Goal: Information Seeking & Learning: Learn about a topic

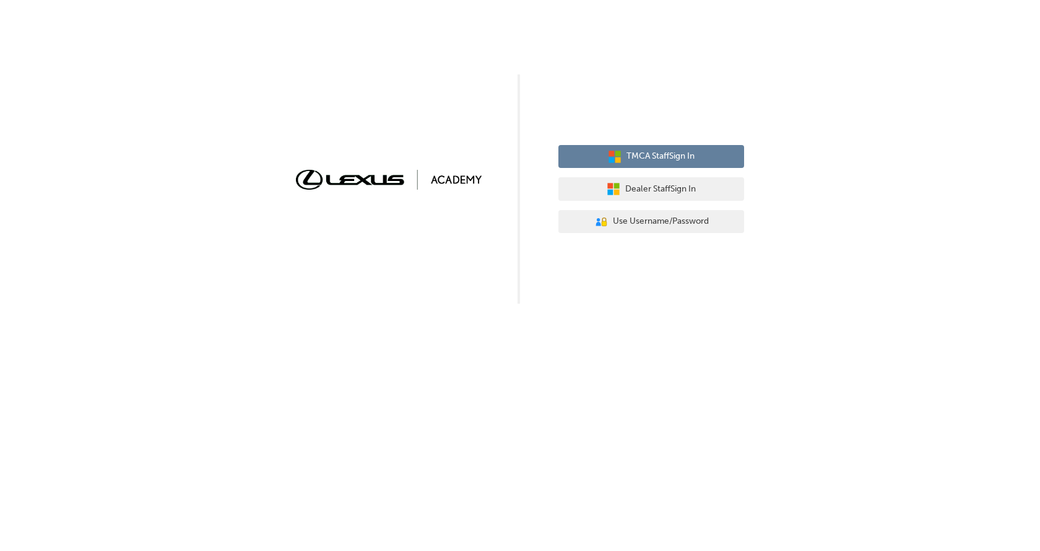
click at [650, 151] on span "TMCA Staff Sign In" at bounding box center [661, 156] width 68 height 14
click at [647, 149] on button "TMCA Staff Sign In" at bounding box center [652, 157] width 186 height 24
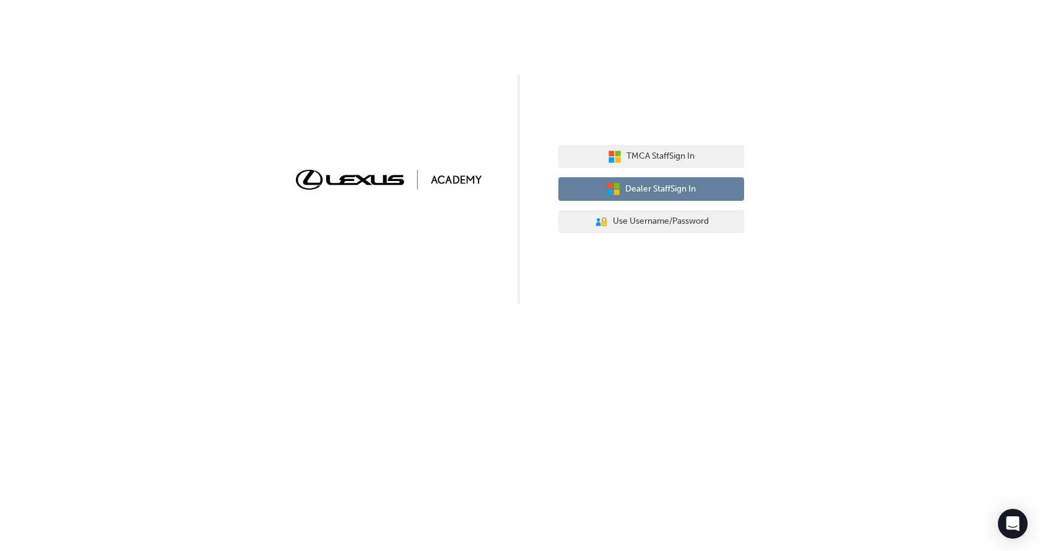
click at [646, 185] on span "Dealer Staff Sign In" at bounding box center [661, 189] width 71 height 14
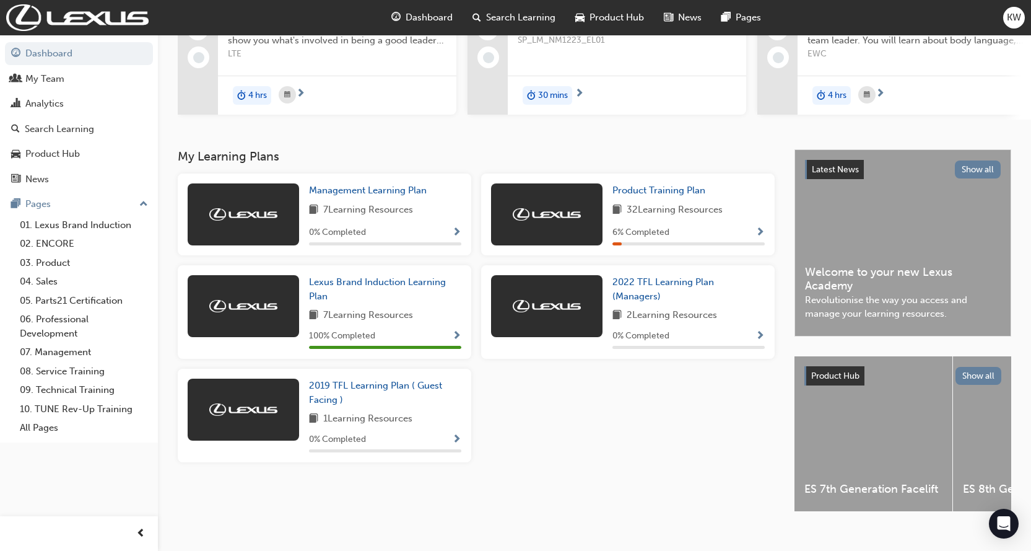
scroll to position [173, 0]
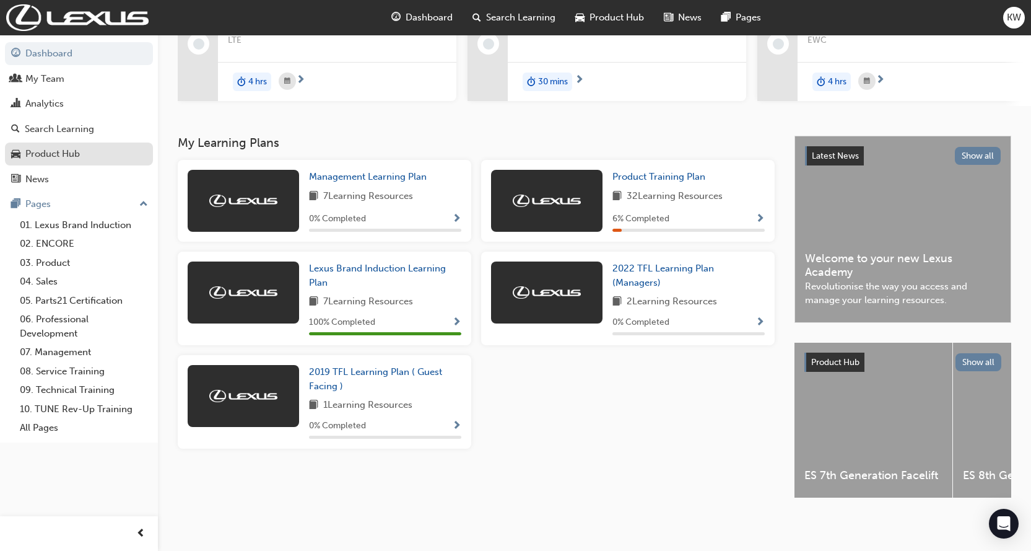
click at [61, 149] on div "Product Hub" at bounding box center [52, 154] width 55 height 14
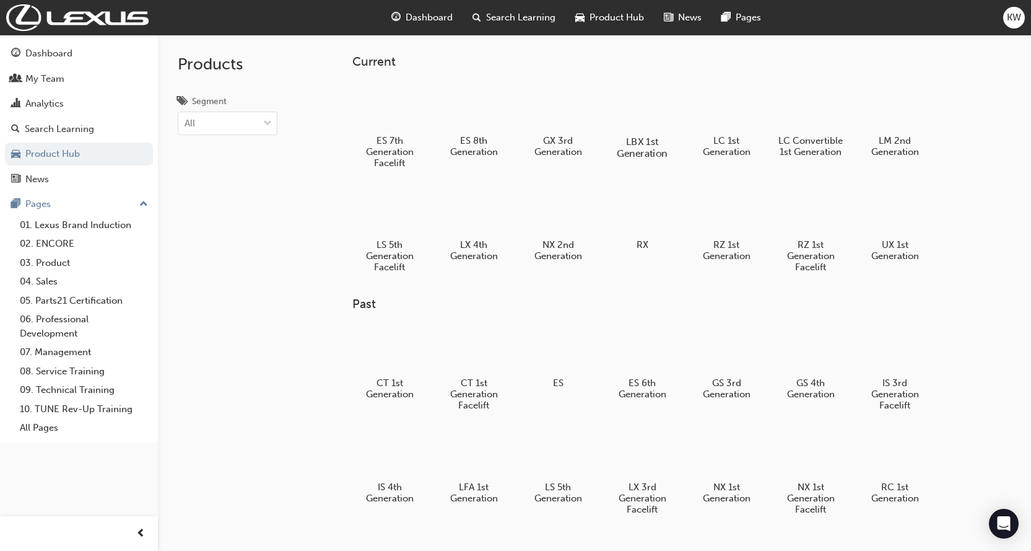
click at [639, 109] on div at bounding box center [642, 105] width 69 height 49
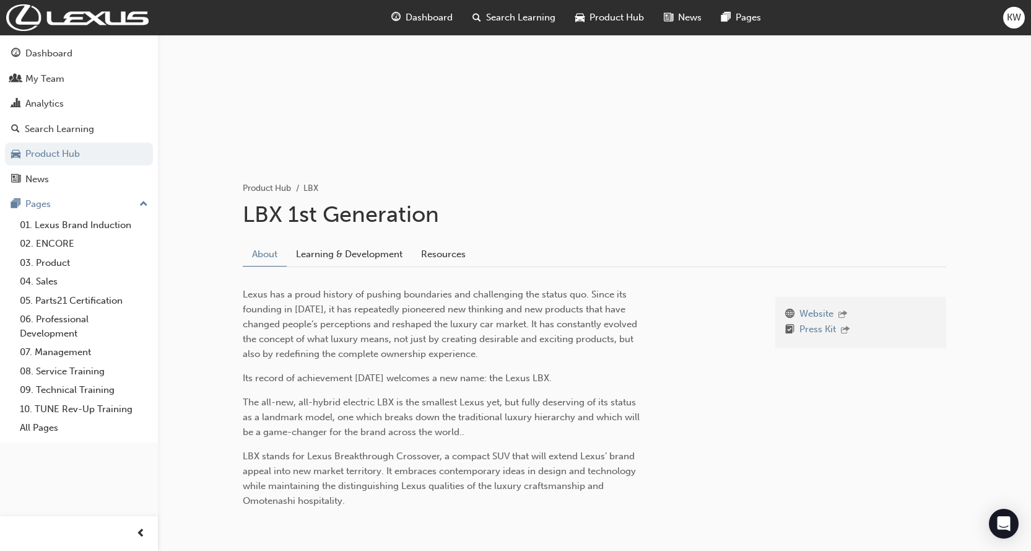
scroll to position [178, 0]
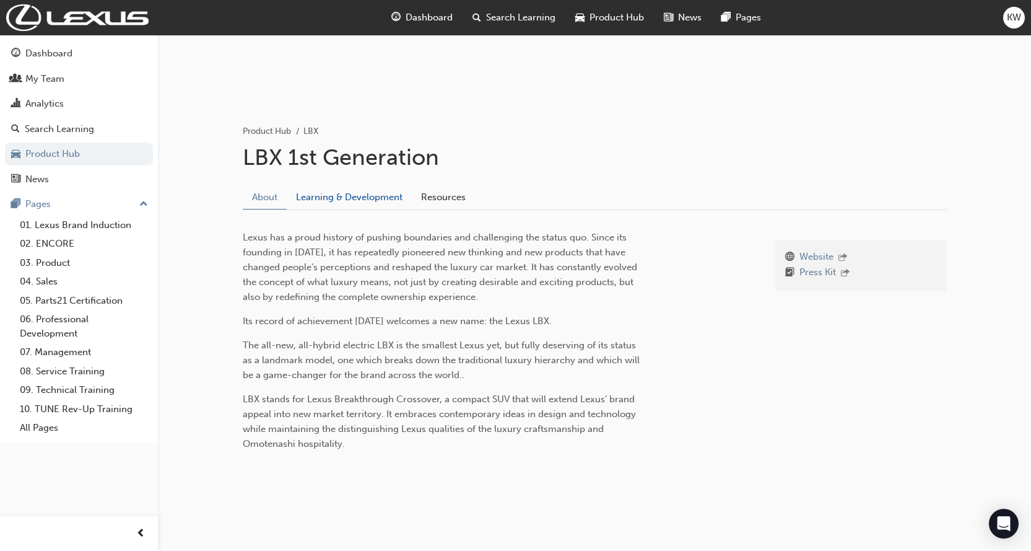
click at [354, 195] on link "Learning & Development" at bounding box center [349, 197] width 125 height 24
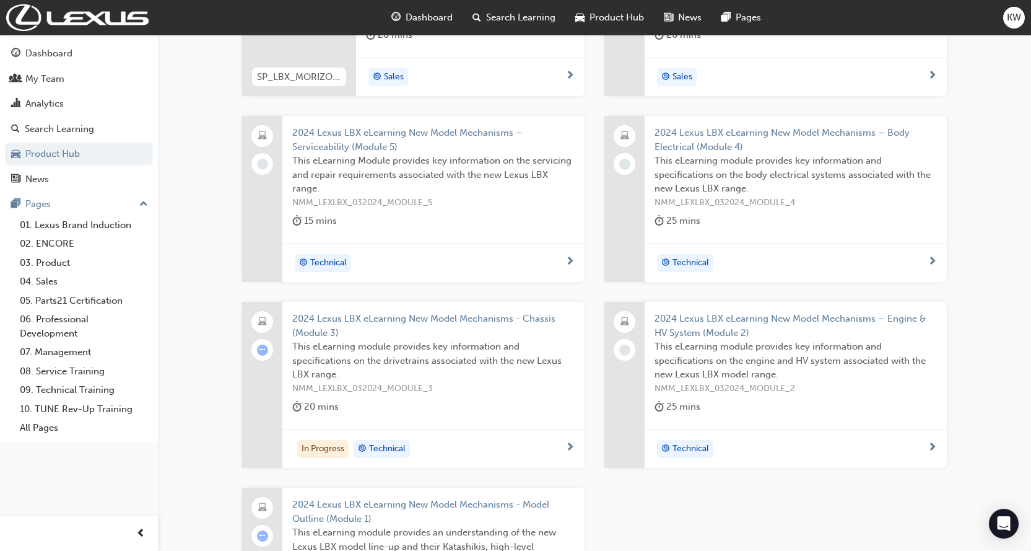
scroll to position [214, 0]
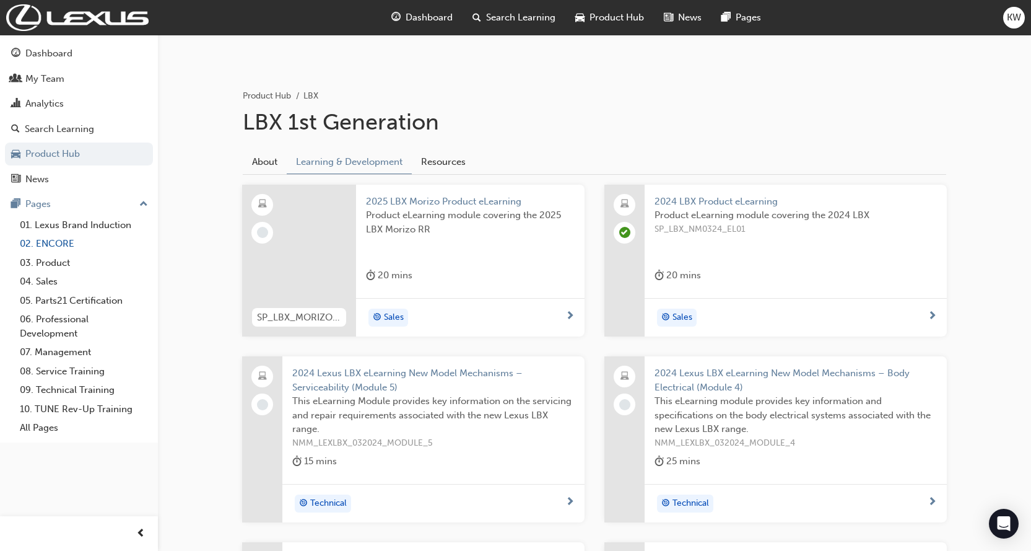
click at [46, 240] on link "02. ENCORE" at bounding box center [84, 243] width 138 height 19
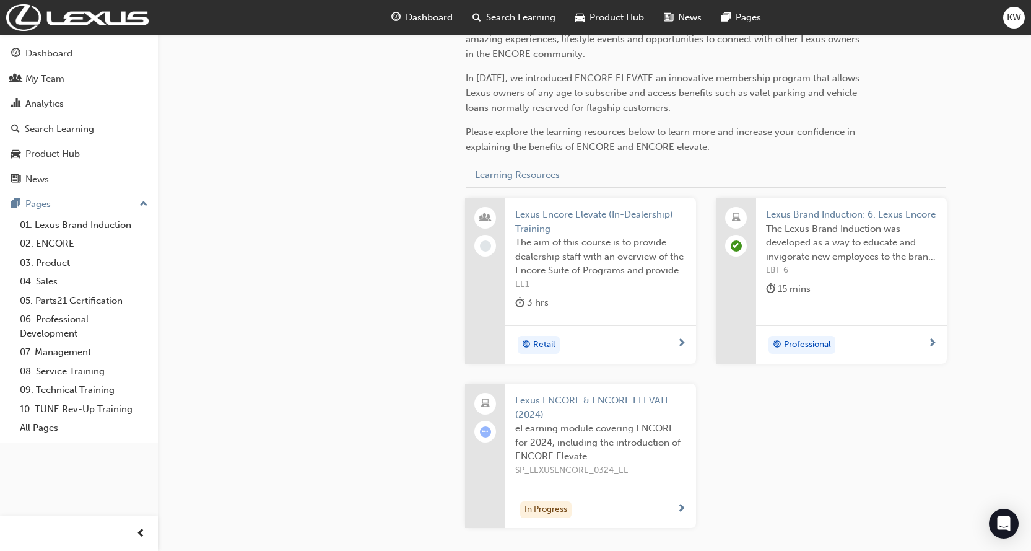
scroll to position [434, 0]
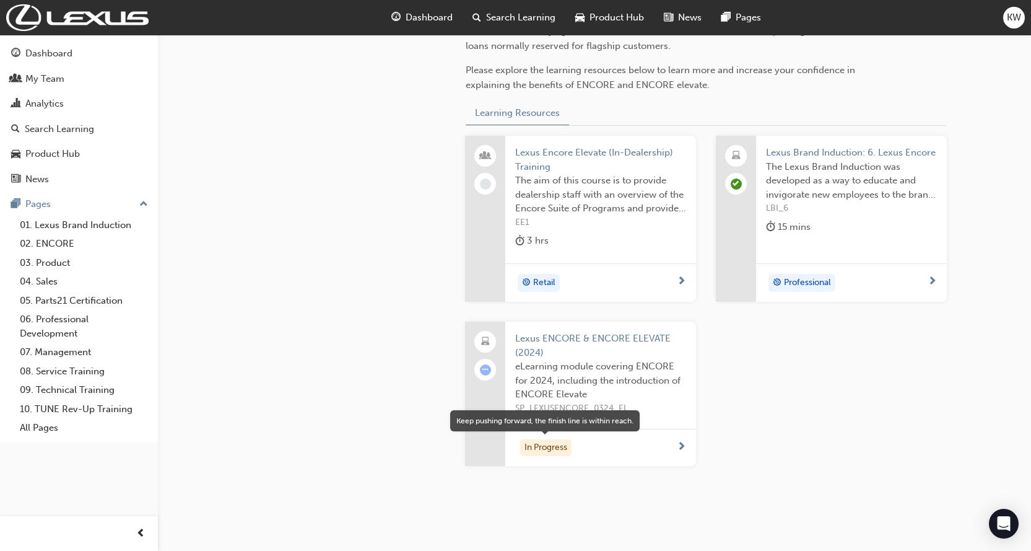
click at [567, 444] on div "In Progress" at bounding box center [545, 447] width 51 height 17
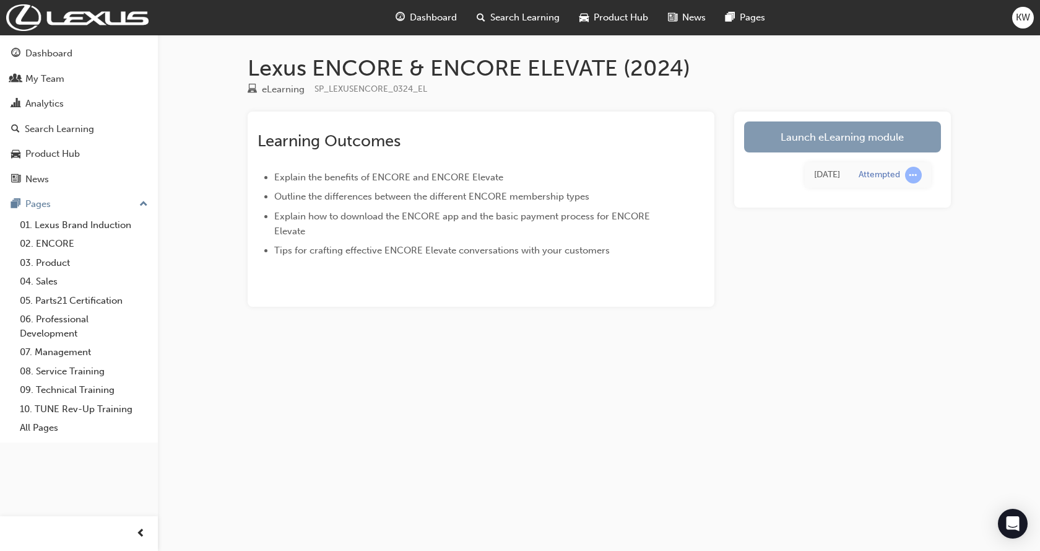
click at [841, 134] on link "Launch eLearning module" at bounding box center [842, 136] width 197 height 31
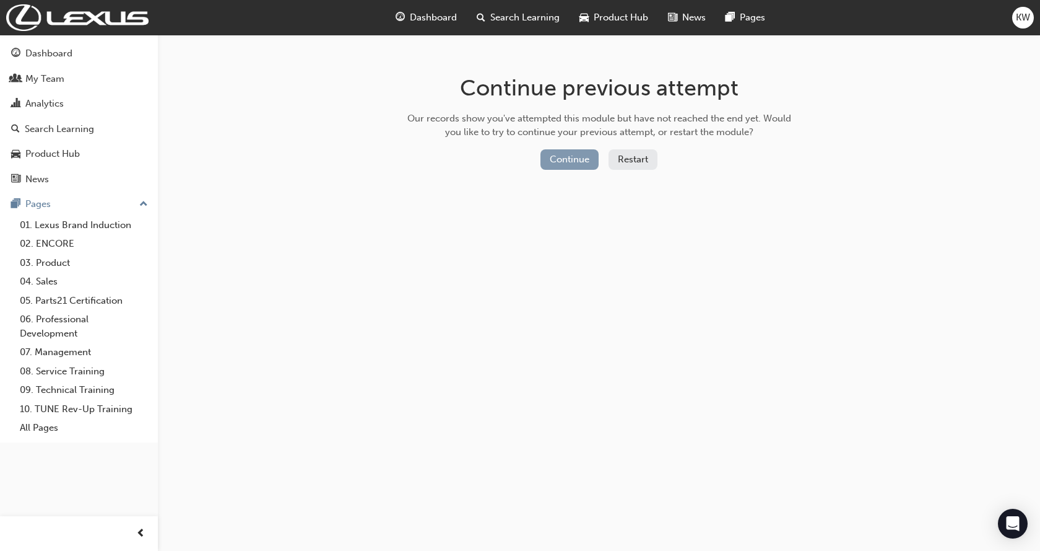
click at [568, 149] on button "Continue" at bounding box center [570, 159] width 58 height 20
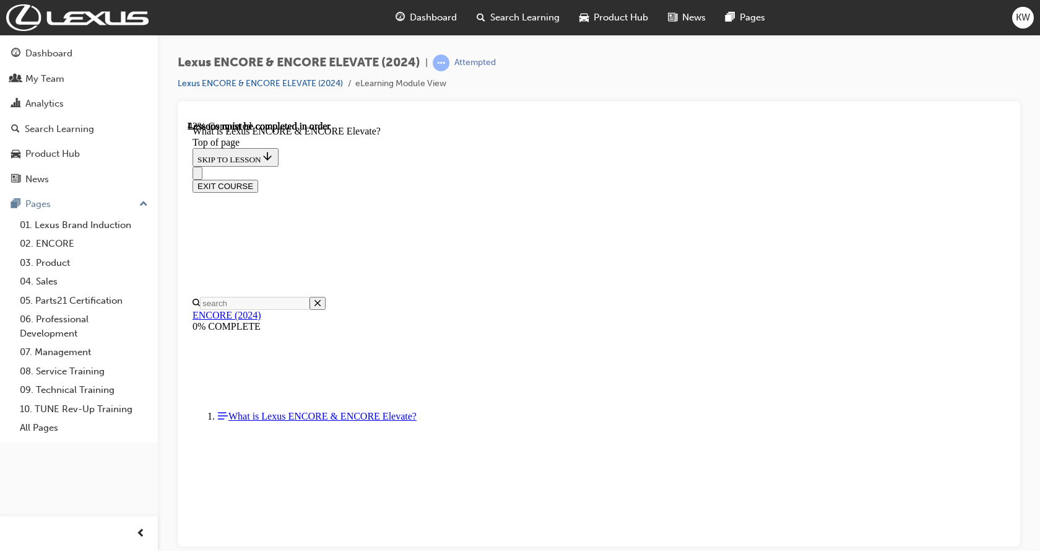
scroll to position [186, 0]
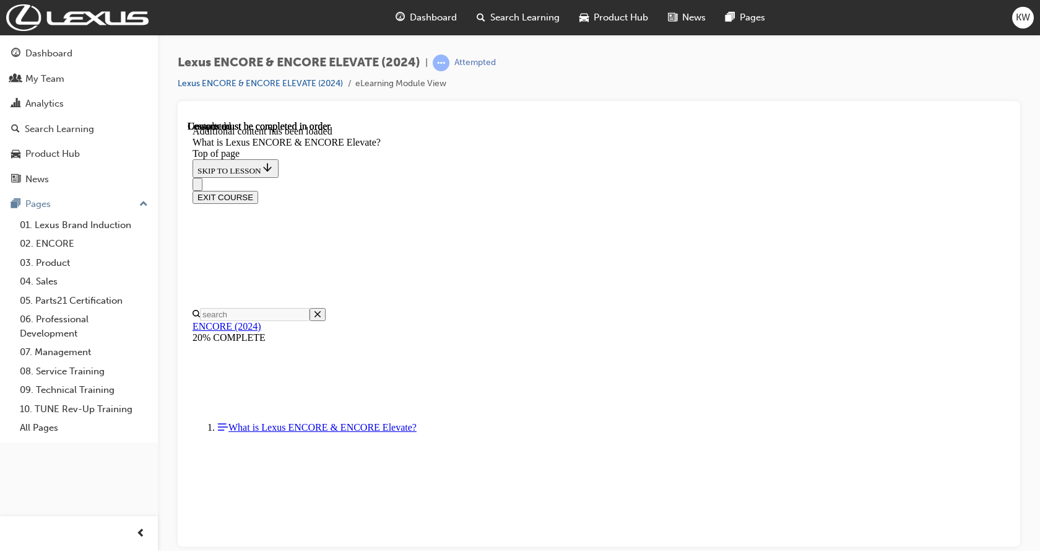
scroll to position [1860, 0]
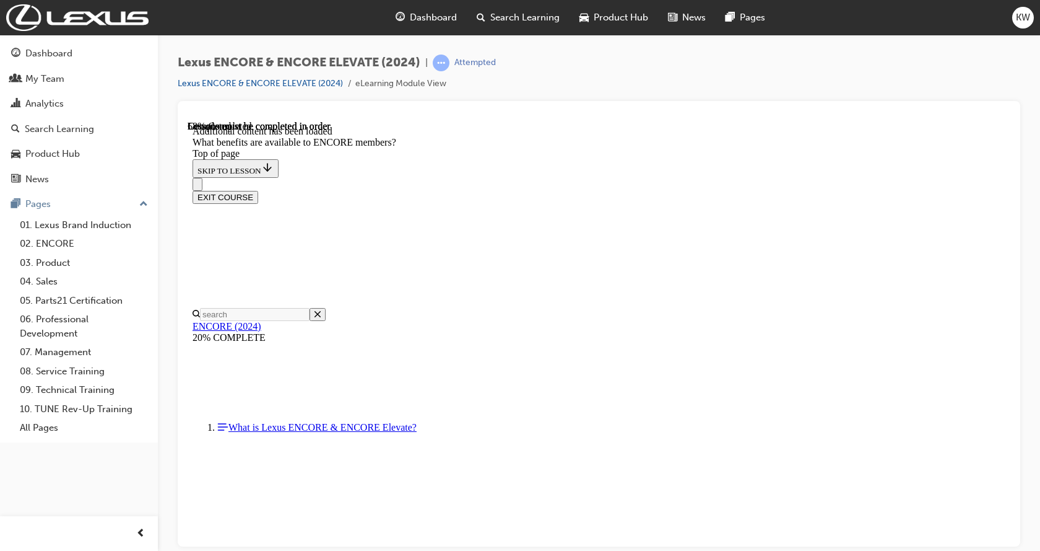
drag, startPoint x: 661, startPoint y: 295, endPoint x: 668, endPoint y: 297, distance: 7.1
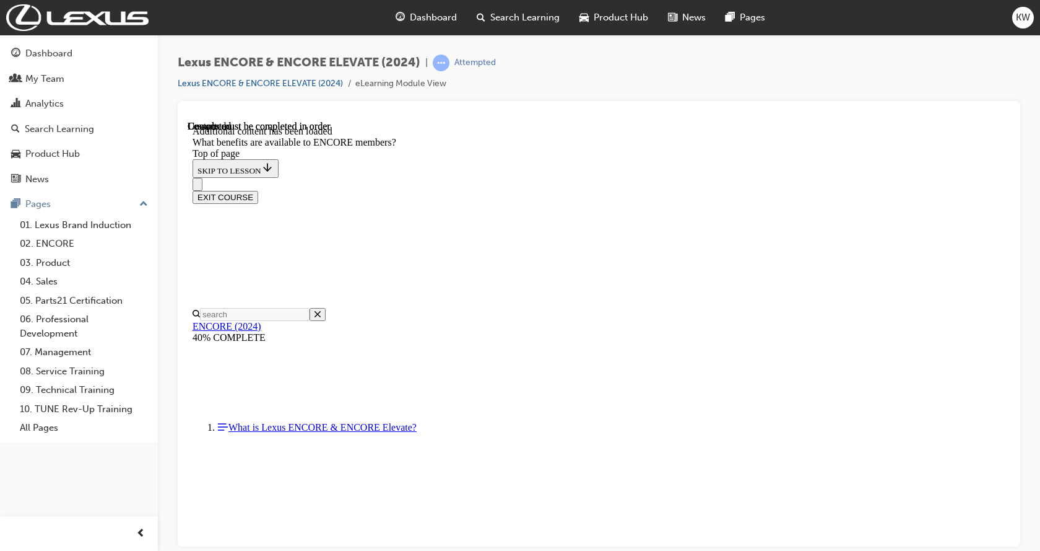
scroll to position [3843, 0]
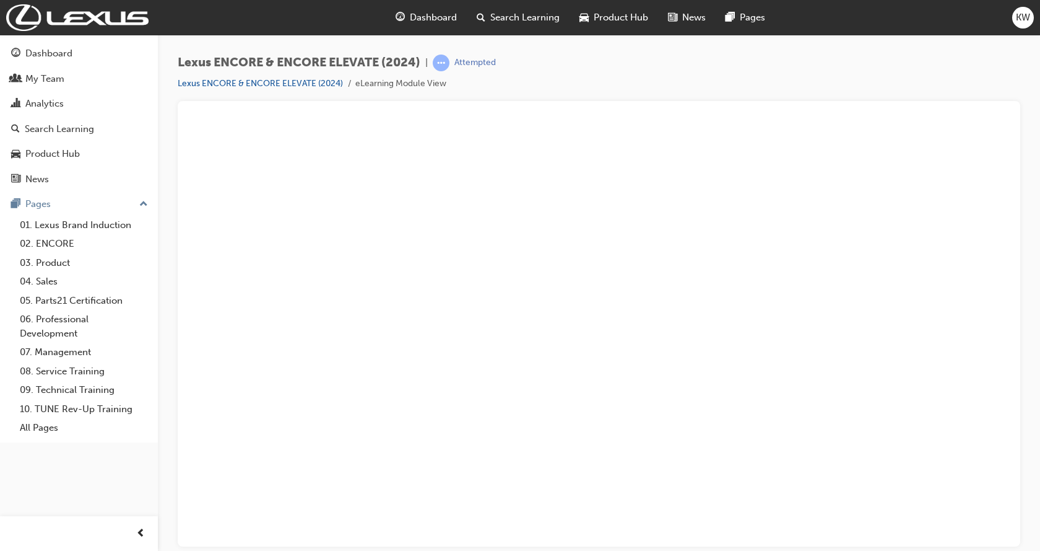
click at [565, 77] on div "Lexus ENCORE & ENCORE ELEVATE (2024) | Attempted Lexus ENCORE & ENCORE ELEVATE …" at bounding box center [599, 78] width 843 height 46
click at [424, 507] on button "Unzoom image" at bounding box center [599, 332] width 823 height 425
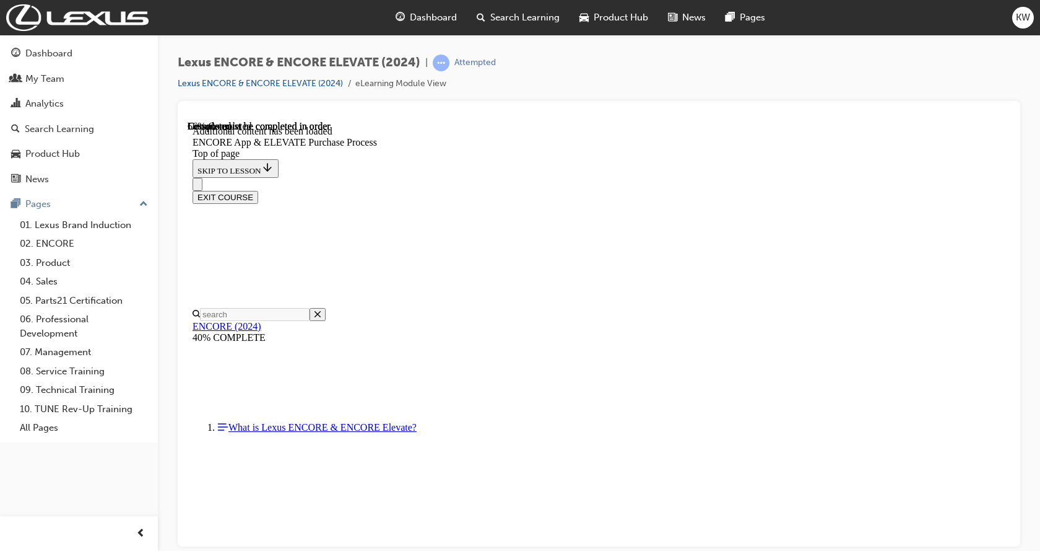
scroll to position [1587, 0]
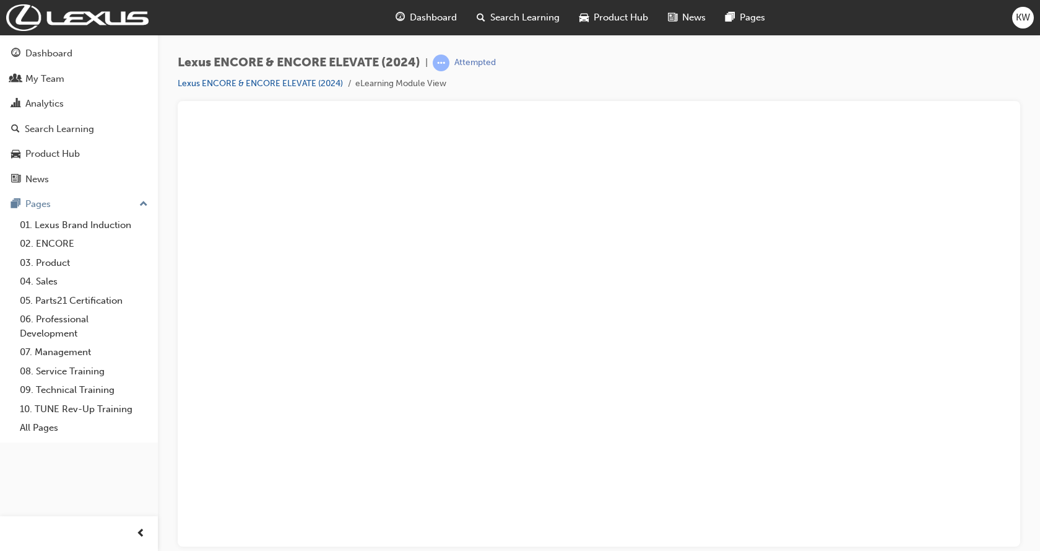
click at [948, 240] on button "Unzoom image" at bounding box center [599, 332] width 823 height 425
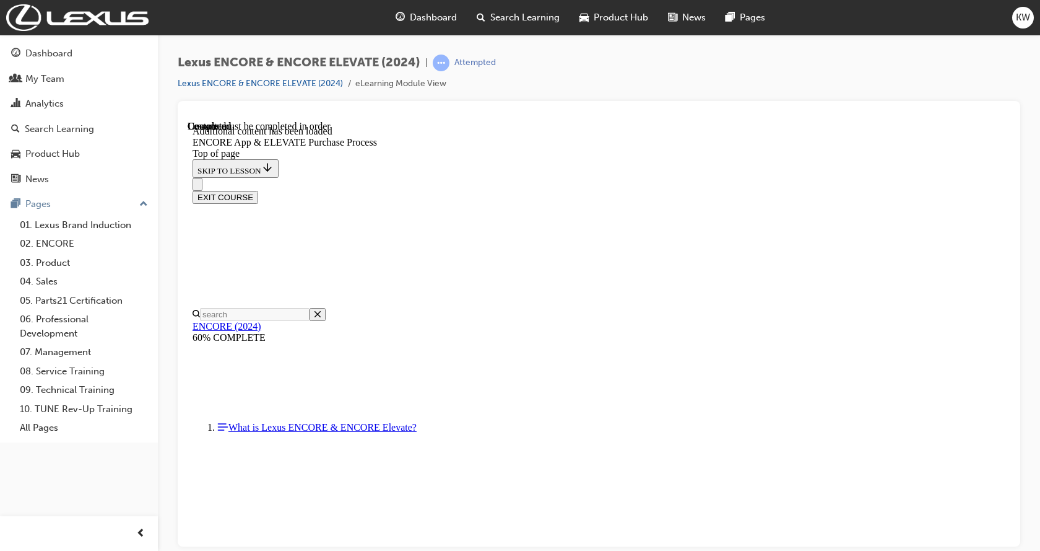
scroll to position [3473, 0]
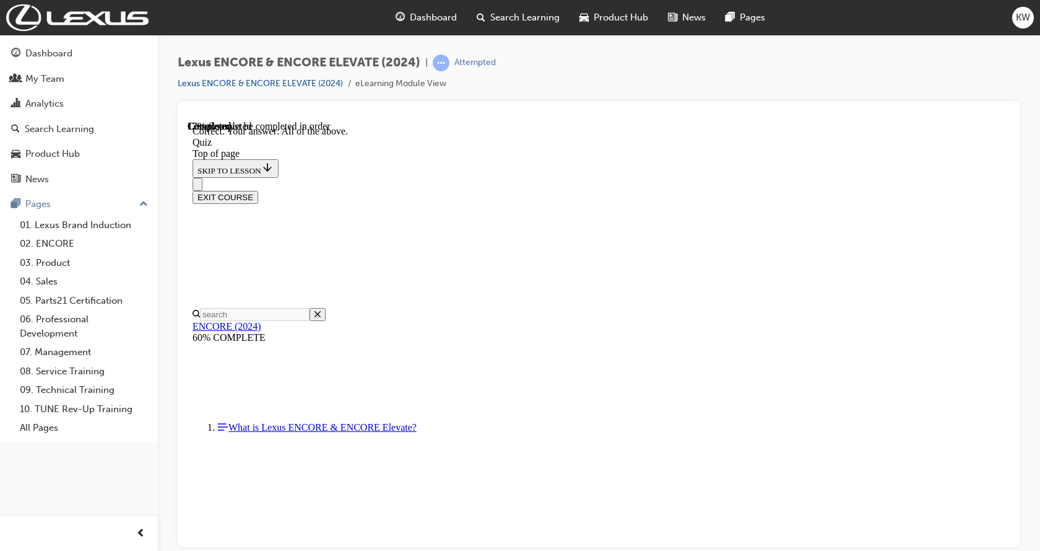
scroll to position [38, 0]
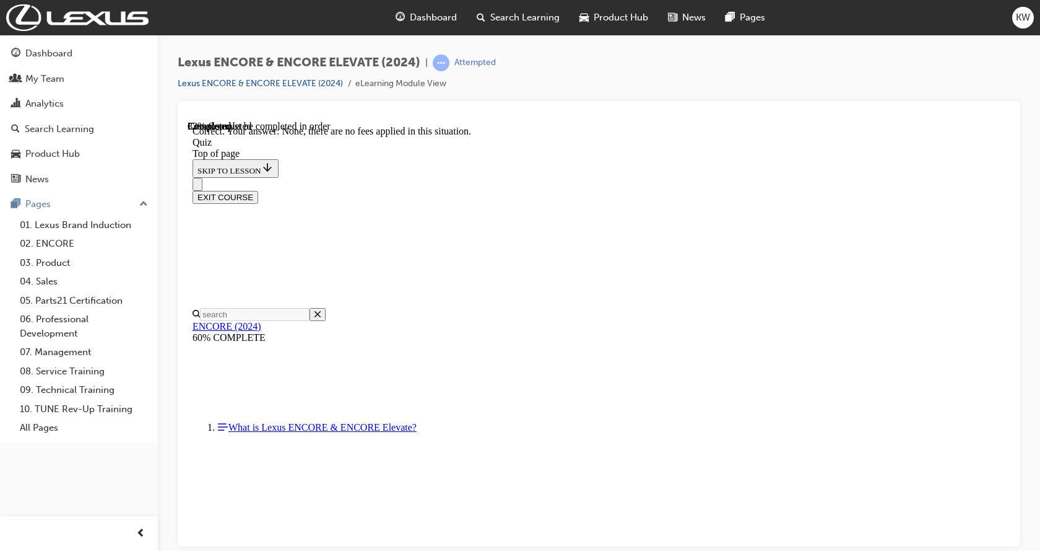
scroll to position [38, 0]
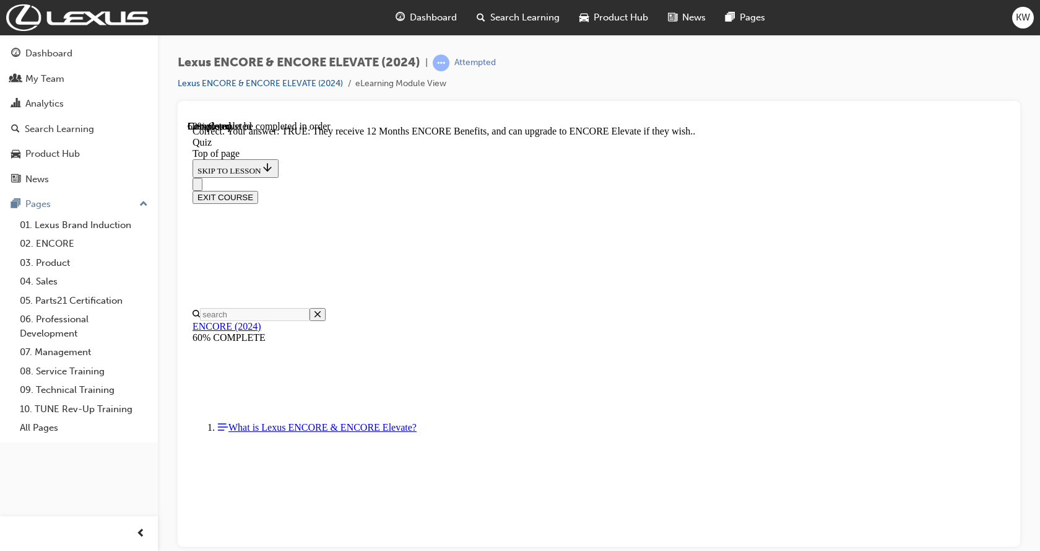
scroll to position [141, 0]
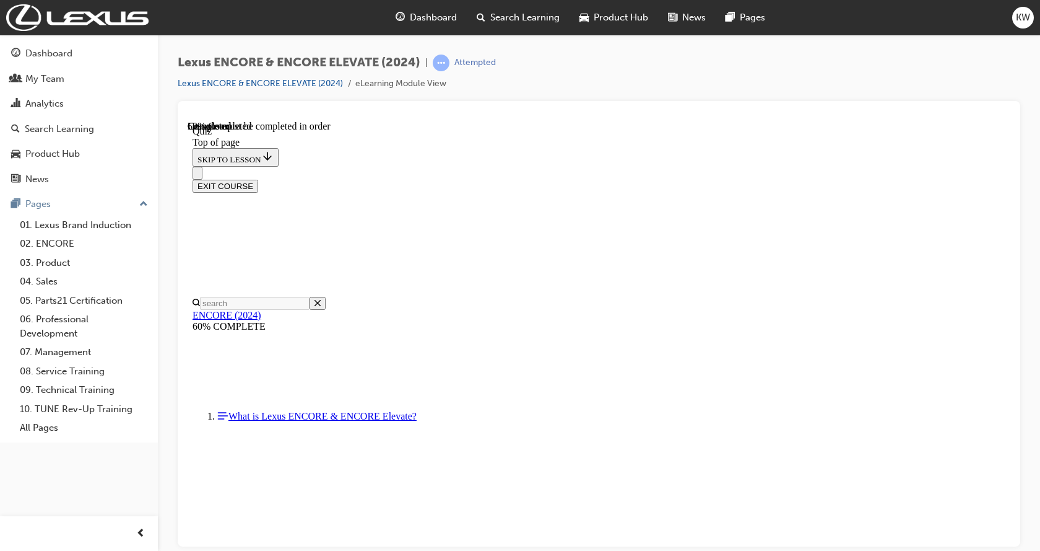
scroll to position [286, 0]
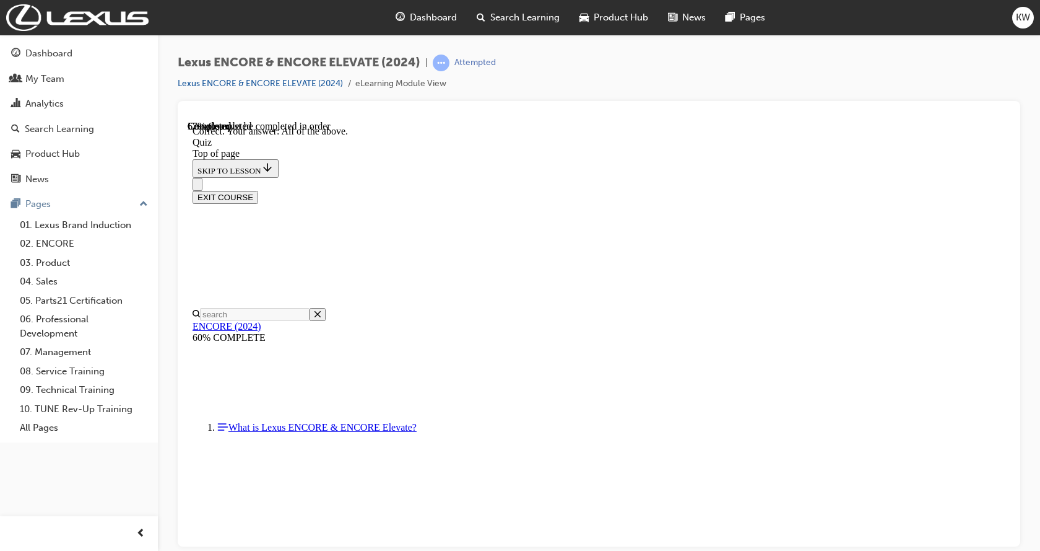
scroll to position [402, 0]
drag, startPoint x: 663, startPoint y: 483, endPoint x: 670, endPoint y: 483, distance: 7.4
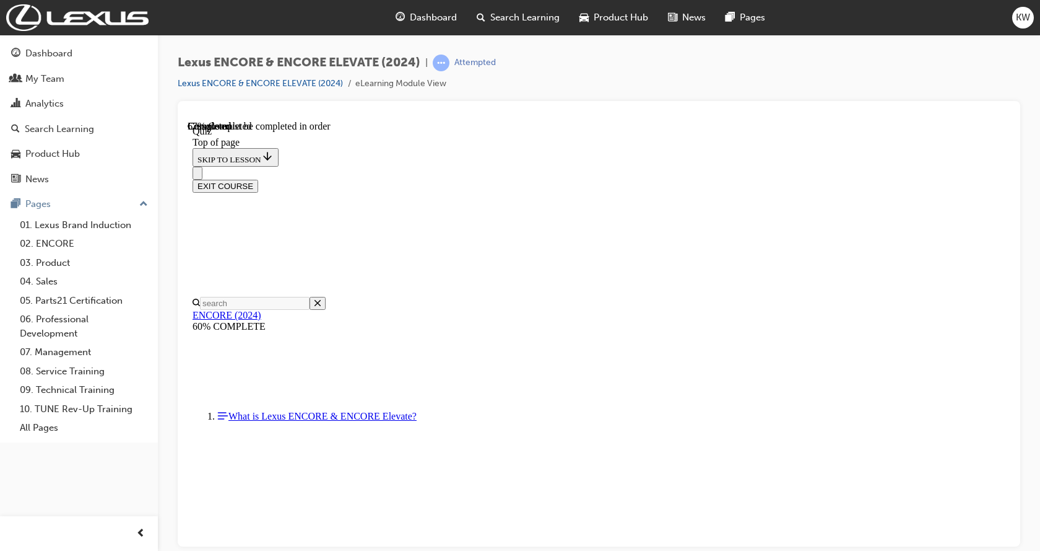
scroll to position [100, 0]
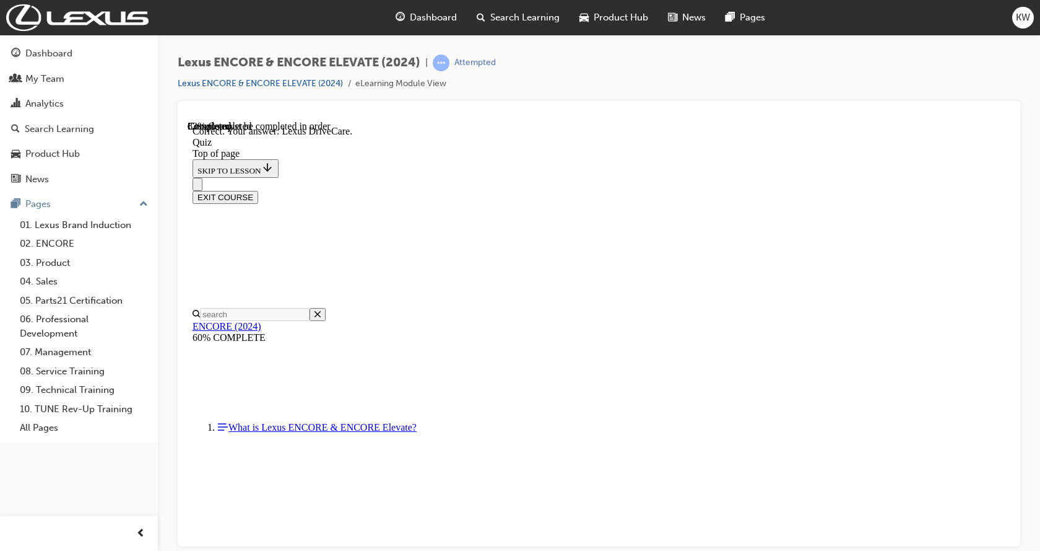
scroll to position [248, 0]
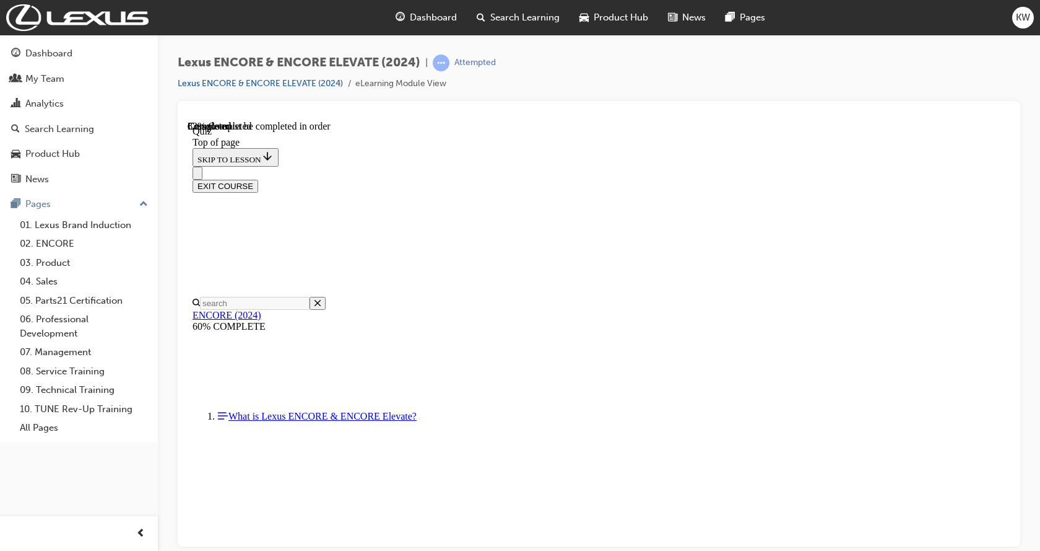
scroll to position [100, 0]
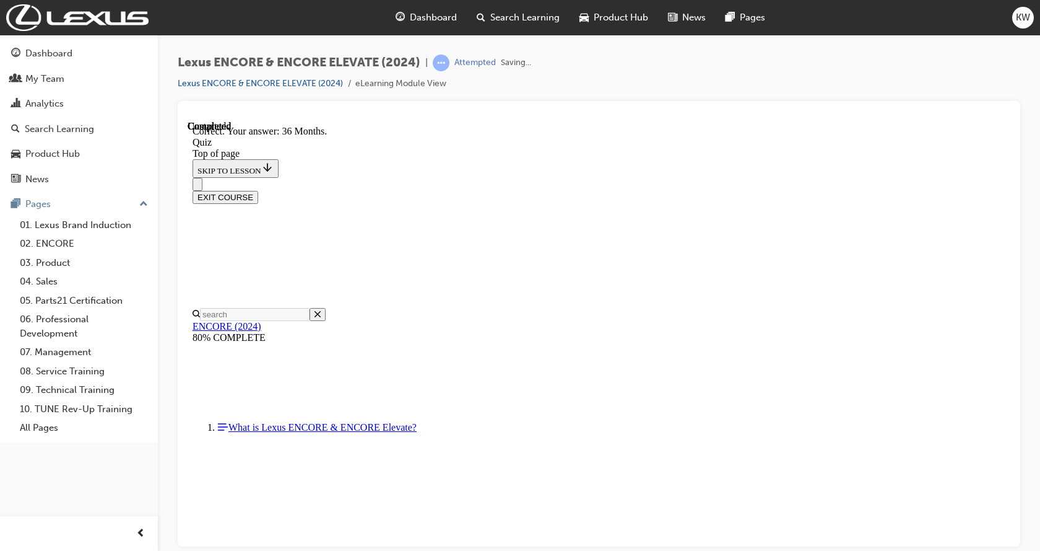
scroll to position [199, 0]
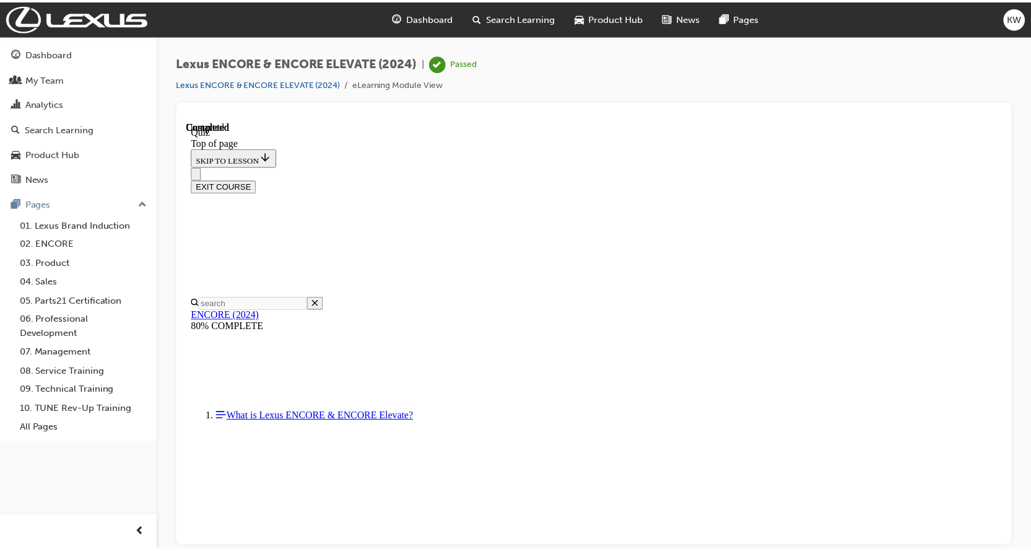
scroll to position [247, 0]
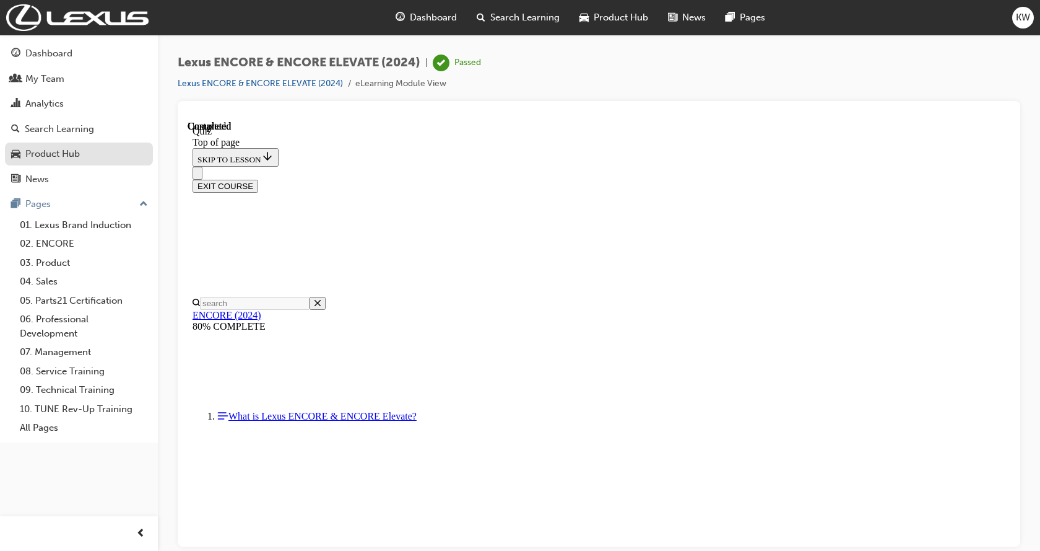
click at [49, 149] on div "Product Hub" at bounding box center [52, 154] width 55 height 14
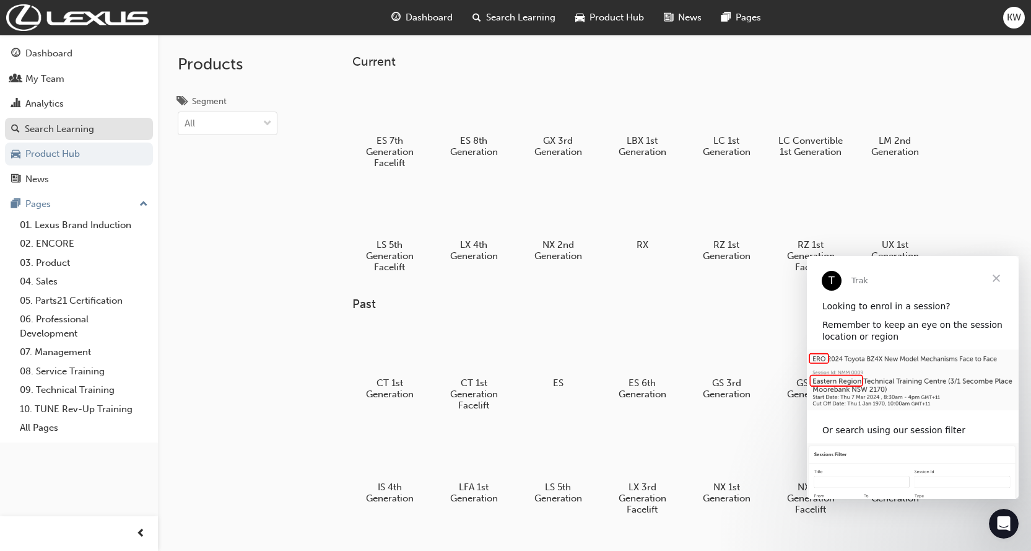
click at [51, 127] on div "Search Learning" at bounding box center [59, 129] width 69 height 14
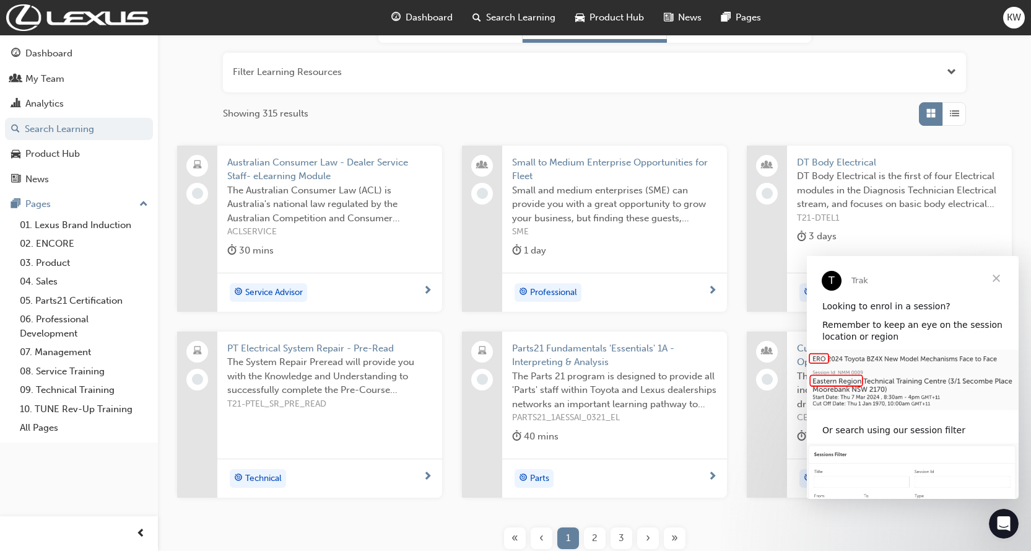
scroll to position [240, 0]
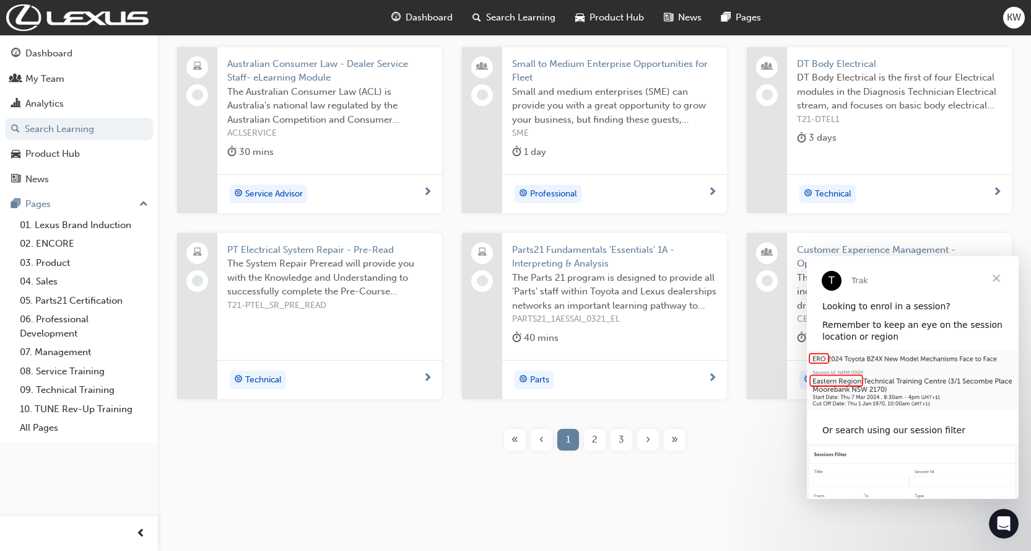
click at [592, 434] on span "2" at bounding box center [595, 439] width 6 height 14
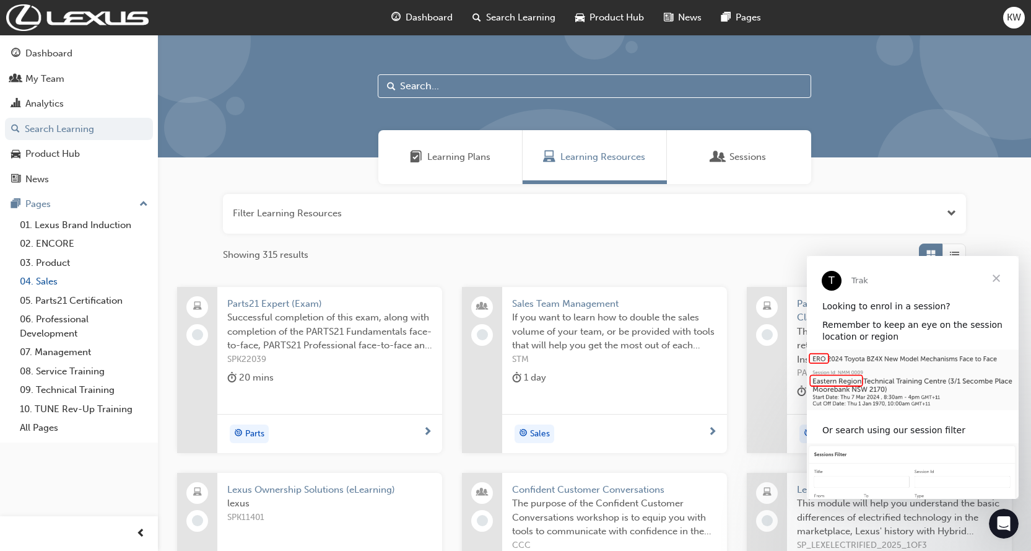
click at [50, 276] on link "04. Sales" at bounding box center [84, 281] width 138 height 19
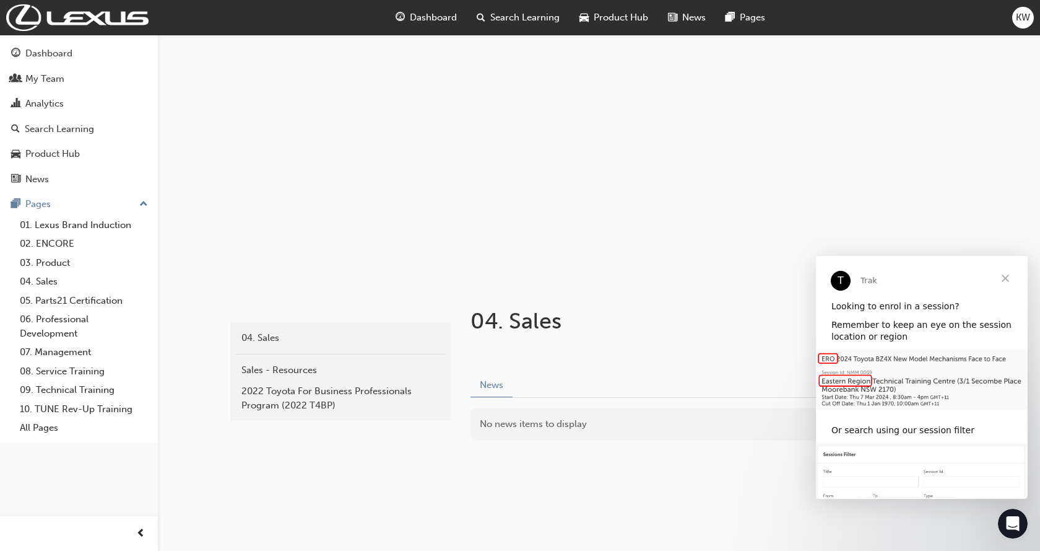
click at [1000, 275] on span "Close" at bounding box center [1005, 278] width 45 height 45
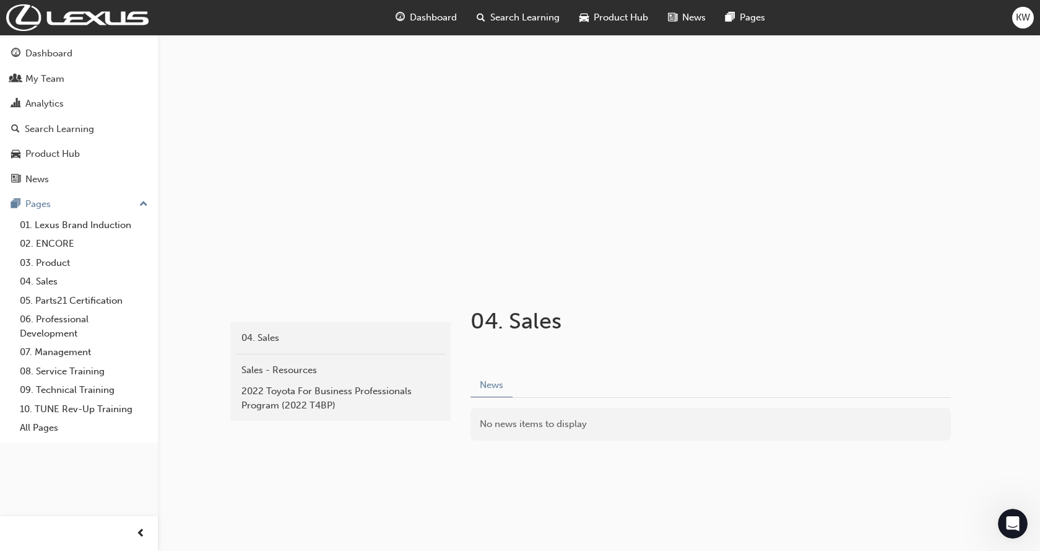
click at [513, 14] on span "Search Learning" at bounding box center [525, 18] width 69 height 14
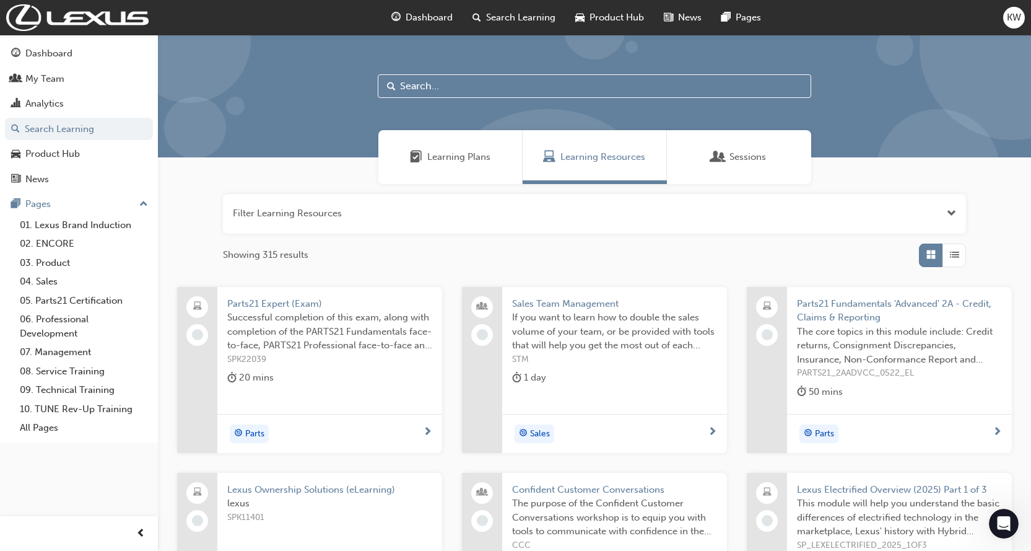
click at [731, 148] on div "Sessions" at bounding box center [739, 157] width 144 height 54
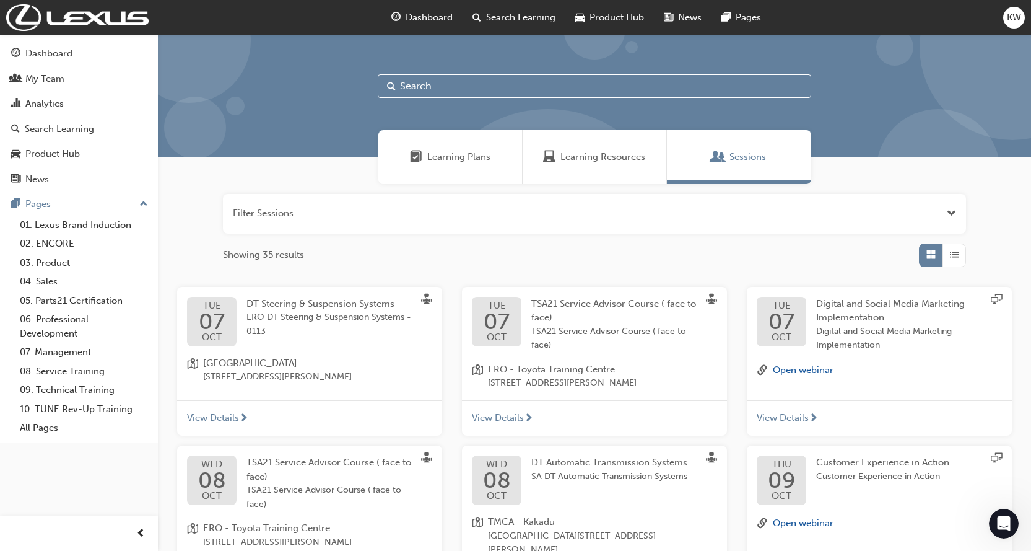
click at [621, 155] on span "Learning Resources" at bounding box center [602, 157] width 85 height 14
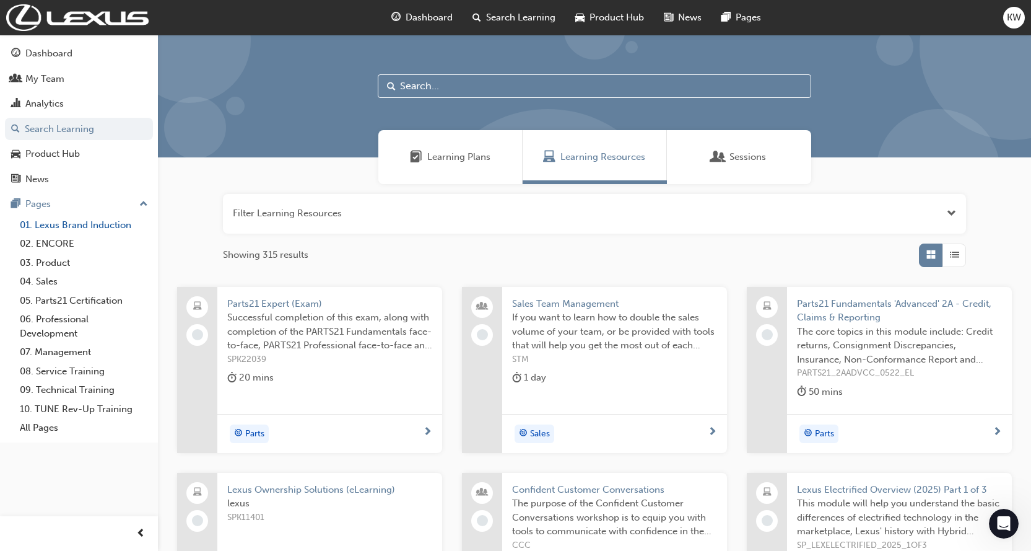
click at [56, 220] on link "01. Lexus Brand Induction" at bounding box center [84, 225] width 138 height 19
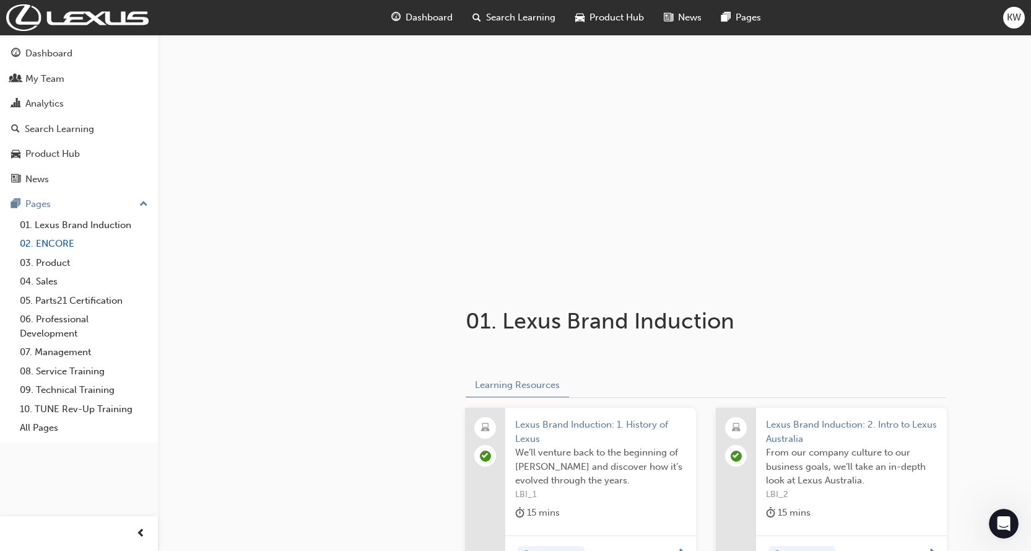
click at [51, 239] on link "02. ENCORE" at bounding box center [84, 243] width 138 height 19
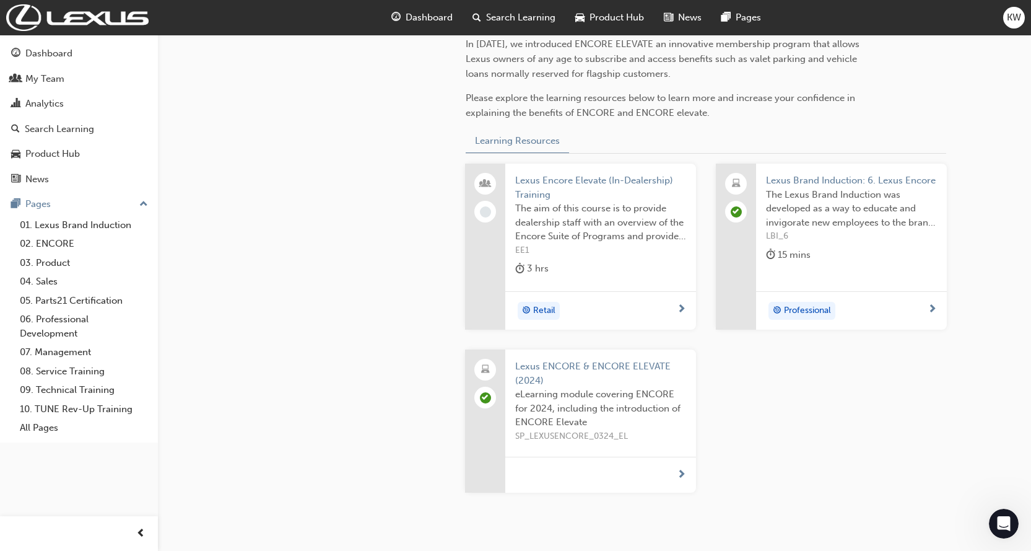
scroll to position [434, 0]
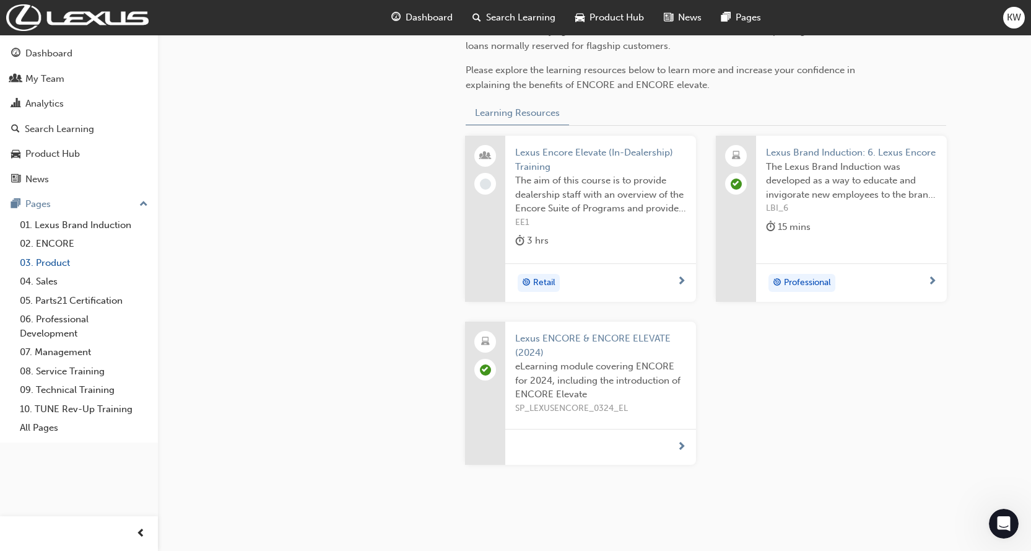
click at [59, 262] on link "03. Product" at bounding box center [84, 262] width 138 height 19
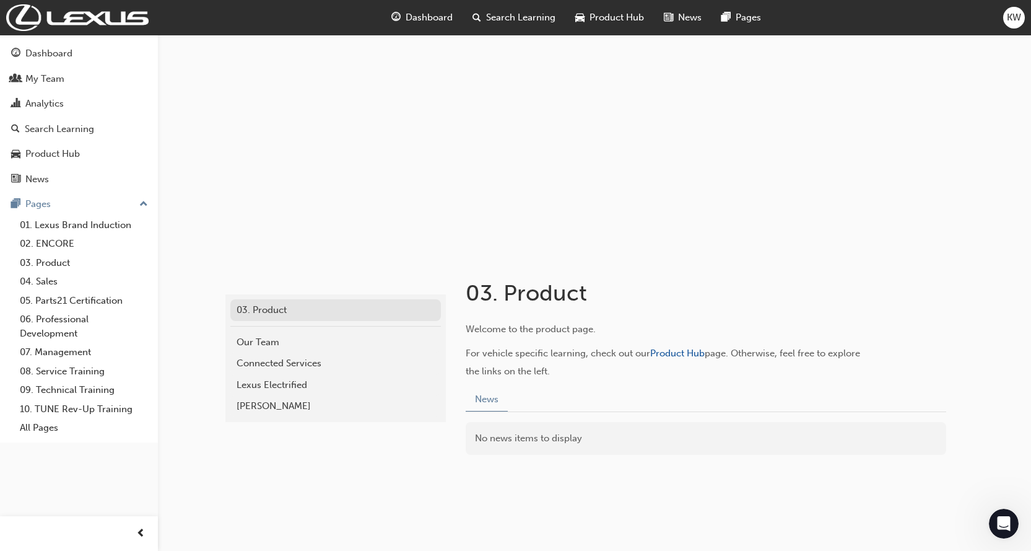
scroll to position [42, 0]
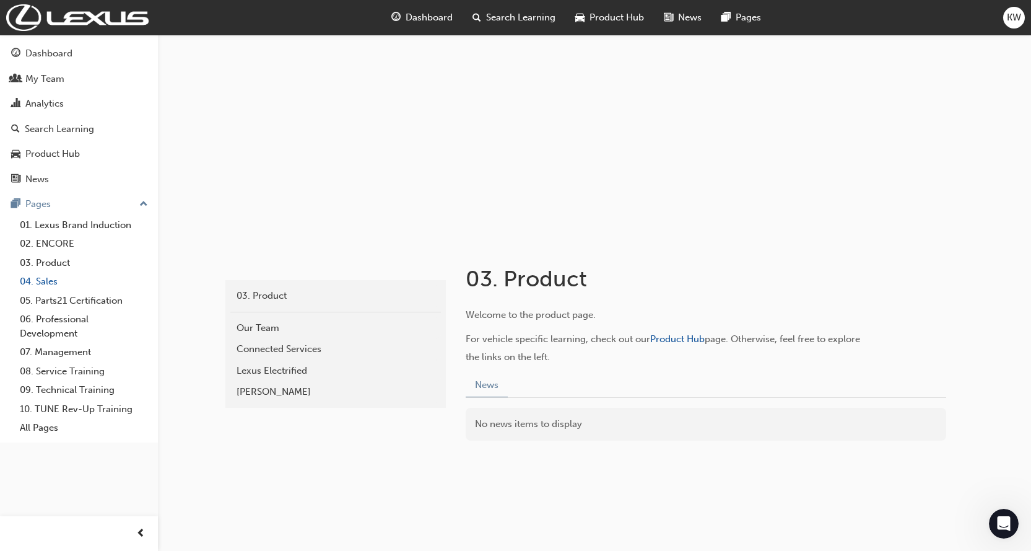
click at [46, 276] on link "04. Sales" at bounding box center [84, 281] width 138 height 19
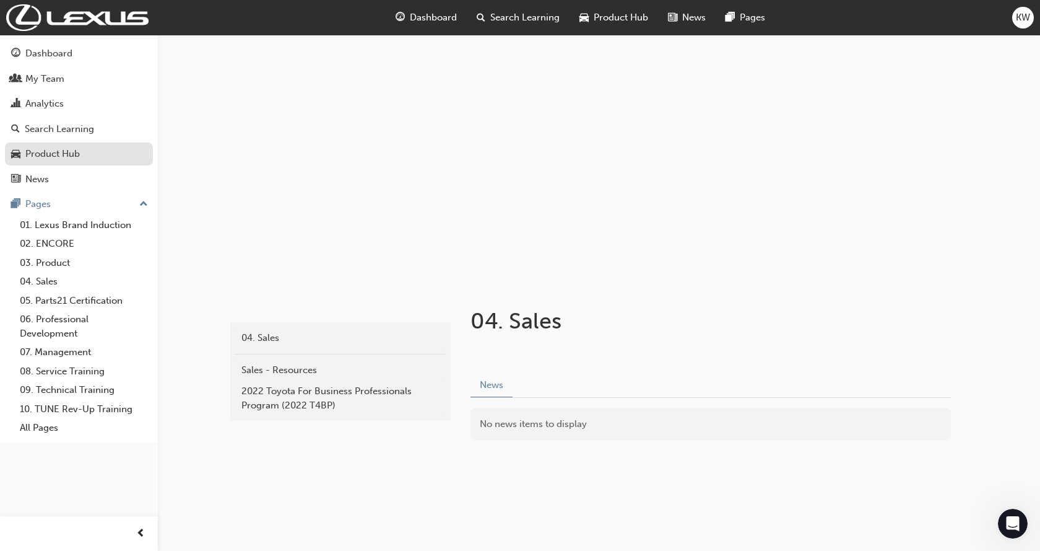
click at [60, 149] on div "Product Hub" at bounding box center [52, 154] width 55 height 14
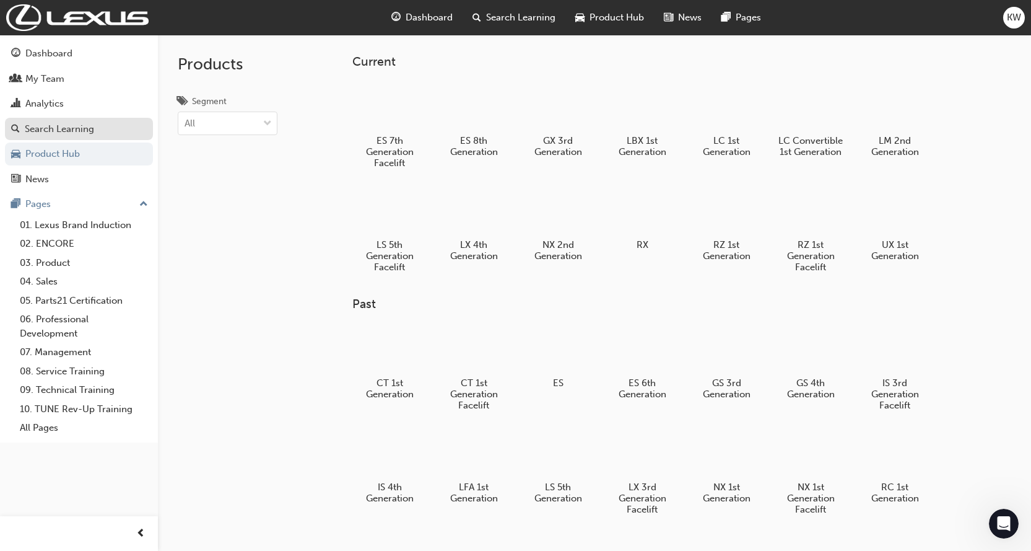
click at [65, 124] on div "Search Learning" at bounding box center [59, 129] width 69 height 14
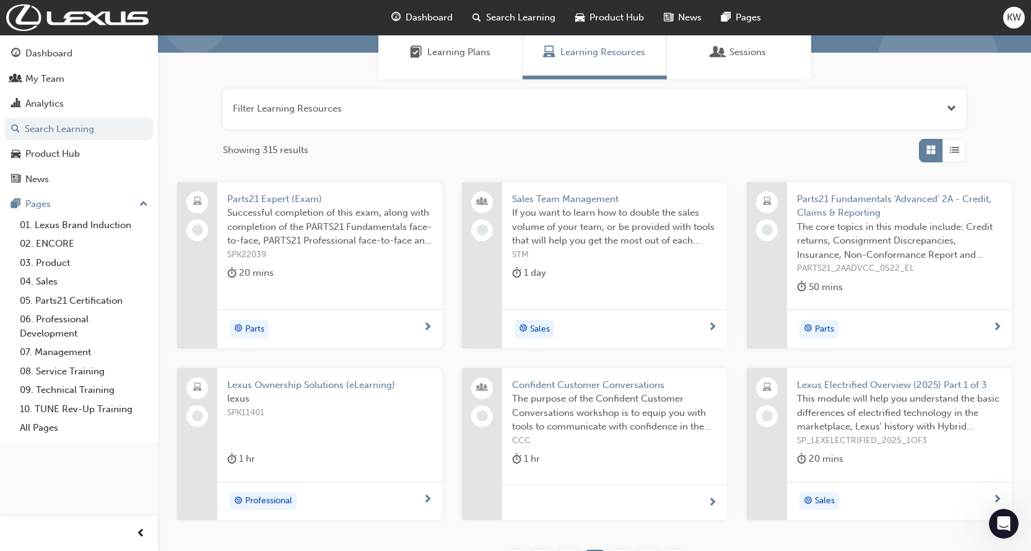
scroll to position [225, 0]
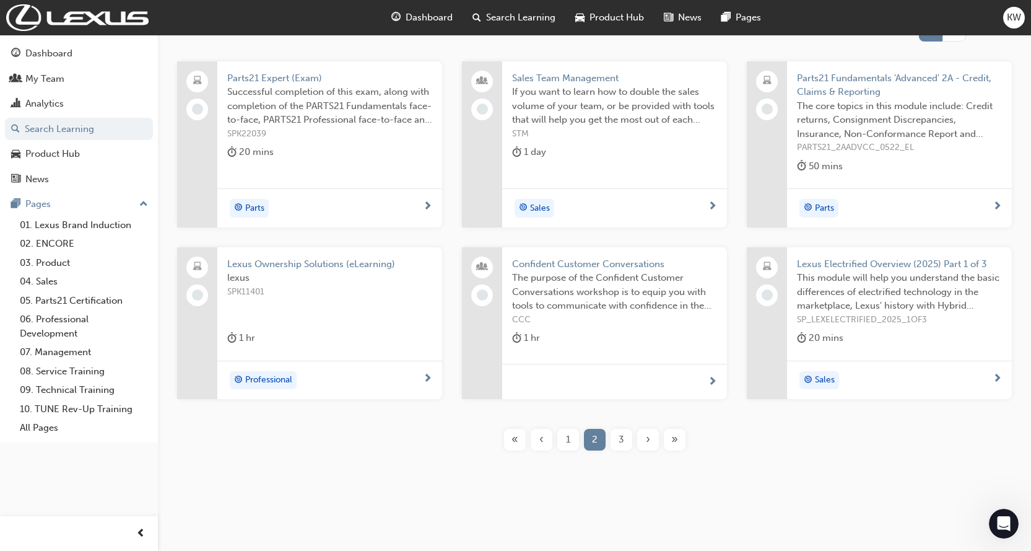
click at [514, 437] on span "«" at bounding box center [515, 439] width 7 height 14
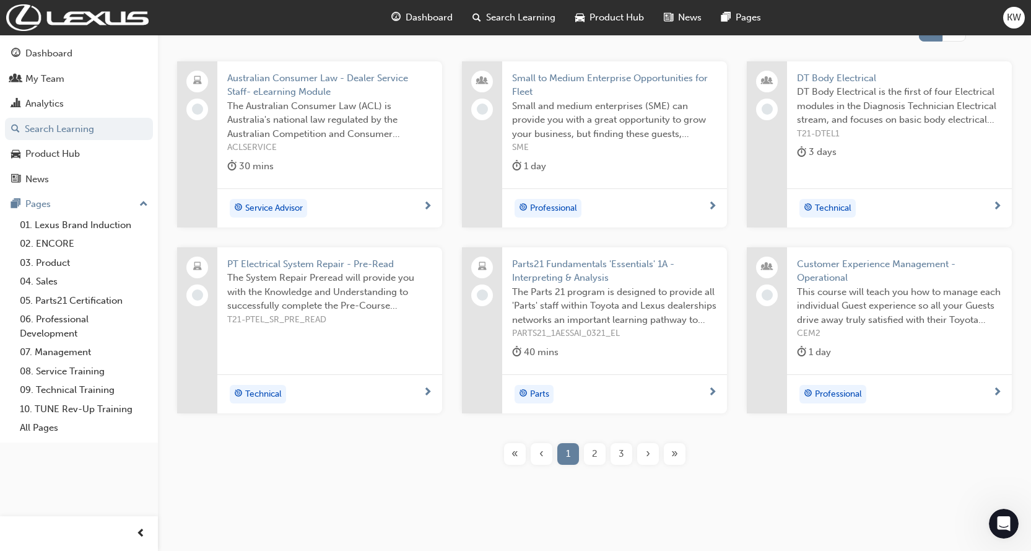
click at [588, 453] on div "2" at bounding box center [595, 454] width 22 height 22
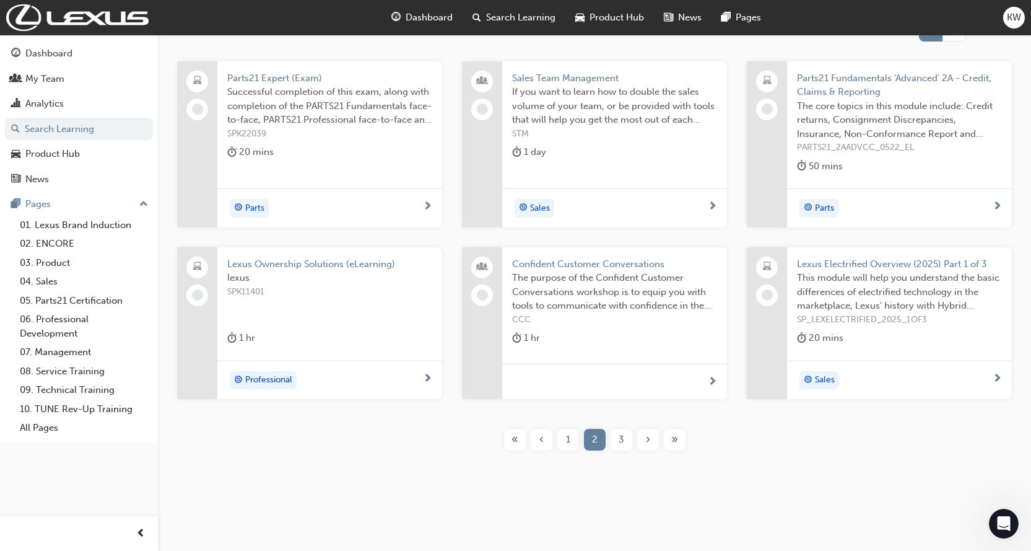
click at [621, 443] on span "3" at bounding box center [622, 439] width 6 height 14
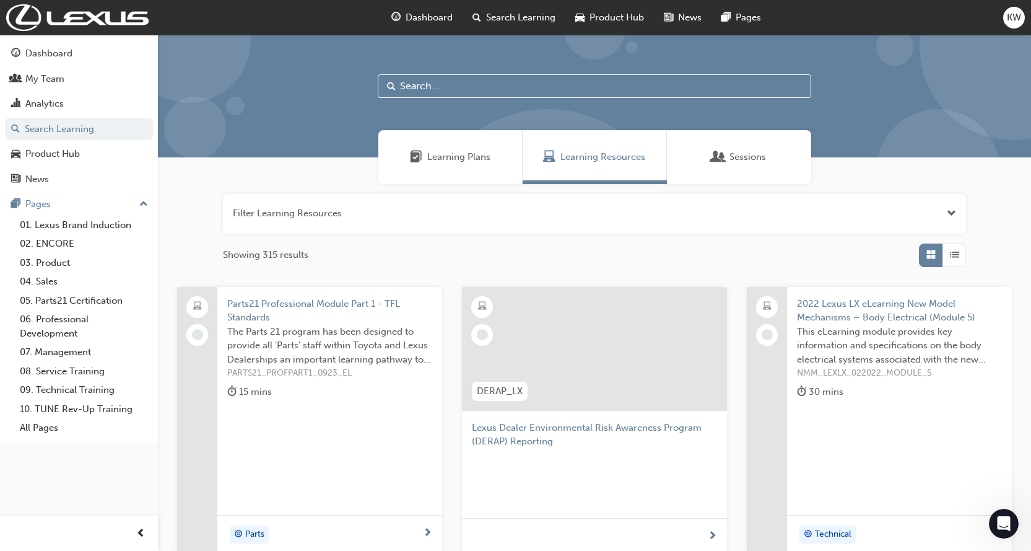
click at [433, 13] on span "Dashboard" at bounding box center [429, 18] width 47 height 14
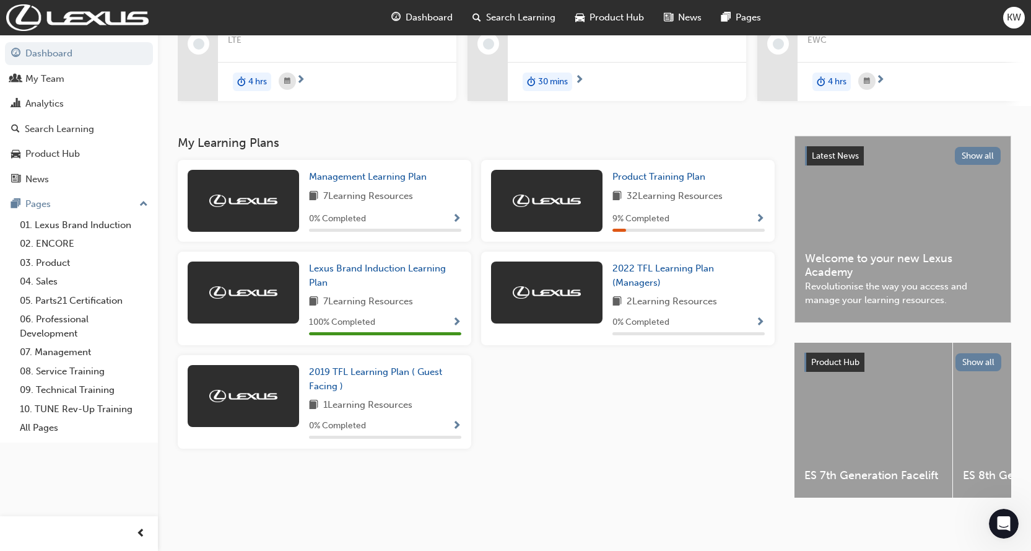
scroll to position [173, 0]
click at [643, 171] on span "Product Training Plan" at bounding box center [659, 176] width 93 height 11
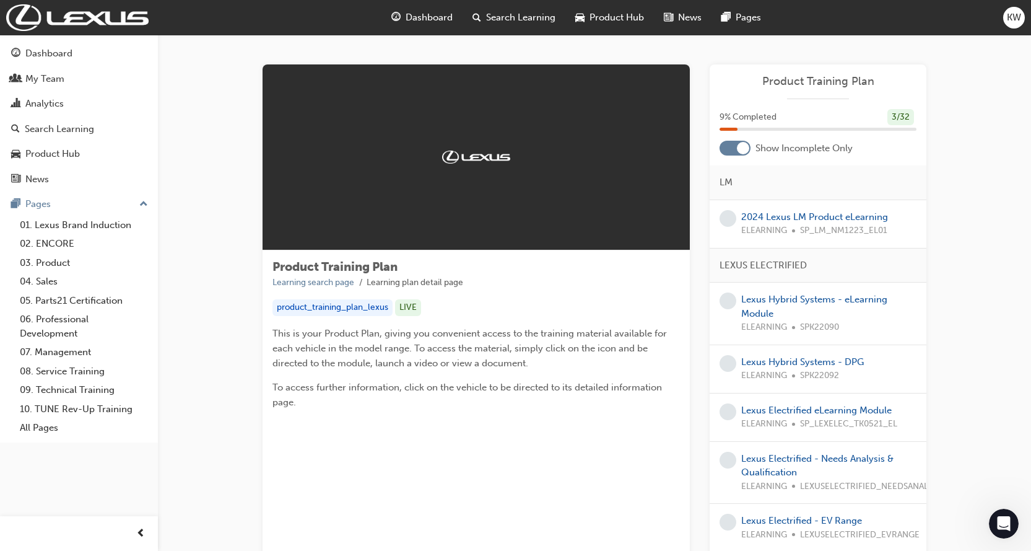
click at [424, 11] on span "Dashboard" at bounding box center [429, 18] width 47 height 14
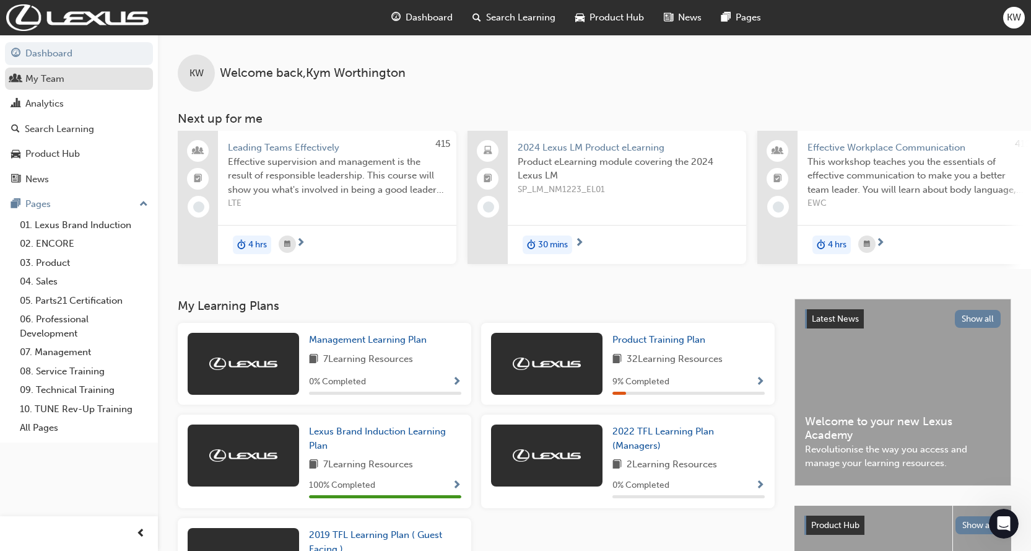
click at [76, 68] on link "My Team" at bounding box center [79, 79] width 148 height 23
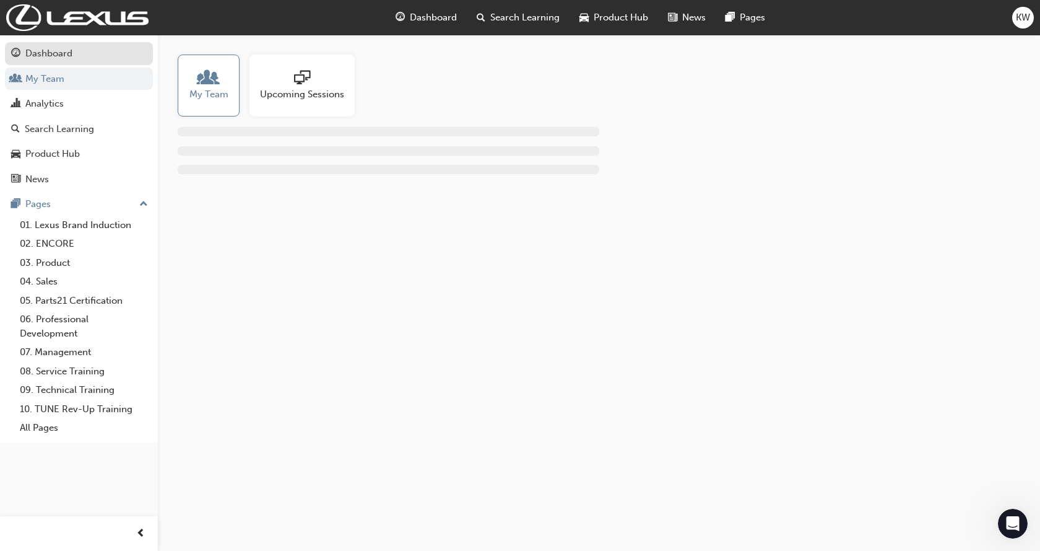
click at [70, 55] on div "Dashboard" at bounding box center [48, 53] width 47 height 14
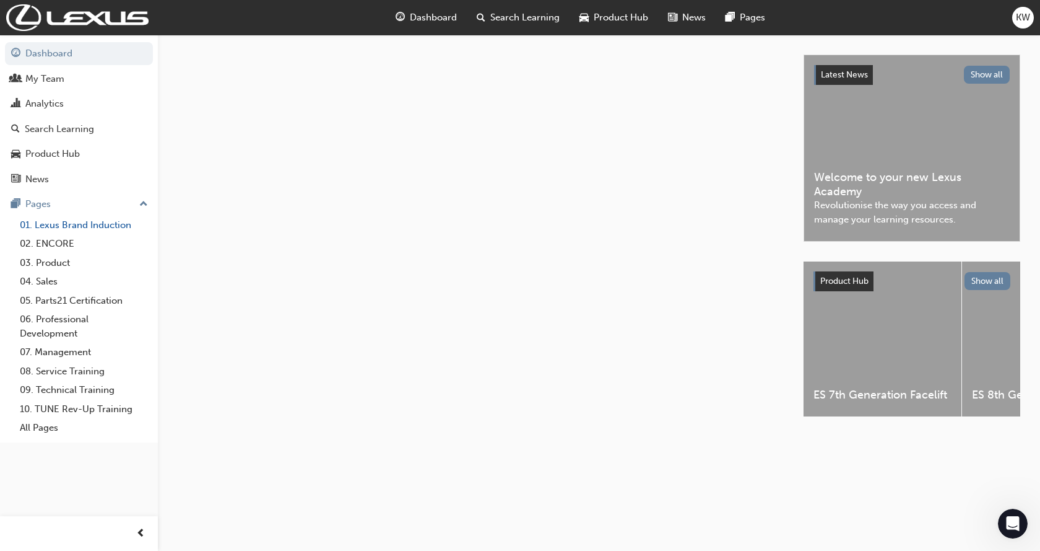
click at [53, 225] on link "01. Lexus Brand Induction" at bounding box center [84, 225] width 138 height 19
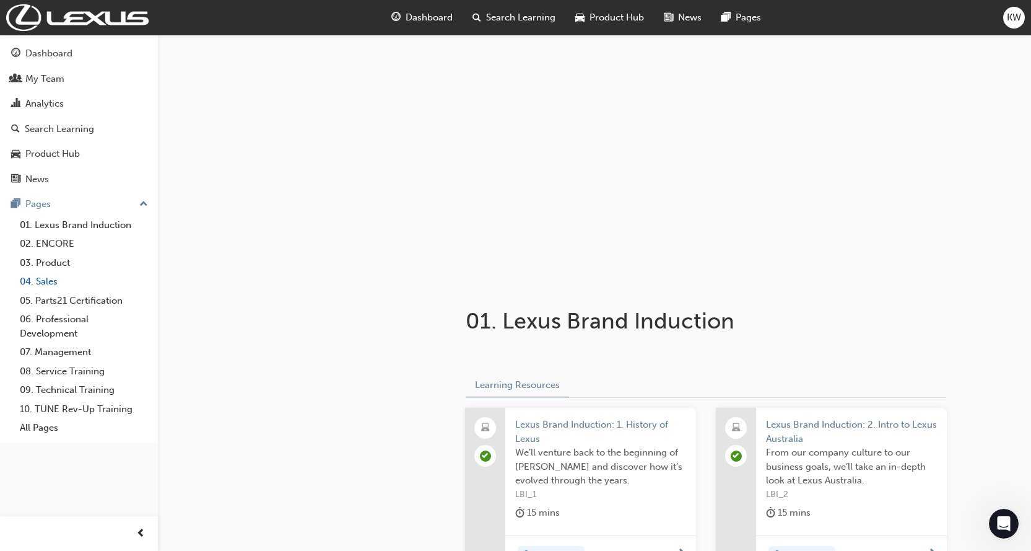
click at [56, 279] on link "04. Sales" at bounding box center [84, 281] width 138 height 19
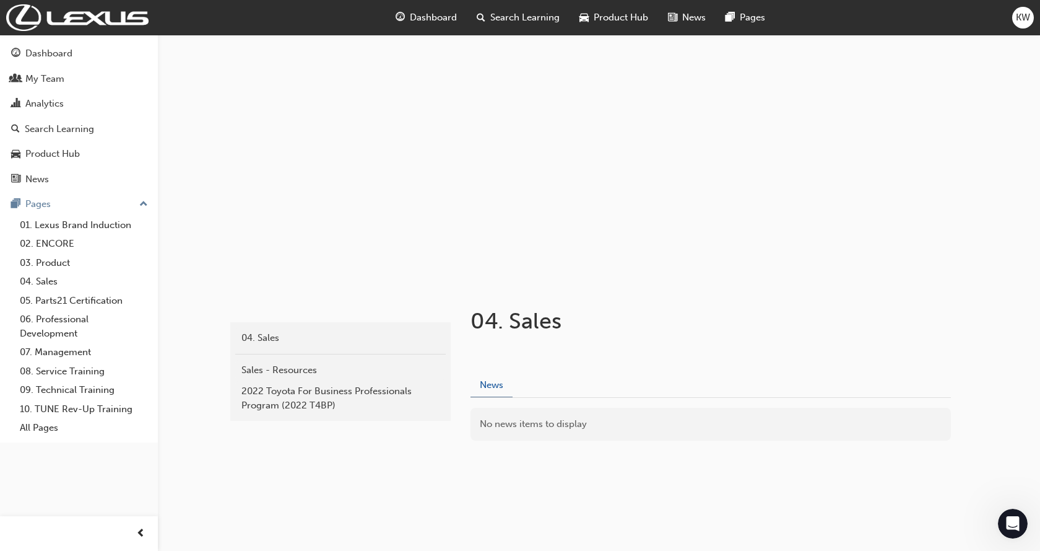
click at [492, 383] on button "News" at bounding box center [492, 385] width 42 height 24
click at [252, 367] on div "Sales - Resources" at bounding box center [341, 370] width 198 height 14
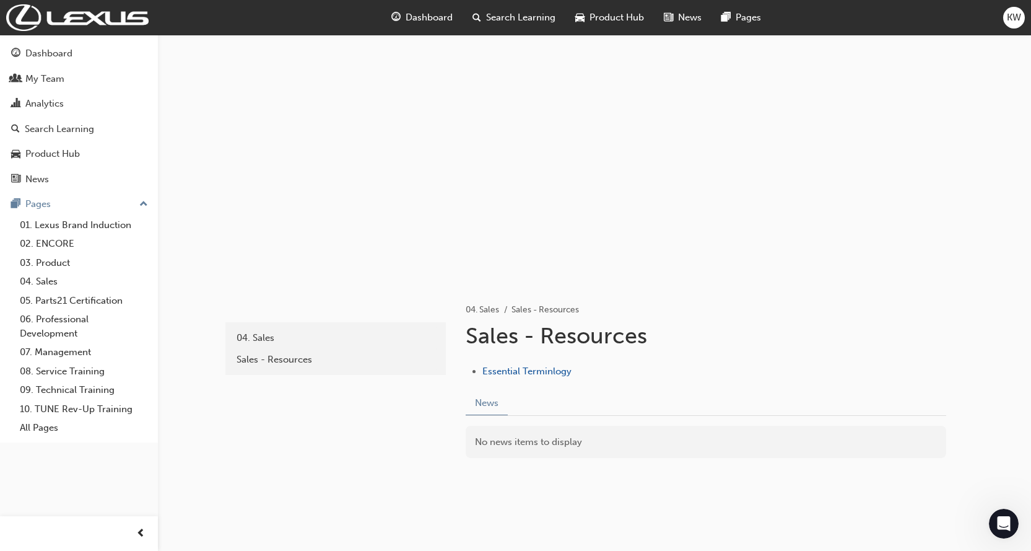
scroll to position [17, 0]
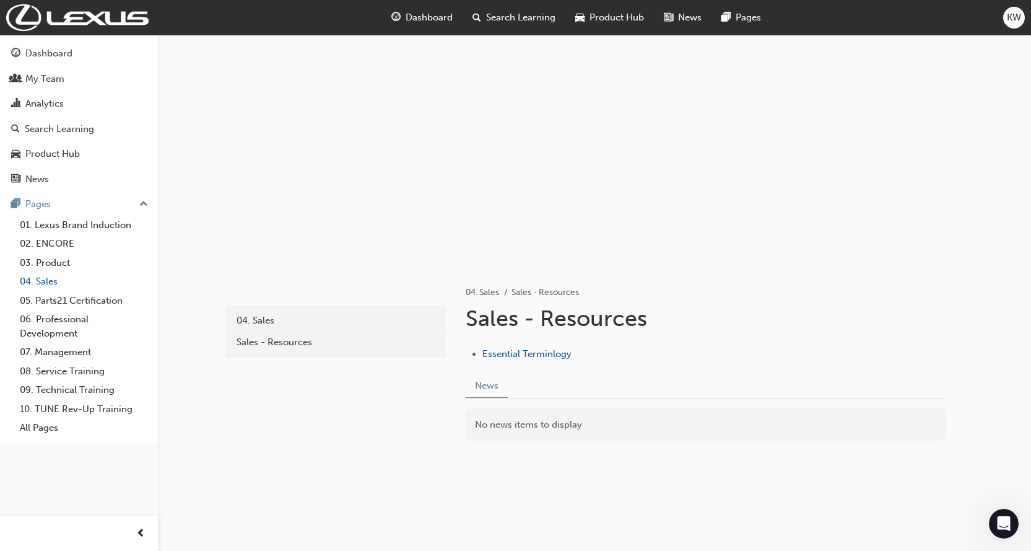
click at [47, 279] on link "04. Sales" at bounding box center [84, 281] width 138 height 19
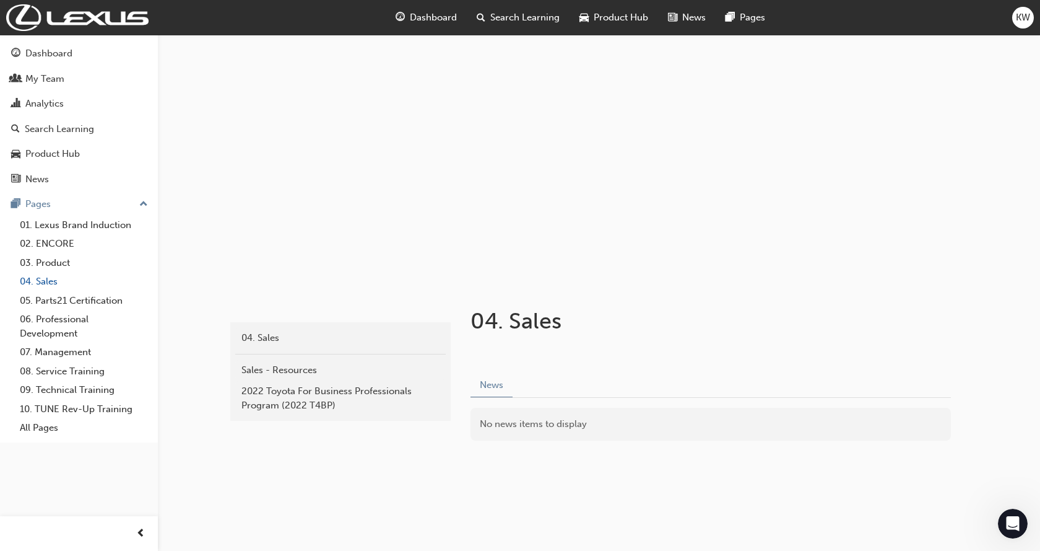
click at [48, 277] on link "04. Sales" at bounding box center [84, 281] width 138 height 19
click at [264, 338] on div "04. Sales" at bounding box center [341, 338] width 198 height 14
click at [511, 17] on span "Search Learning" at bounding box center [525, 18] width 69 height 14
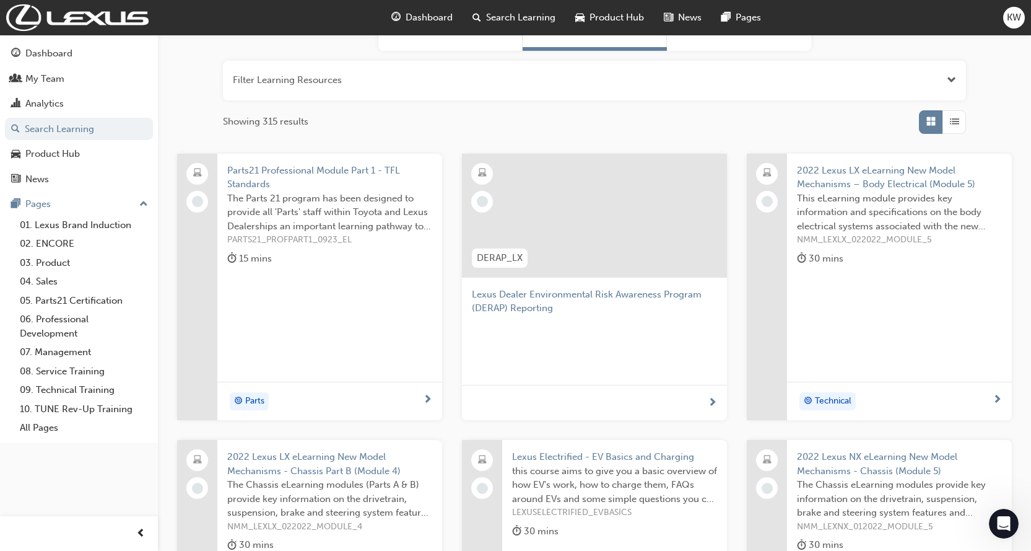
scroll to position [340, 0]
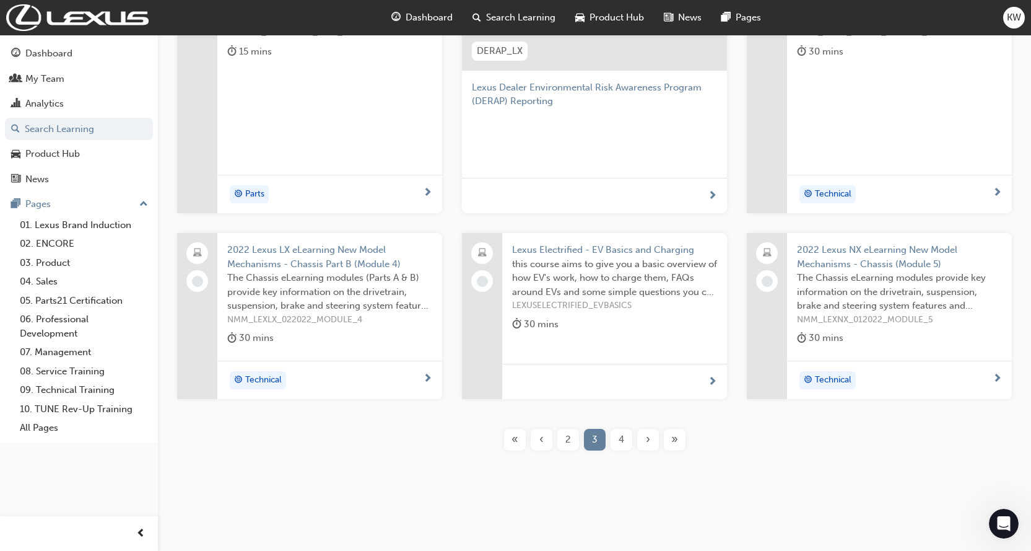
click at [567, 435] on span "2" at bounding box center [568, 439] width 6 height 14
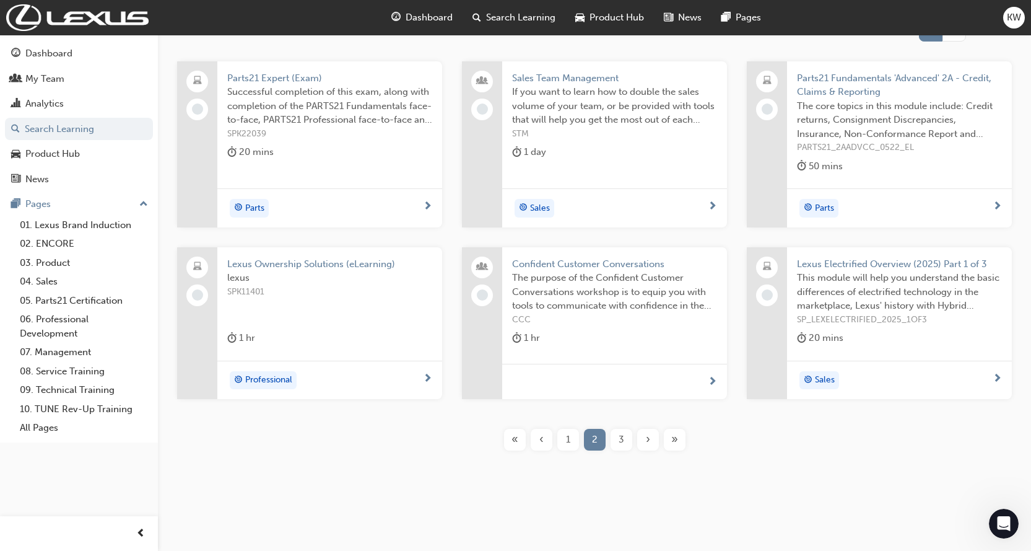
click at [623, 440] on span "3" at bounding box center [622, 439] width 6 height 14
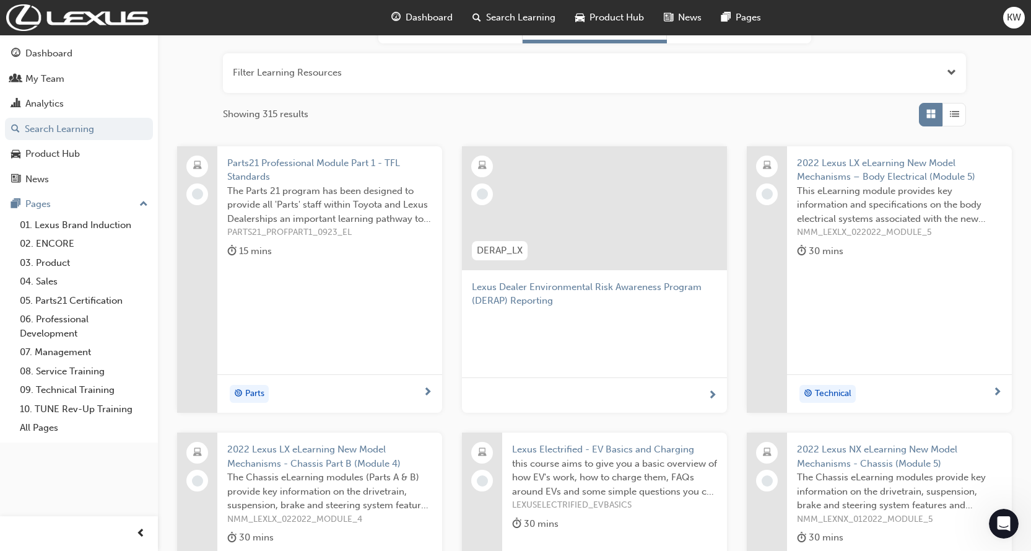
scroll to position [340, 0]
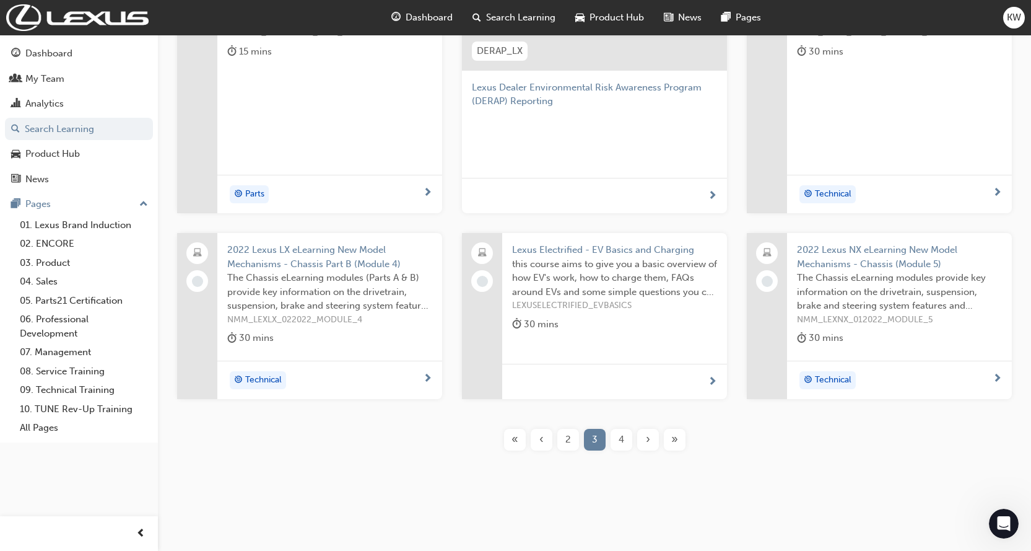
click at [621, 434] on span "4" at bounding box center [622, 439] width 6 height 14
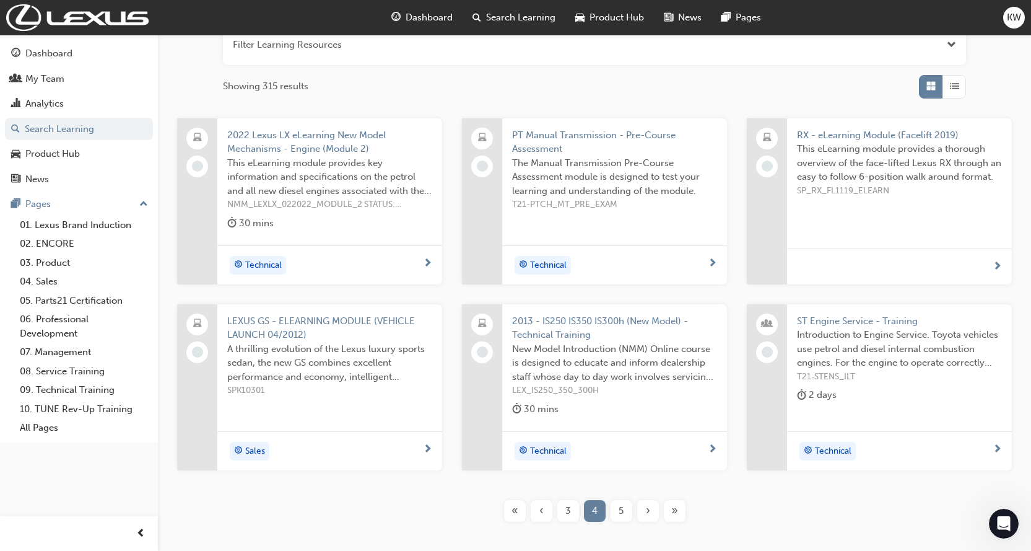
scroll to position [240, 0]
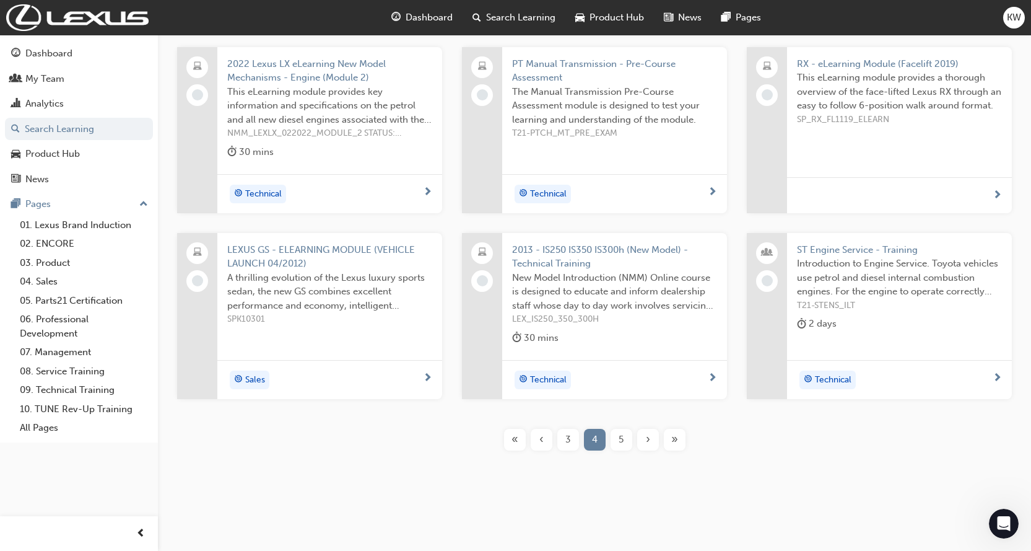
click at [621, 437] on span "5" at bounding box center [621, 439] width 5 height 14
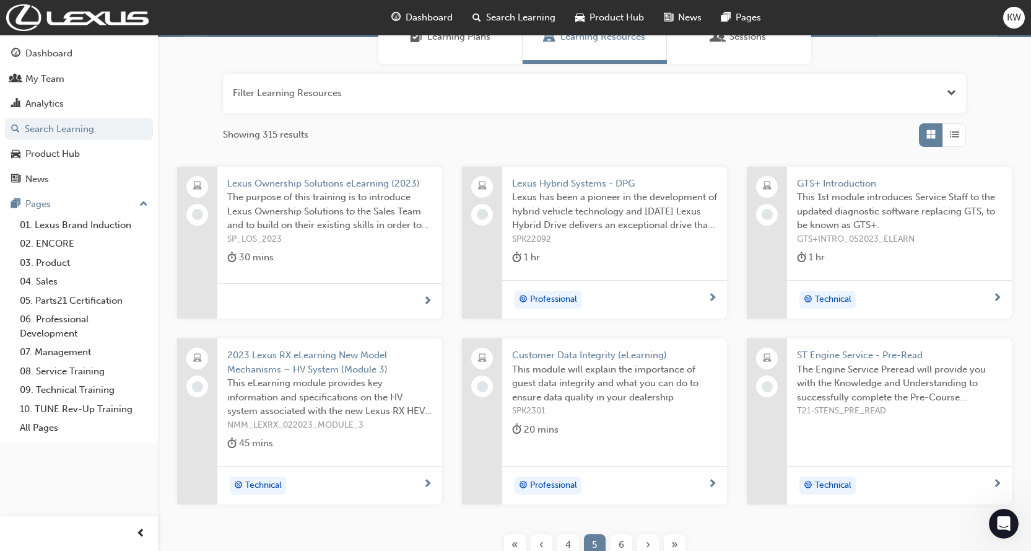
scroll to position [225, 0]
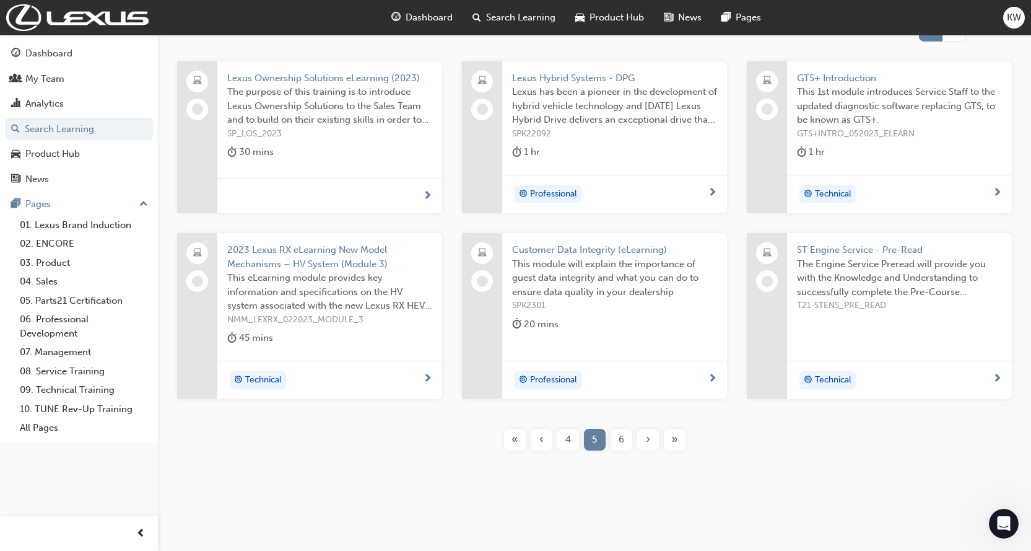
click at [617, 434] on div "6" at bounding box center [622, 440] width 22 height 22
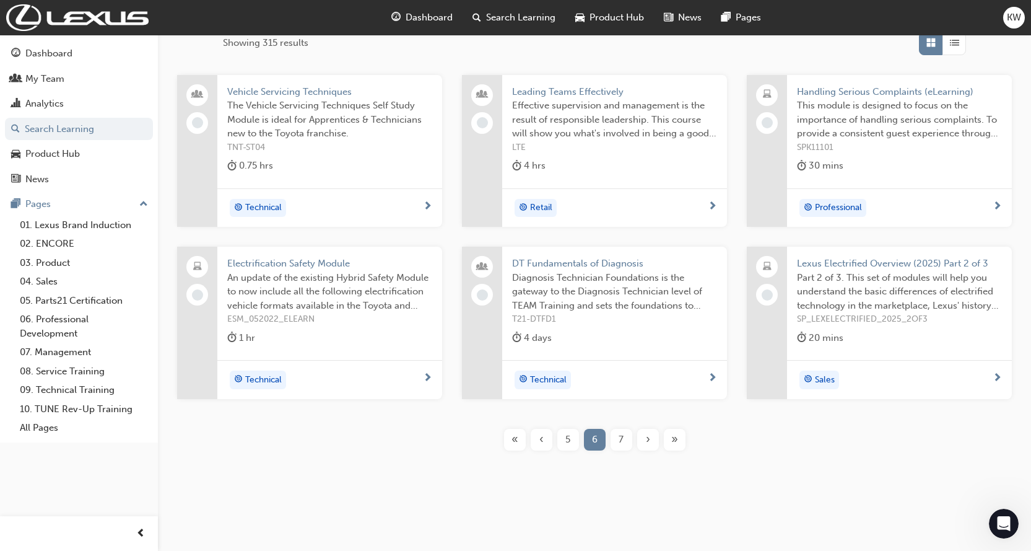
drag, startPoint x: 623, startPoint y: 445, endPoint x: 629, endPoint y: 442, distance: 6.4
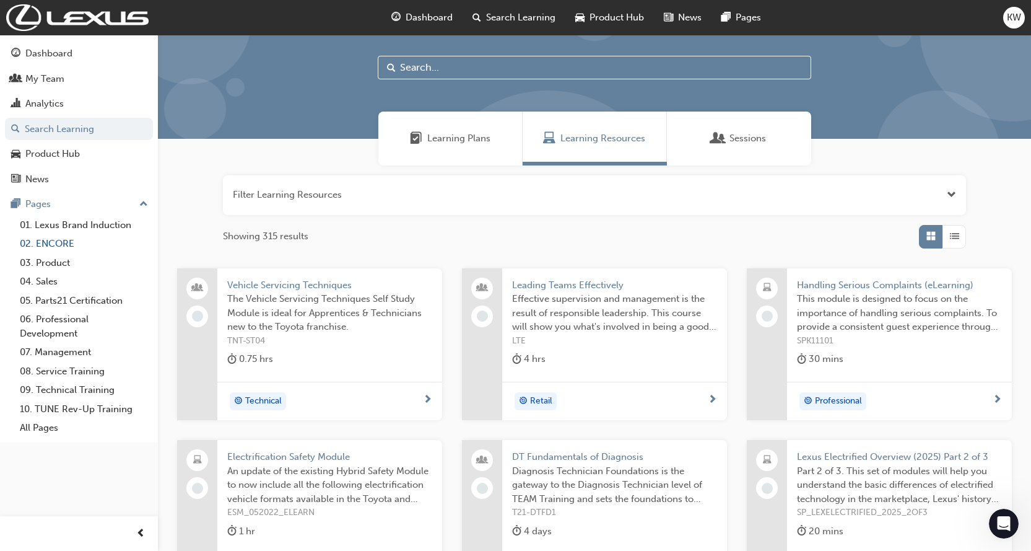
scroll to position [0, 0]
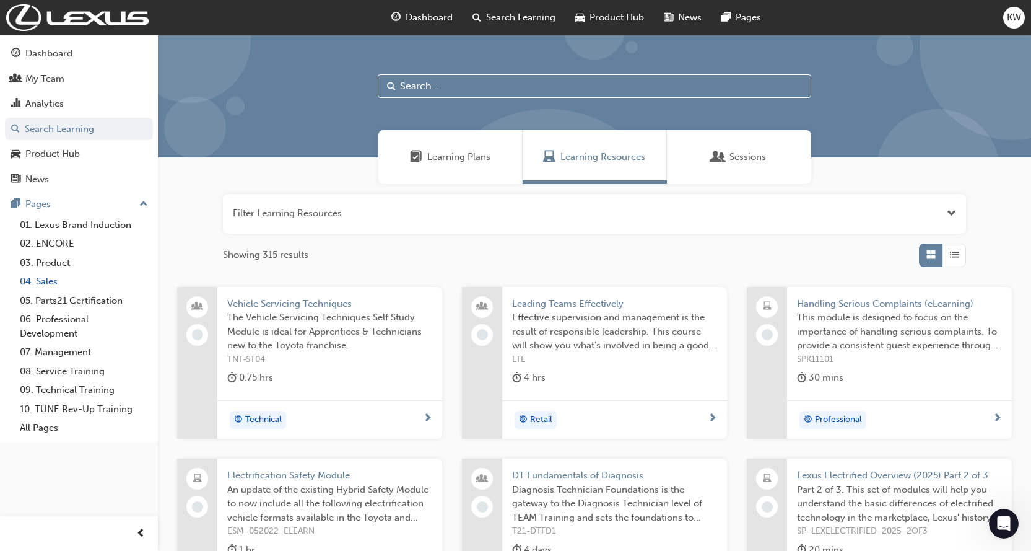
click at [53, 281] on link "04. Sales" at bounding box center [84, 281] width 138 height 19
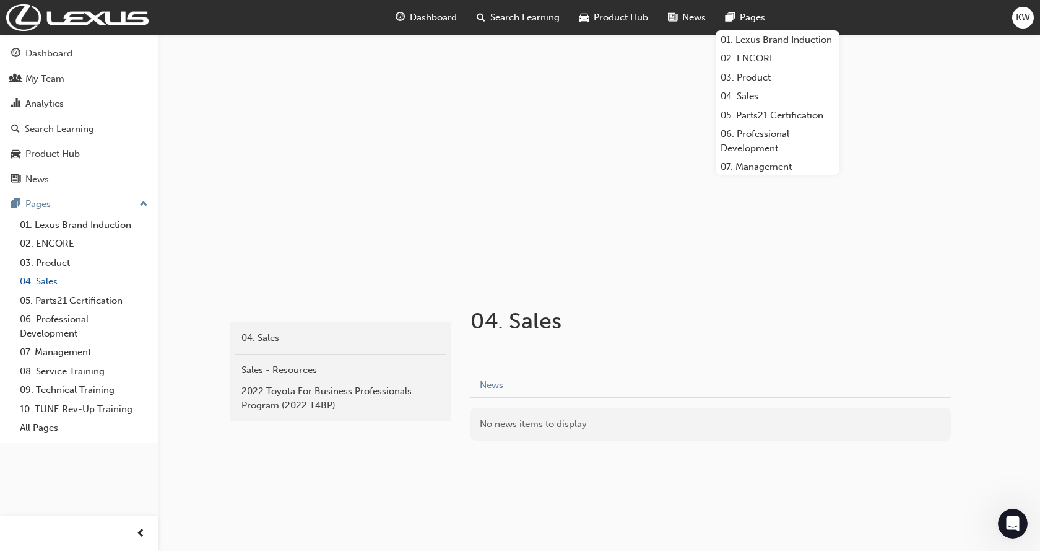
click at [47, 279] on link "04. Sales" at bounding box center [84, 281] width 138 height 19
click at [751, 106] on link "04. Sales" at bounding box center [778, 96] width 124 height 19
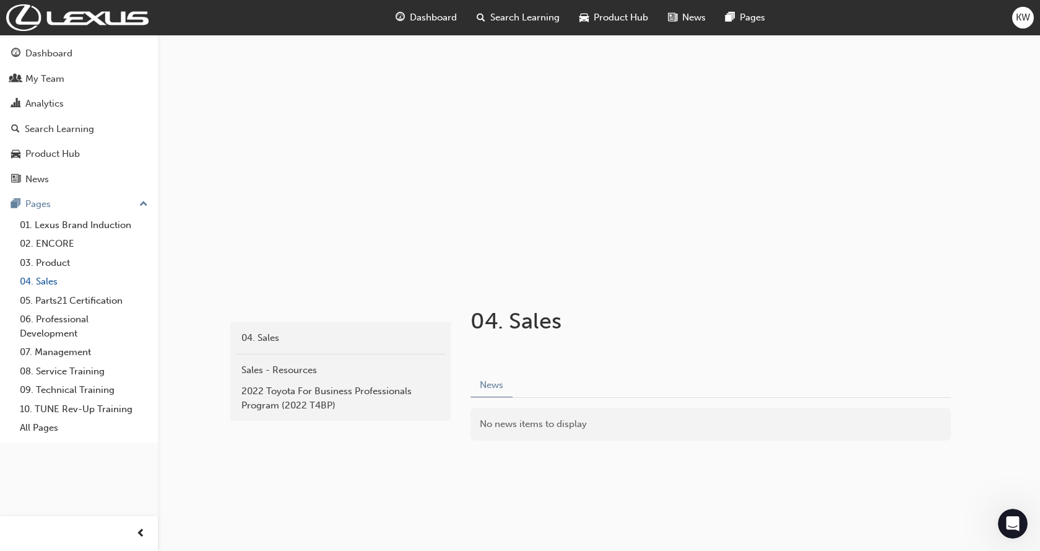
click at [49, 277] on link "04. Sales" at bounding box center [84, 281] width 138 height 19
click at [279, 334] on div "04. Sales" at bounding box center [341, 338] width 198 height 14
click at [495, 15] on span "Search Learning" at bounding box center [525, 18] width 69 height 14
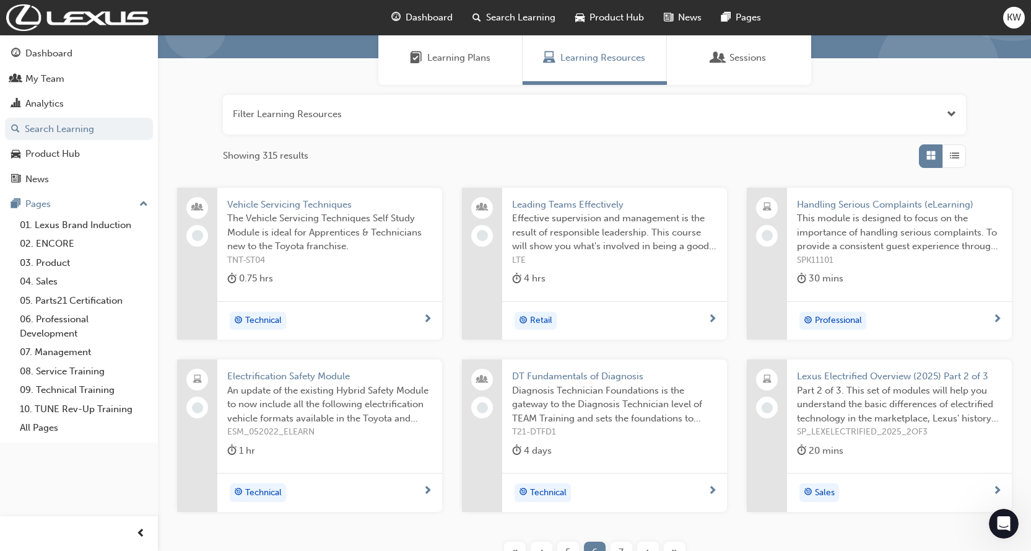
scroll to position [212, 0]
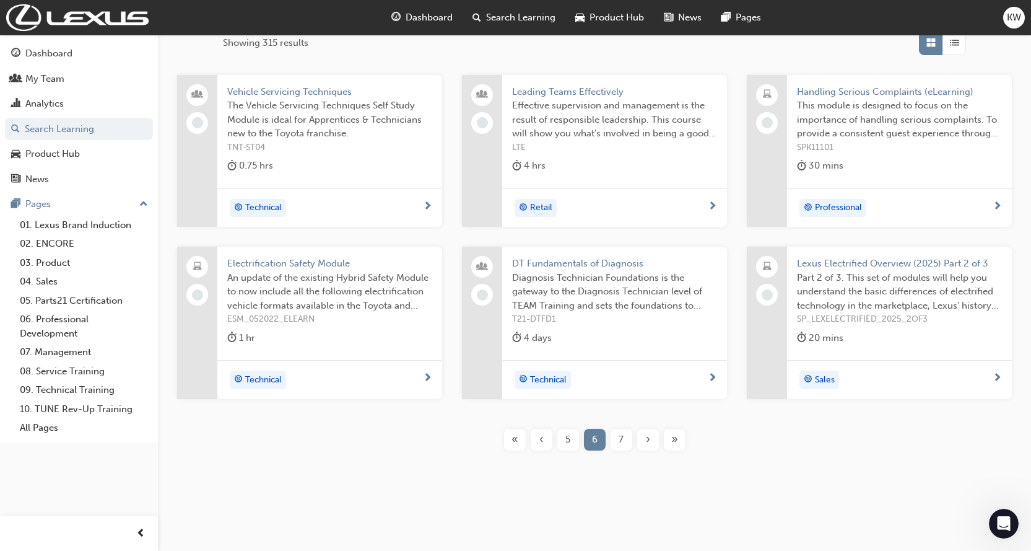
click at [622, 437] on span "7" at bounding box center [621, 439] width 5 height 14
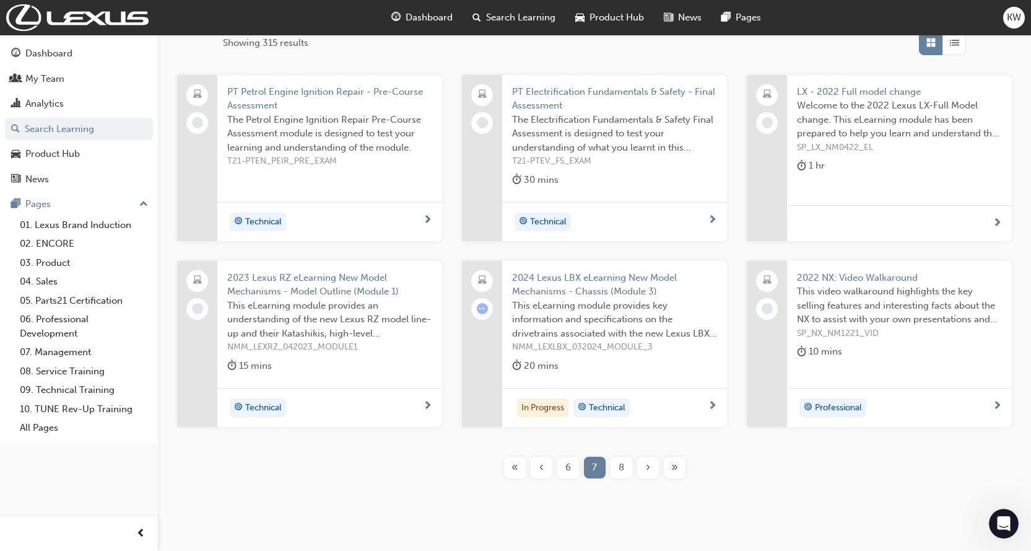
click at [648, 462] on span "›" at bounding box center [648, 467] width 4 height 14
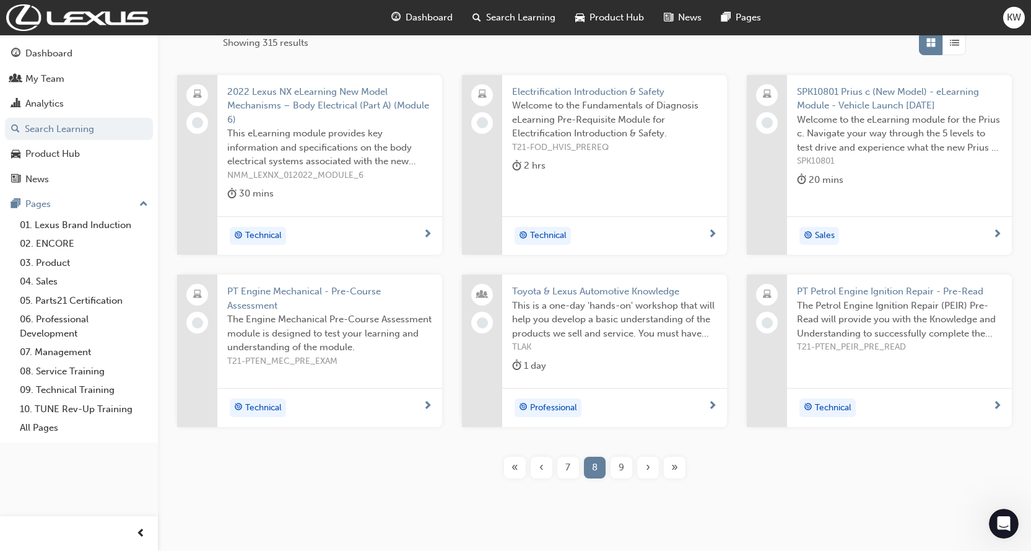
click at [648, 462] on span "›" at bounding box center [648, 467] width 4 height 14
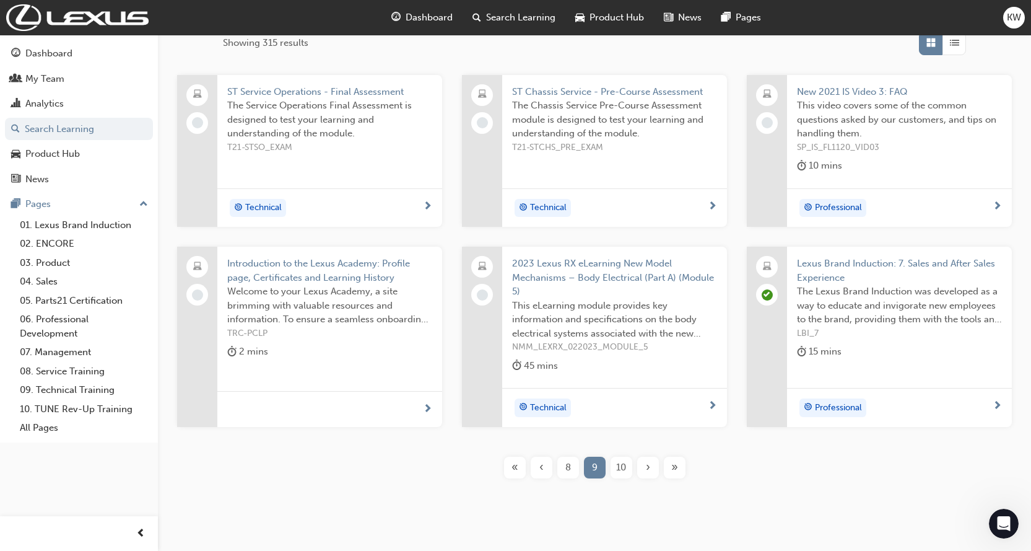
click at [648, 462] on span "›" at bounding box center [648, 467] width 4 height 14
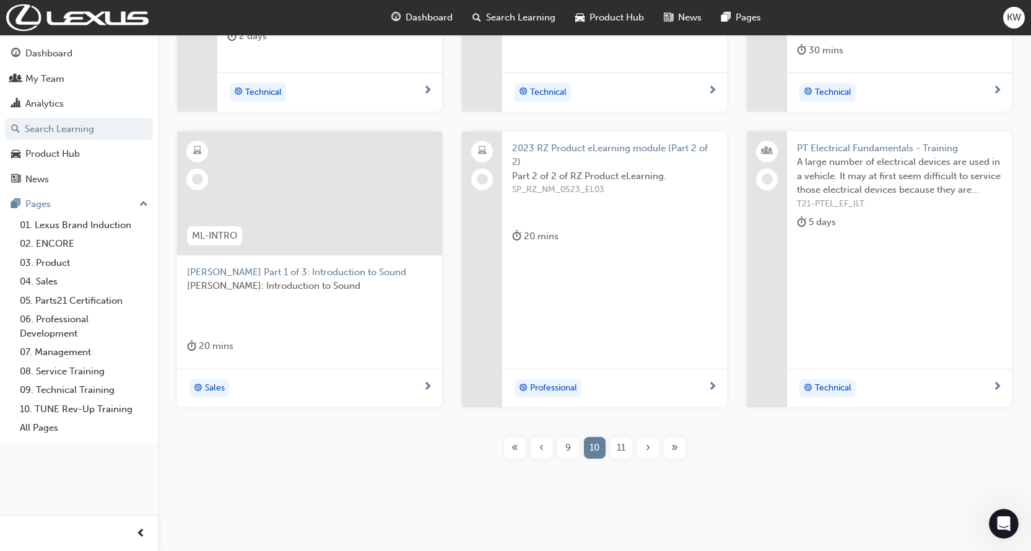
scroll to position [349, 0]
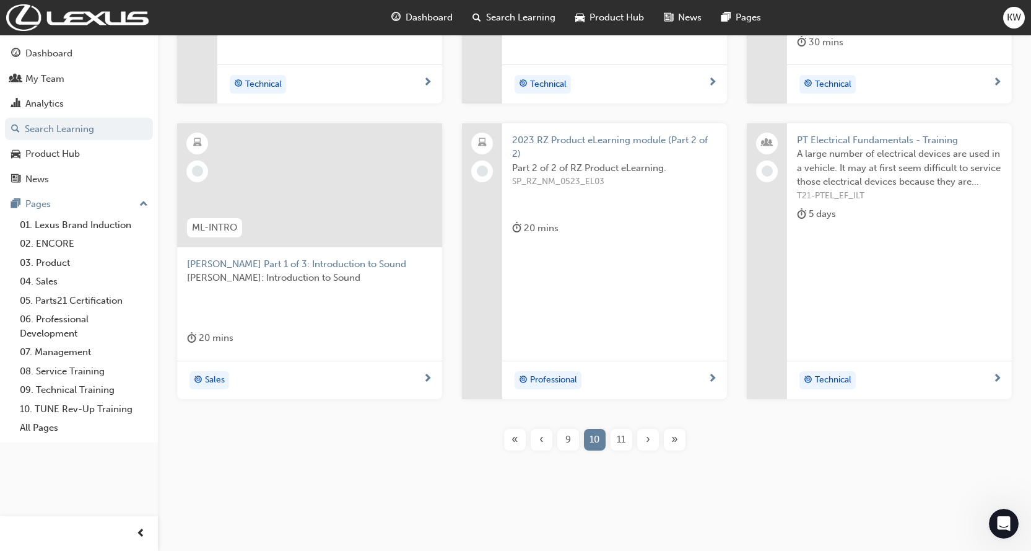
click at [647, 439] on span "›" at bounding box center [648, 439] width 4 height 14
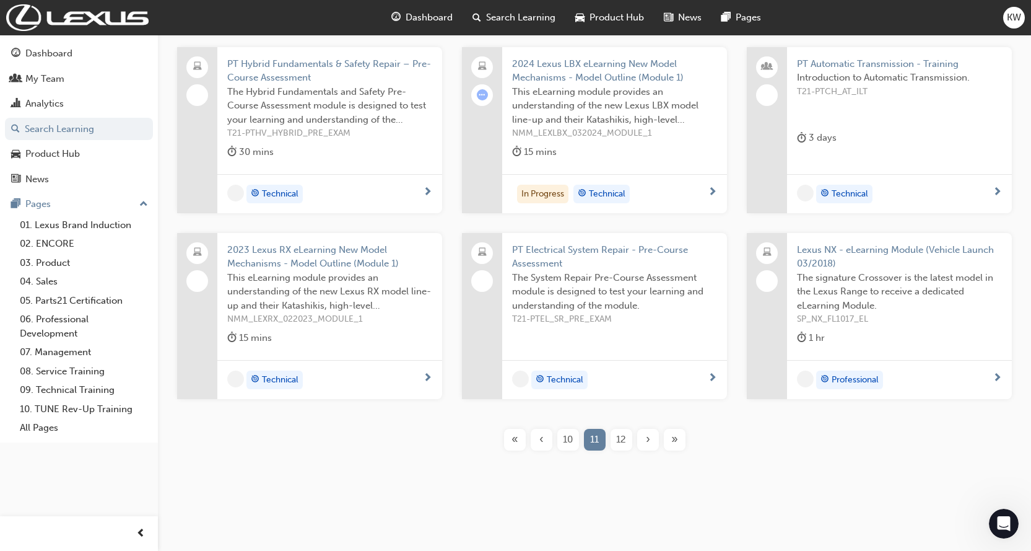
scroll to position [240, 0]
click at [647, 439] on span "›" at bounding box center [648, 439] width 4 height 14
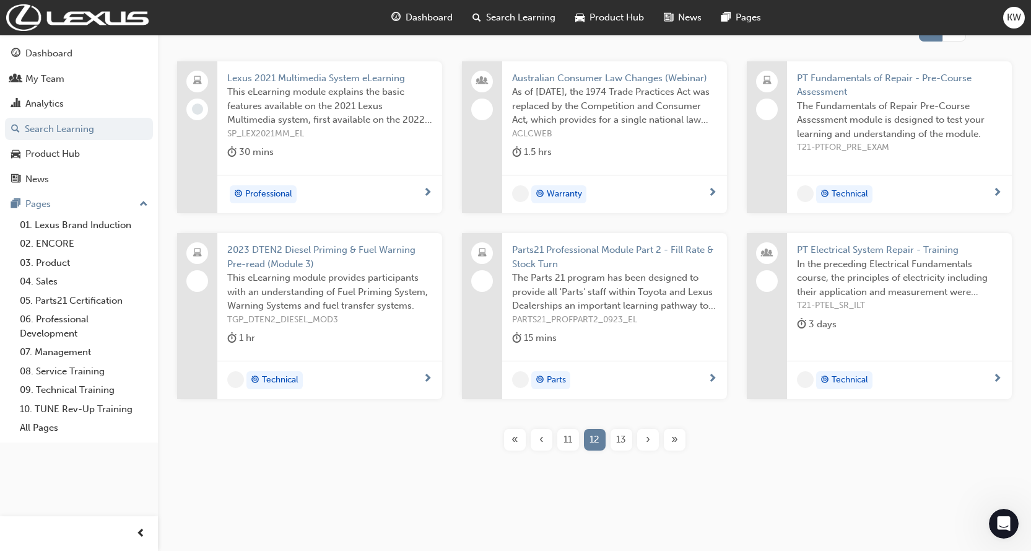
scroll to position [225, 0]
click at [647, 439] on span "›" at bounding box center [648, 439] width 4 height 14
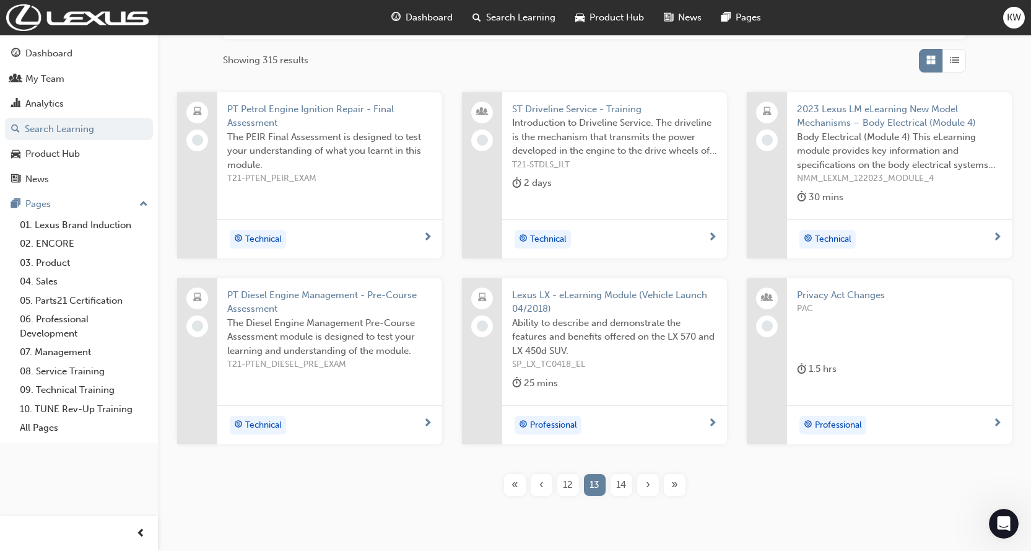
scroll to position [240, 0]
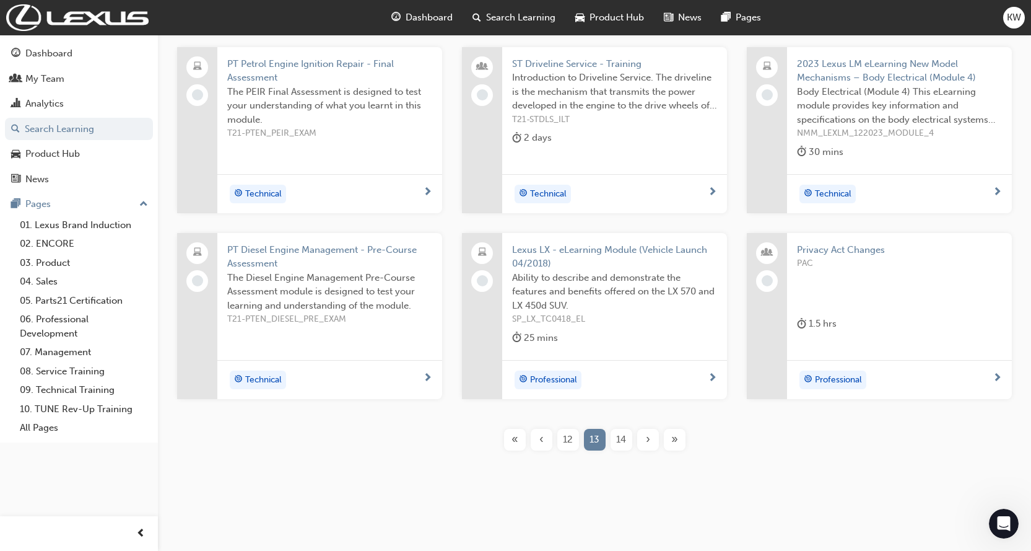
click at [621, 437] on span "14" at bounding box center [621, 439] width 10 height 14
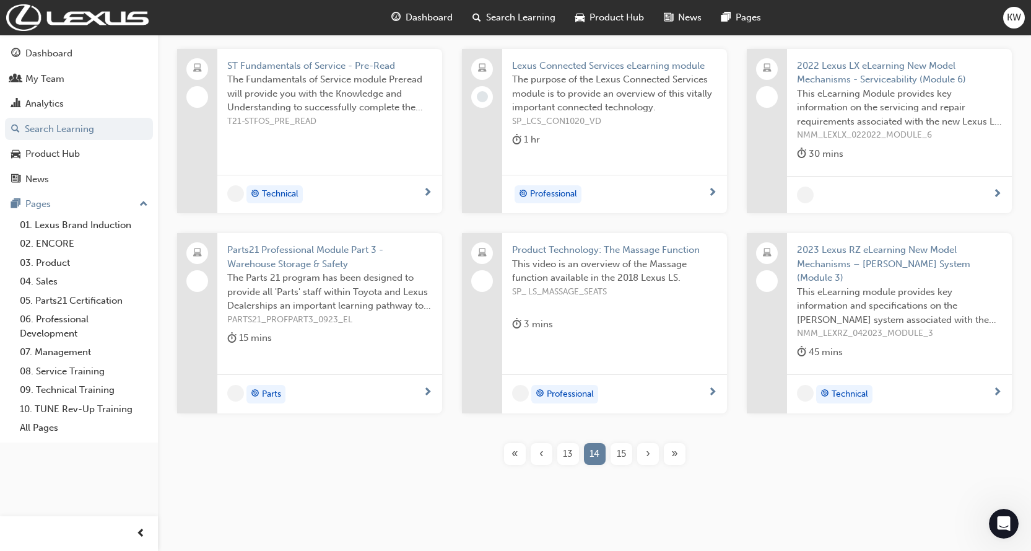
scroll to position [237, 0]
click at [622, 446] on span "15" at bounding box center [621, 453] width 9 height 14
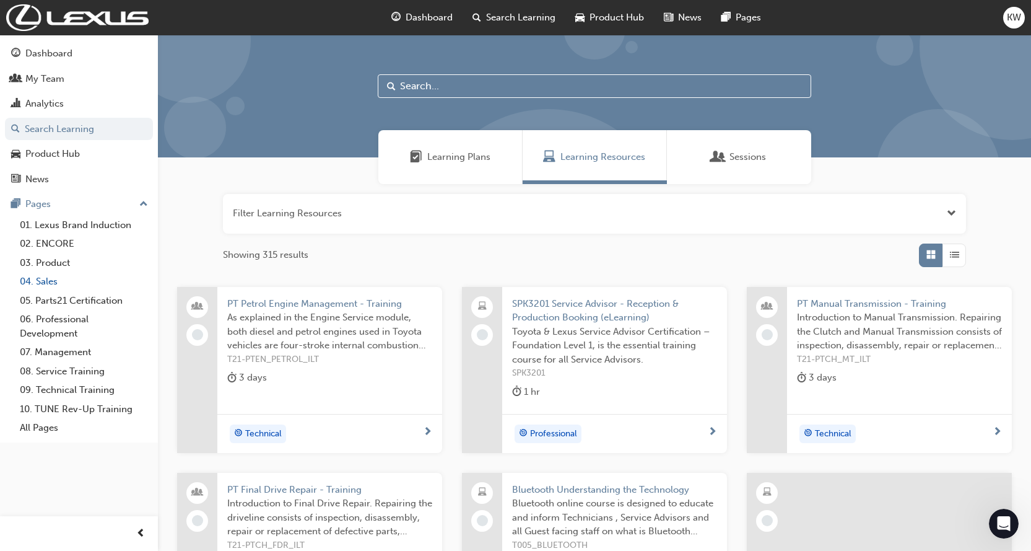
click at [51, 278] on link "04. Sales" at bounding box center [84, 281] width 138 height 19
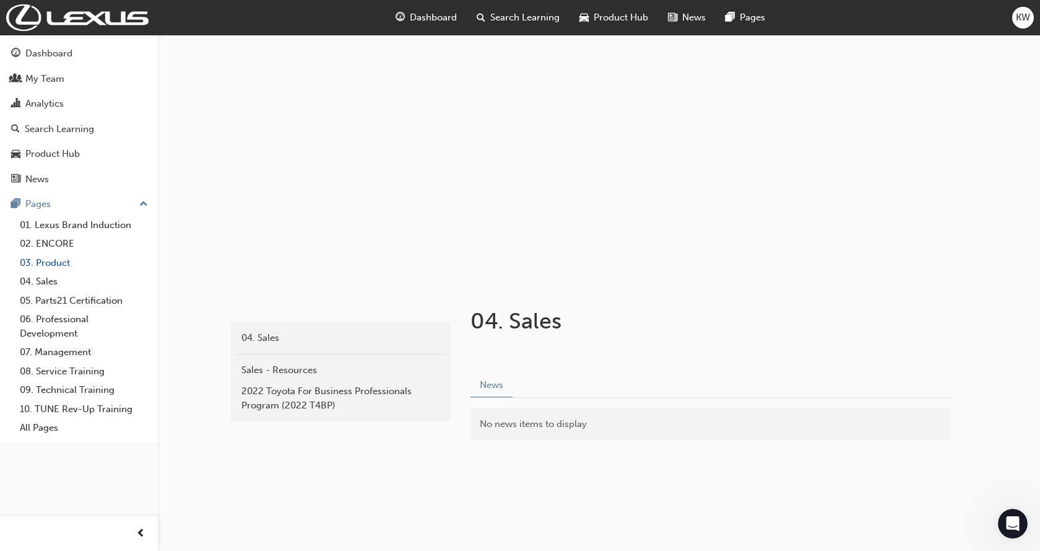
click at [58, 256] on link "03. Product" at bounding box center [84, 262] width 138 height 19
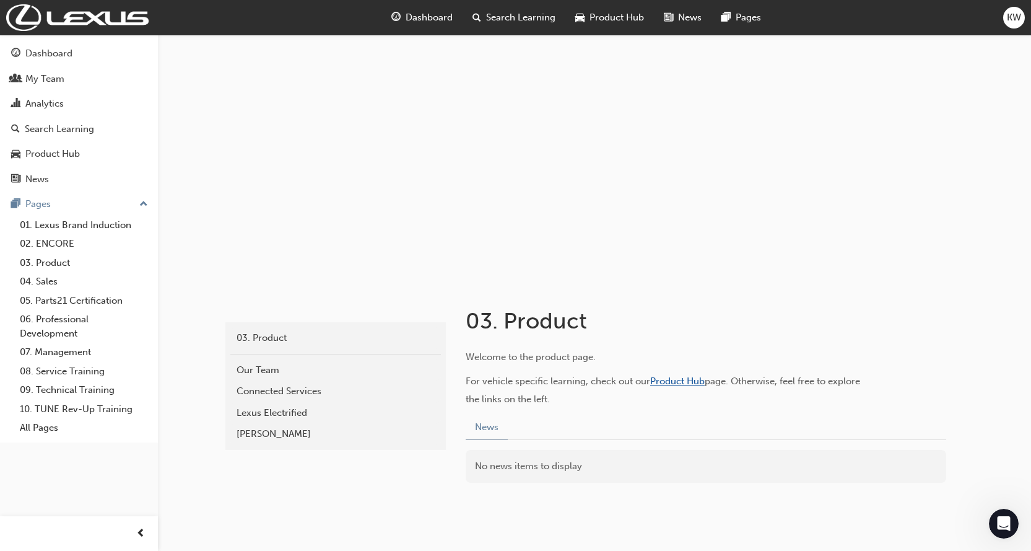
click at [667, 378] on span "Product Hub" at bounding box center [677, 380] width 55 height 11
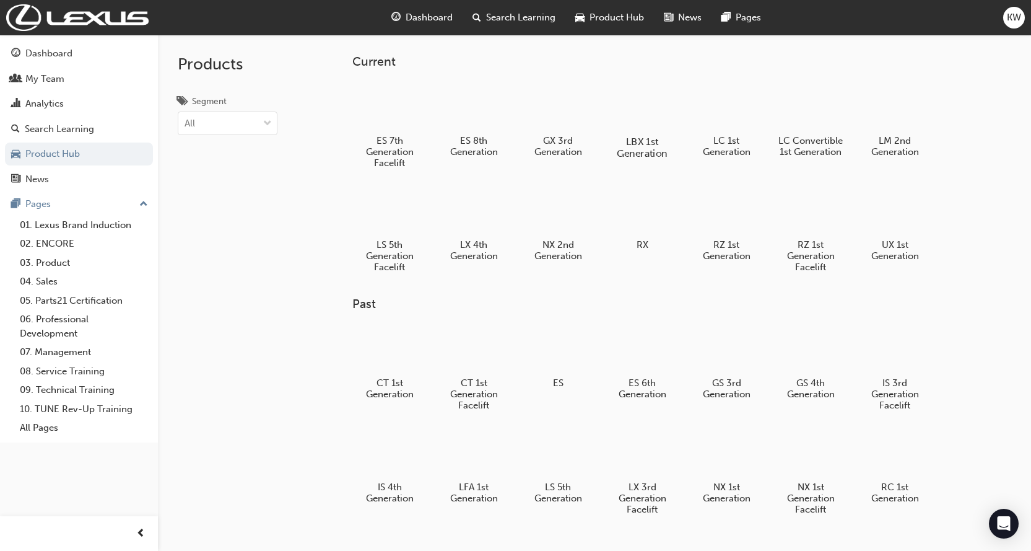
click at [642, 144] on h5 "LBX 1st Generation" at bounding box center [642, 148] width 69 height 24
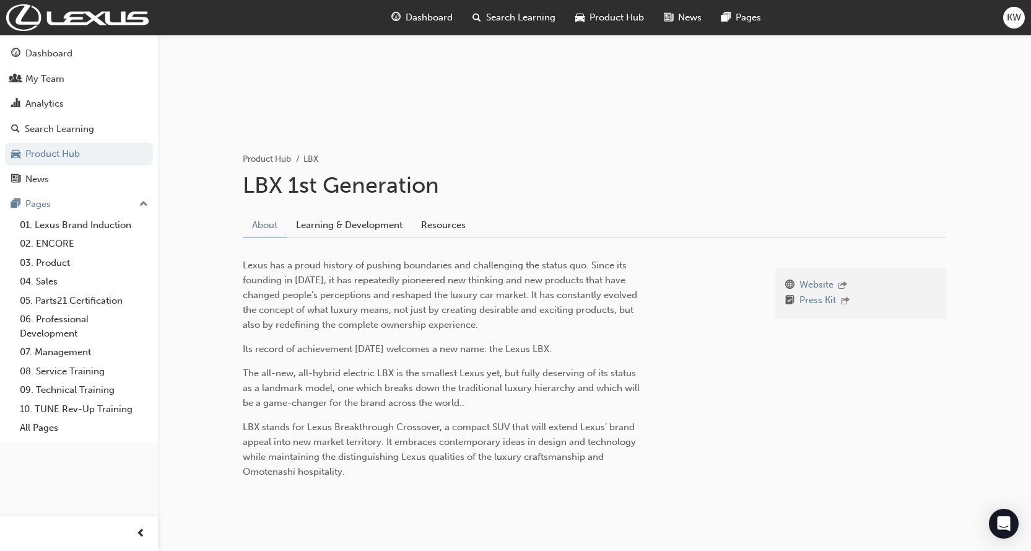
scroll to position [178, 0]
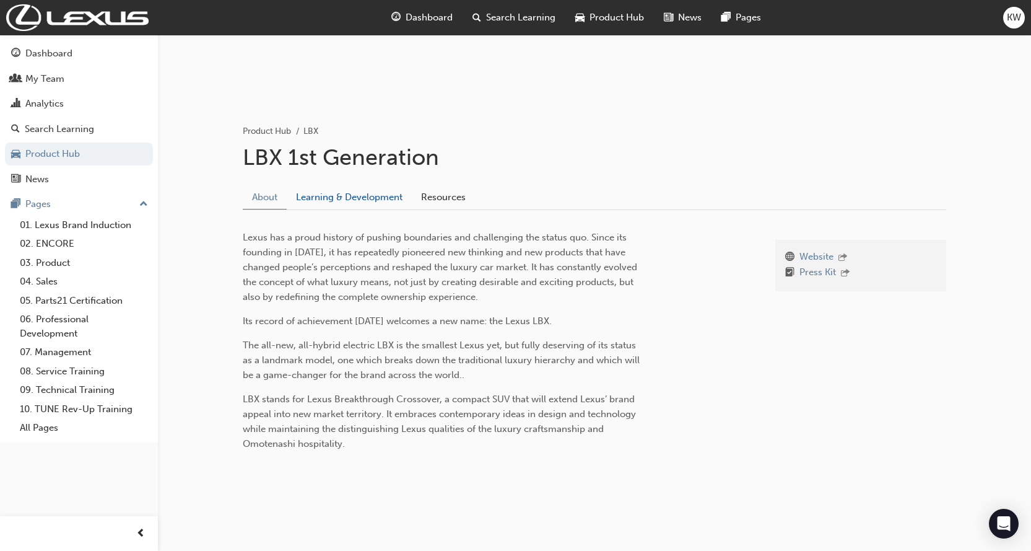
click at [382, 193] on link "Learning & Development" at bounding box center [349, 197] width 125 height 24
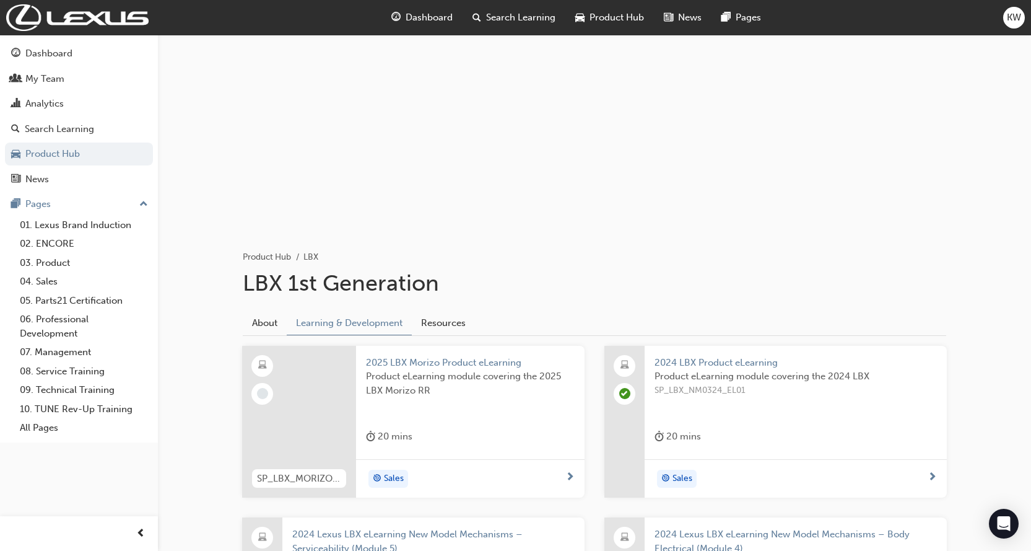
scroll to position [186, 0]
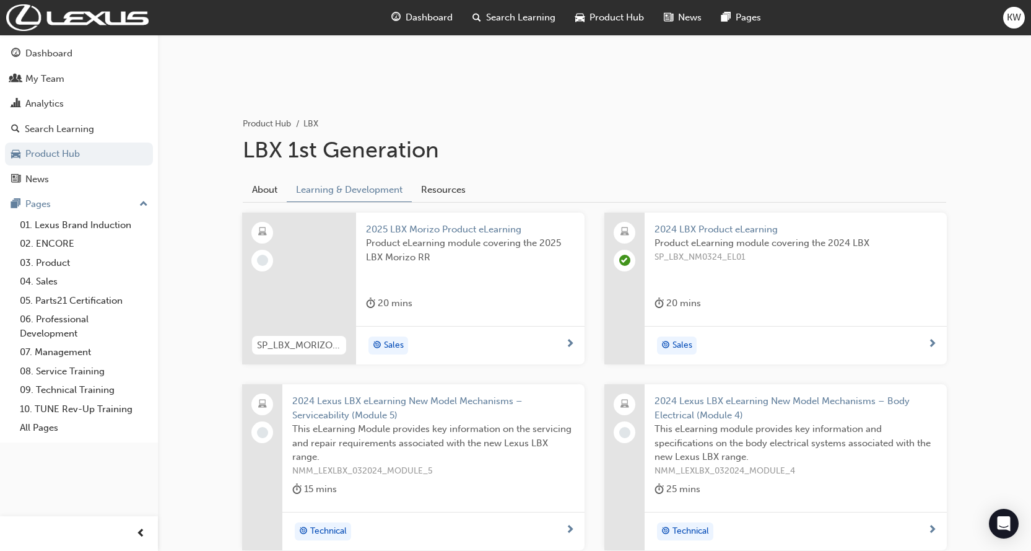
click at [395, 341] on span "Sales" at bounding box center [394, 345] width 20 height 14
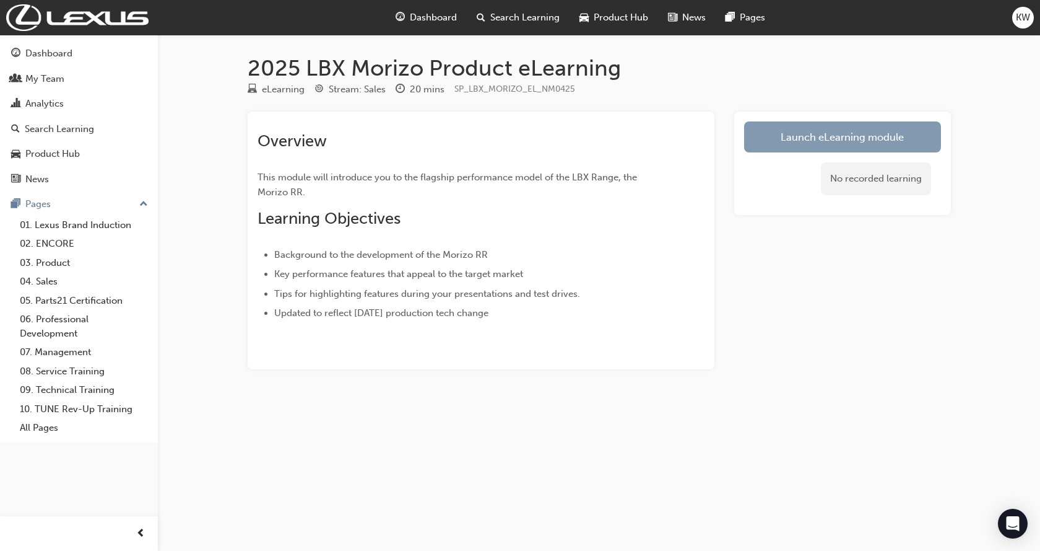
click at [847, 131] on link "Launch eLearning module" at bounding box center [842, 136] width 197 height 31
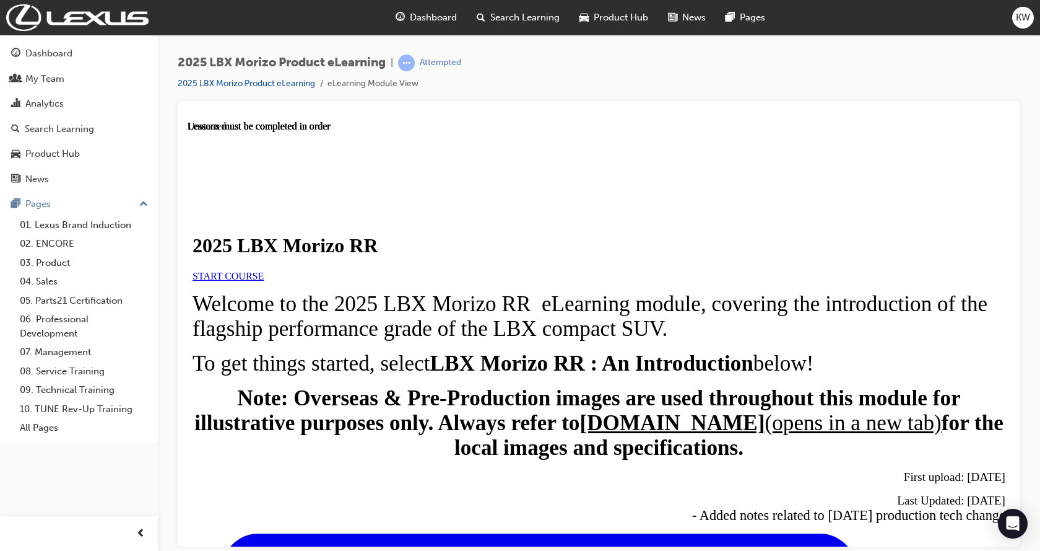
scroll to position [124, 0]
click at [264, 270] on span "START COURSE" at bounding box center [228, 275] width 71 height 11
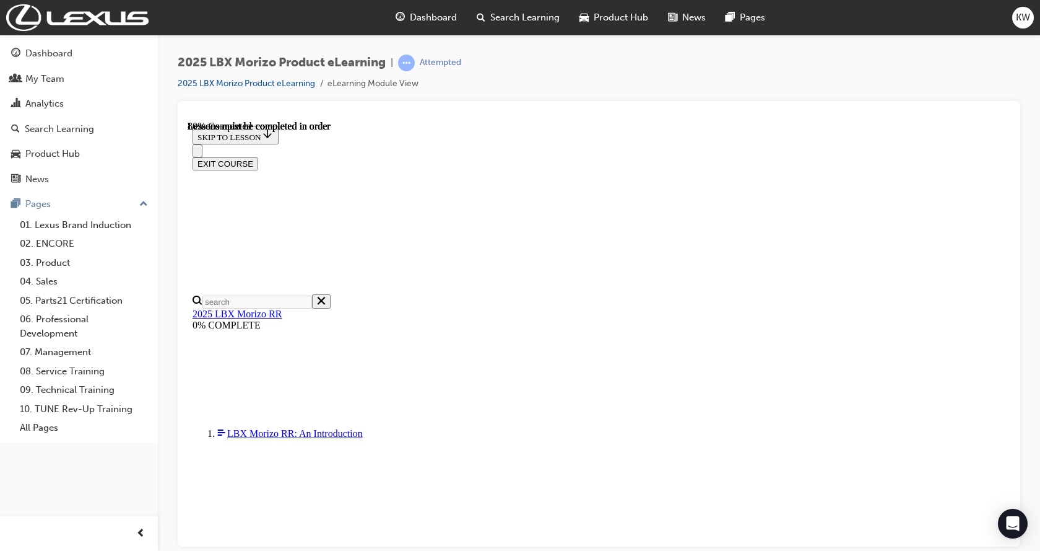
scroll to position [1038, 0]
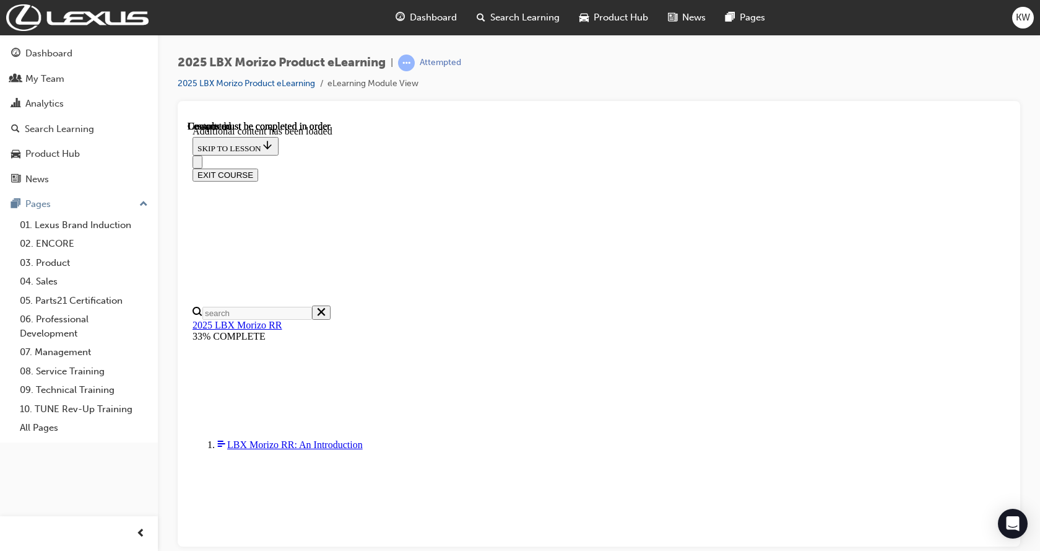
scroll to position [1831, 0]
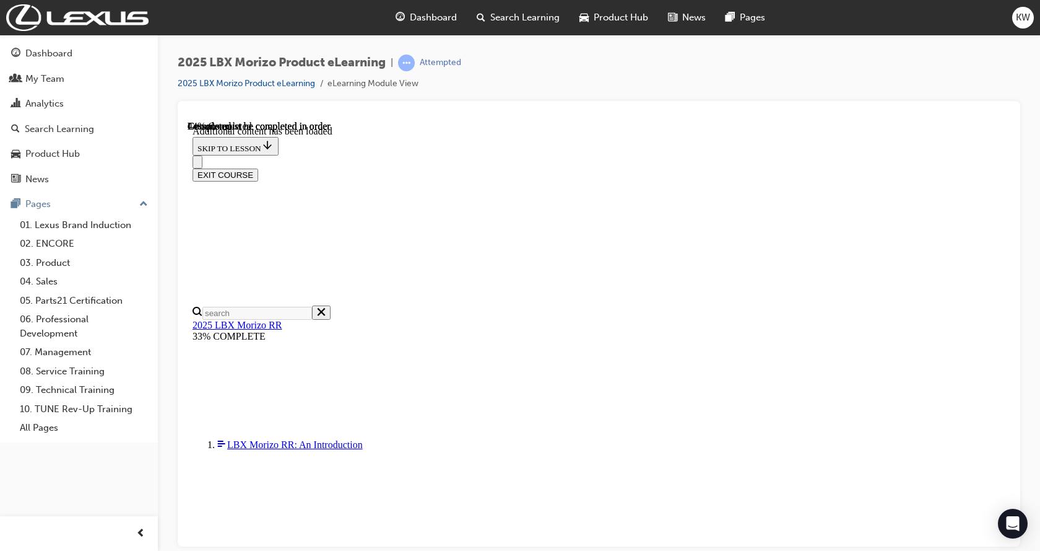
scroll to position [477, 45]
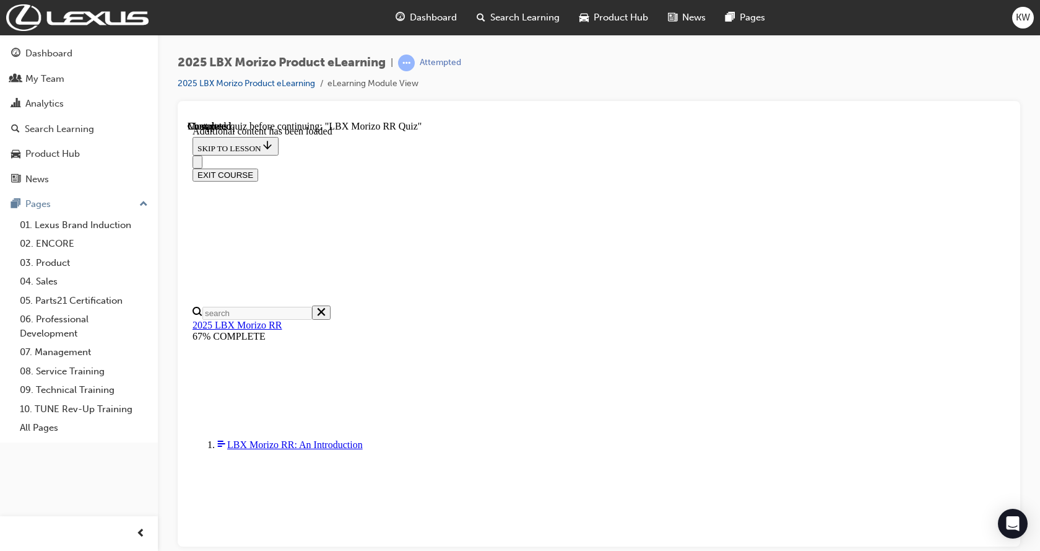
drag, startPoint x: 663, startPoint y: 401, endPoint x: 663, endPoint y: 410, distance: 9.3
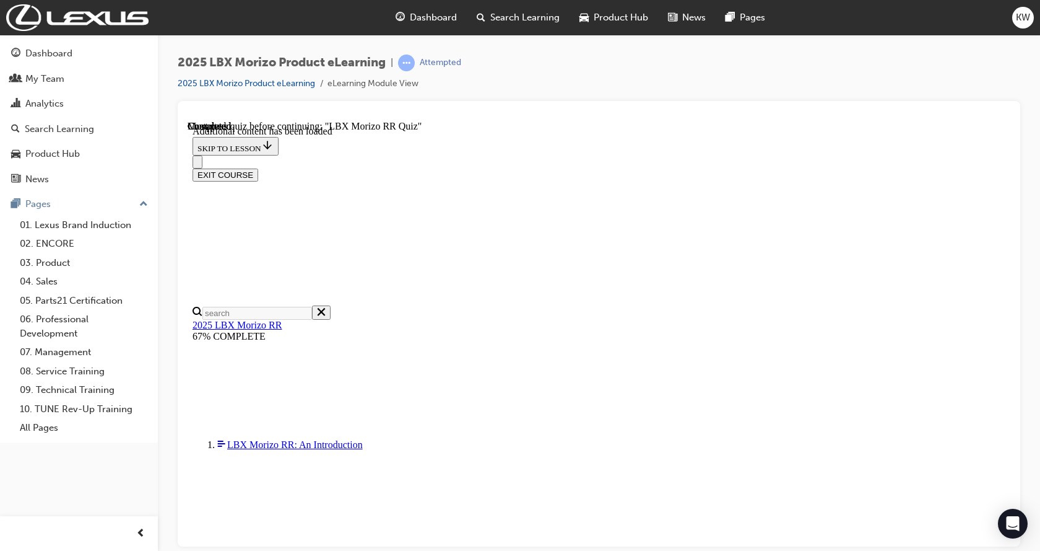
scroll to position [853, 0]
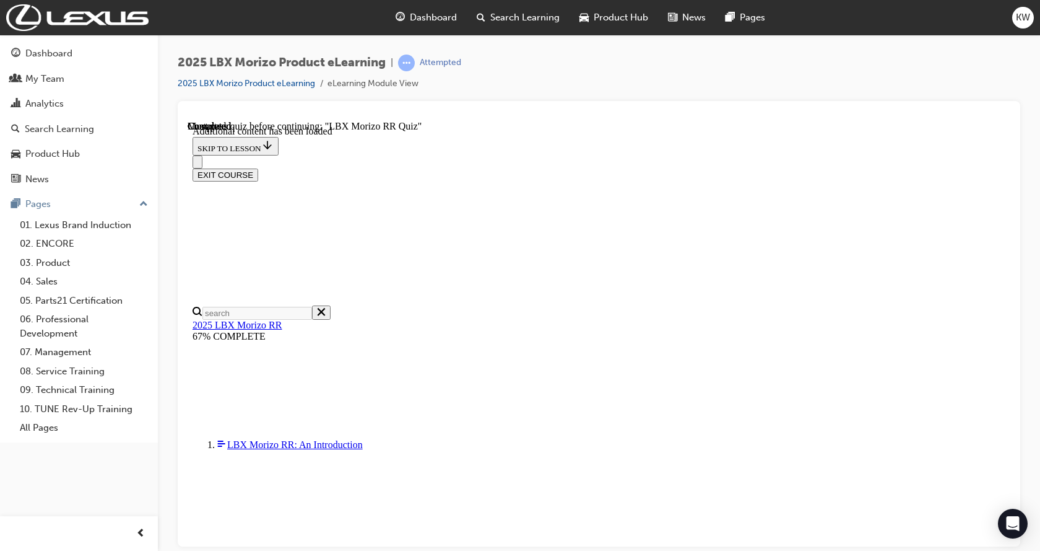
radio input "true"
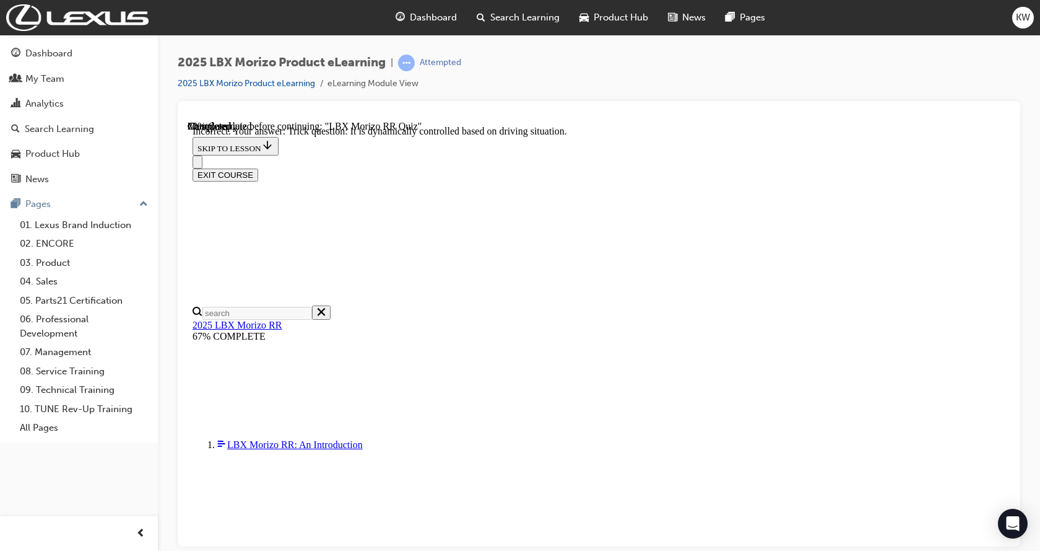
drag, startPoint x: 488, startPoint y: 139, endPoint x: 702, endPoint y: 160, distance: 214.8
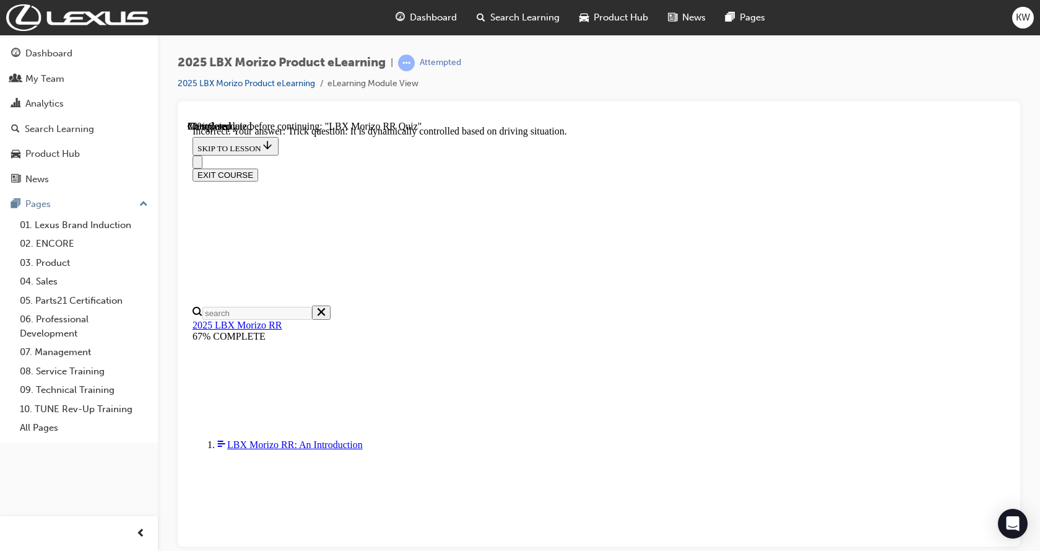
copy strong "TRUE OR FALSE: The LBX Morizo has unique suspension components and tuning to en…"
radio input "true"
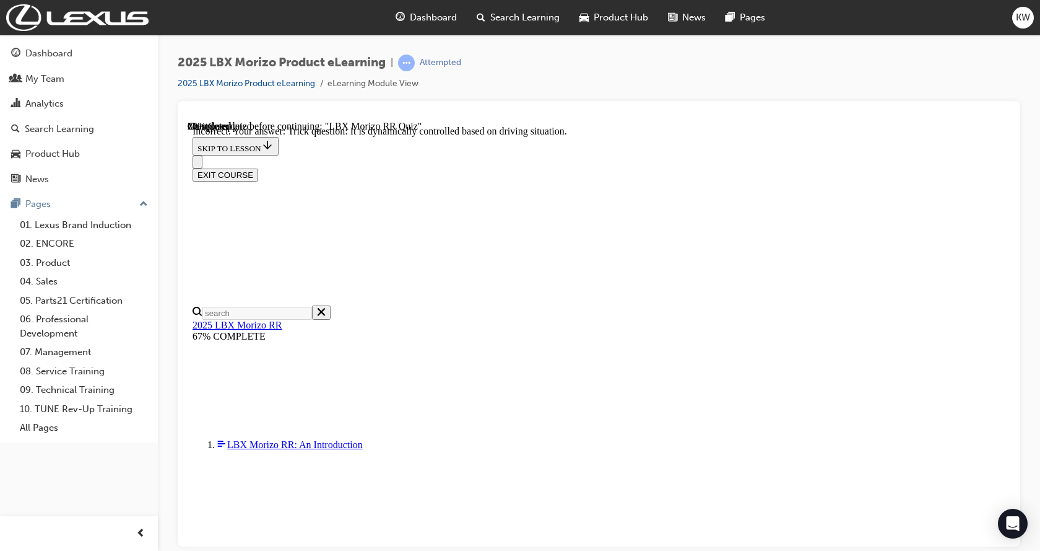
scroll to position [300, 0]
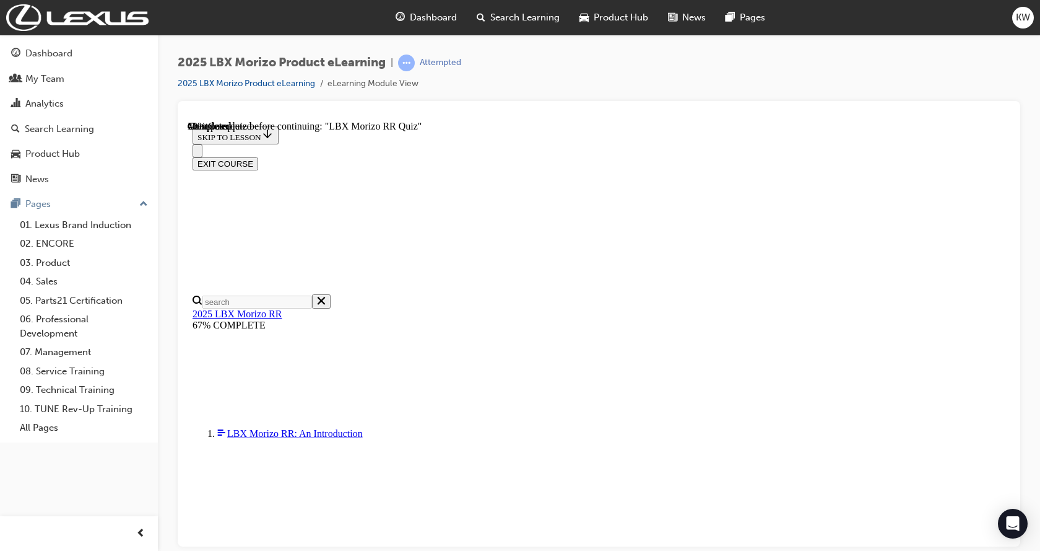
drag, startPoint x: 487, startPoint y: 186, endPoint x: 762, endPoint y: 211, distance: 276.2
copy p "When it comes to the the 8-Speed Direct Shift transmission, which driver input …"
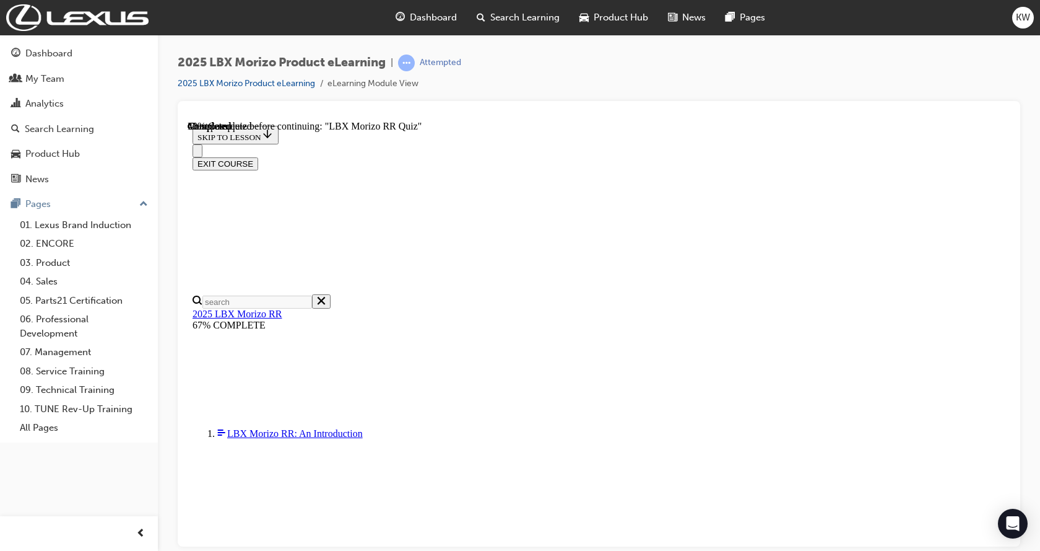
radio input "true"
drag, startPoint x: 533, startPoint y: 247, endPoint x: 621, endPoint y: 395, distance: 171.9
copy div "When it comes to the the 8-Speed Direct Shift transmission, which driver input …"
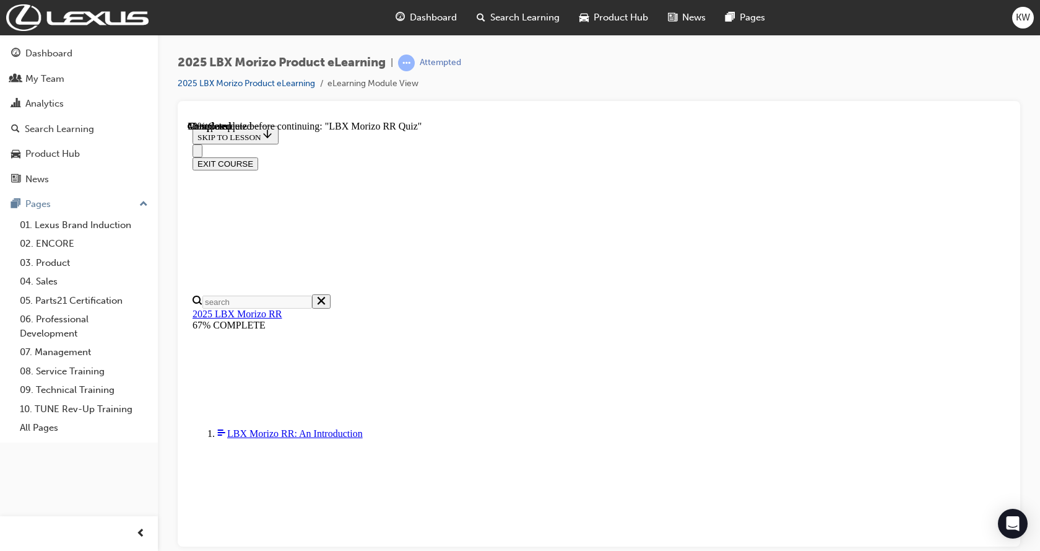
radio input "true"
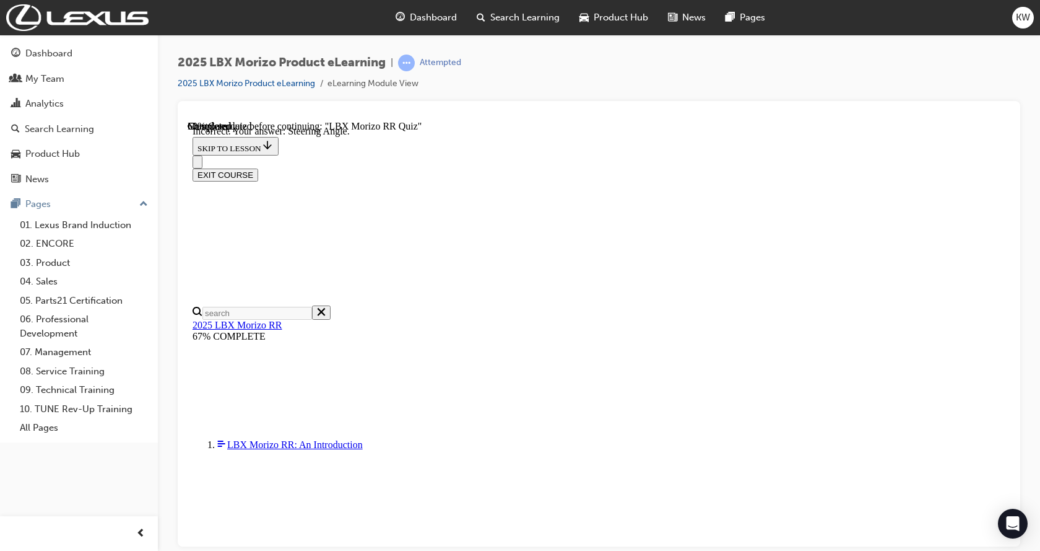
scroll to position [215, 0]
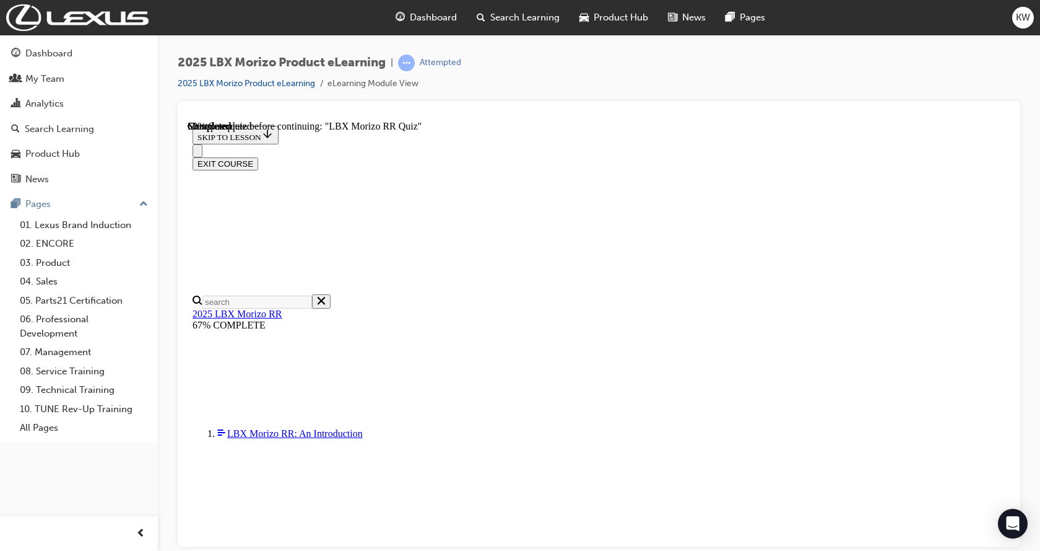
scroll to position [310, 0]
radio input "true"
drag, startPoint x: 702, startPoint y: 483, endPoint x: 699, endPoint y: 495, distance: 12.3
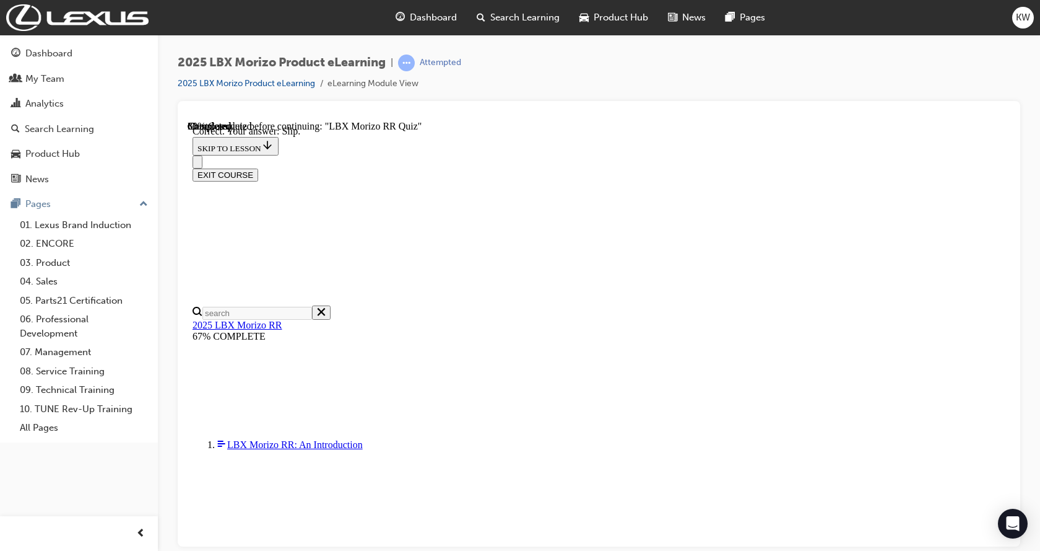
scroll to position [359, 0]
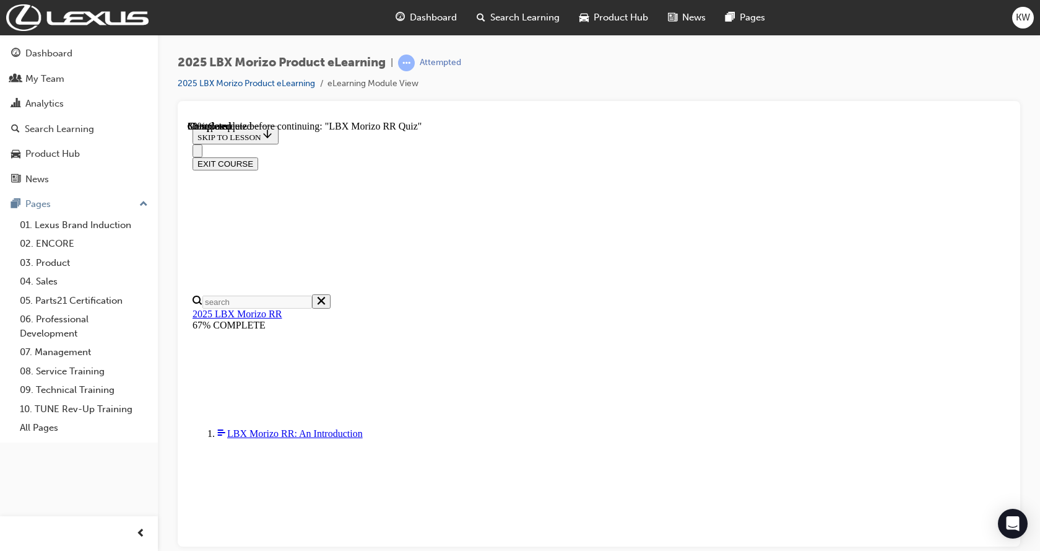
scroll to position [229, 0]
radio input "true"
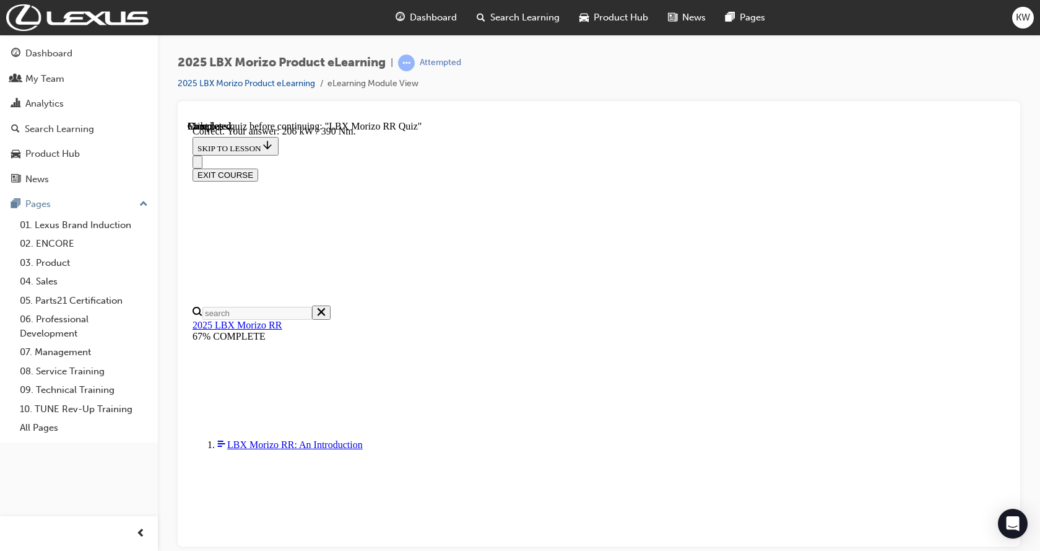
scroll to position [428, 0]
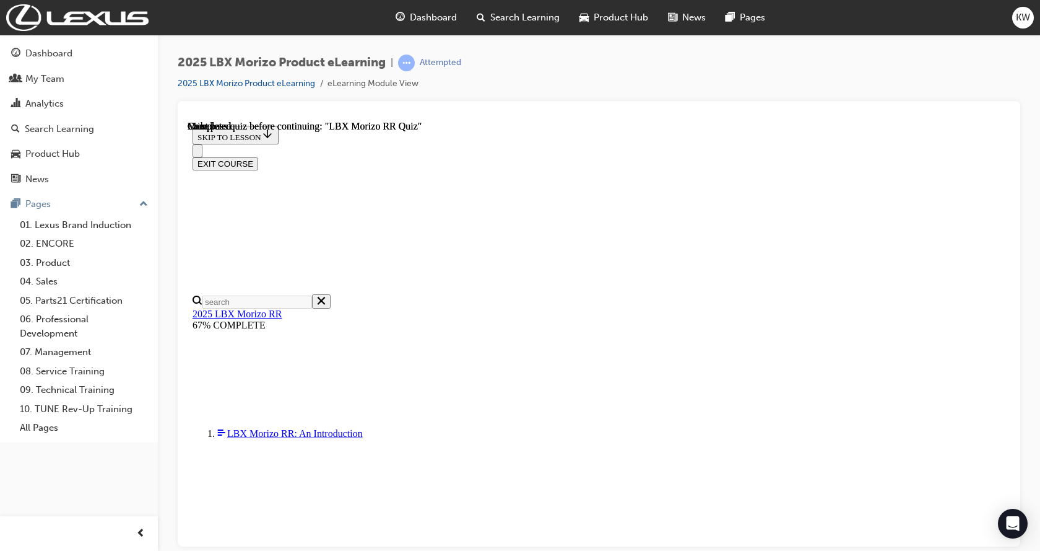
scroll to position [256, 0]
drag, startPoint x: 476, startPoint y: 276, endPoint x: 660, endPoint y: 489, distance: 281.1
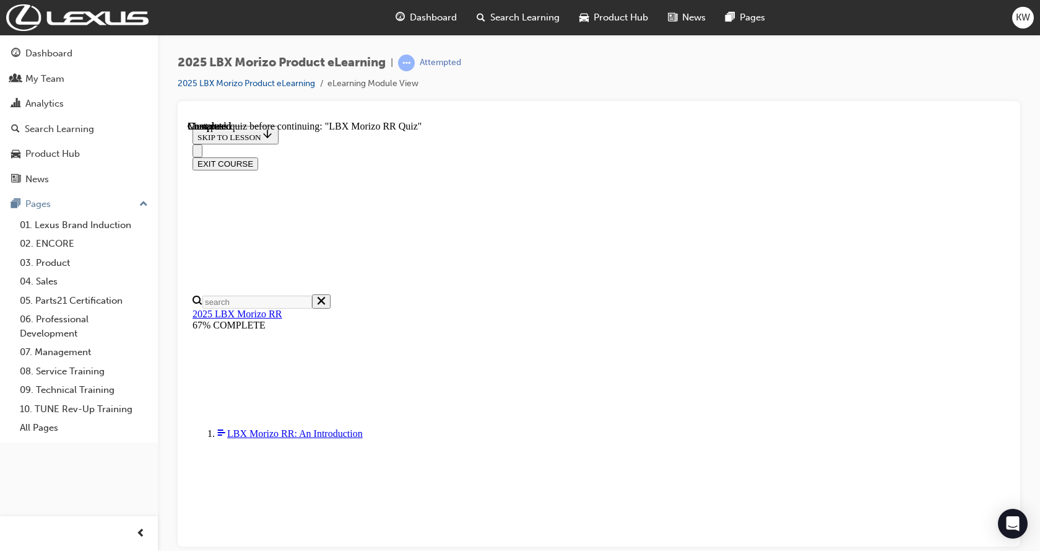
radio input "true"
drag, startPoint x: 486, startPoint y: 279, endPoint x: 629, endPoint y: 458, distance: 228.3
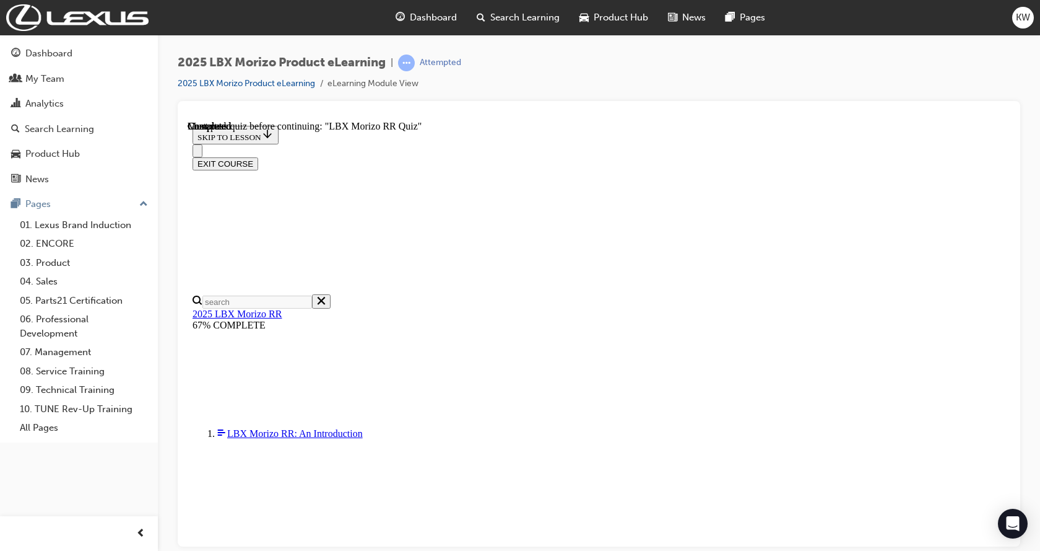
radio input "true"
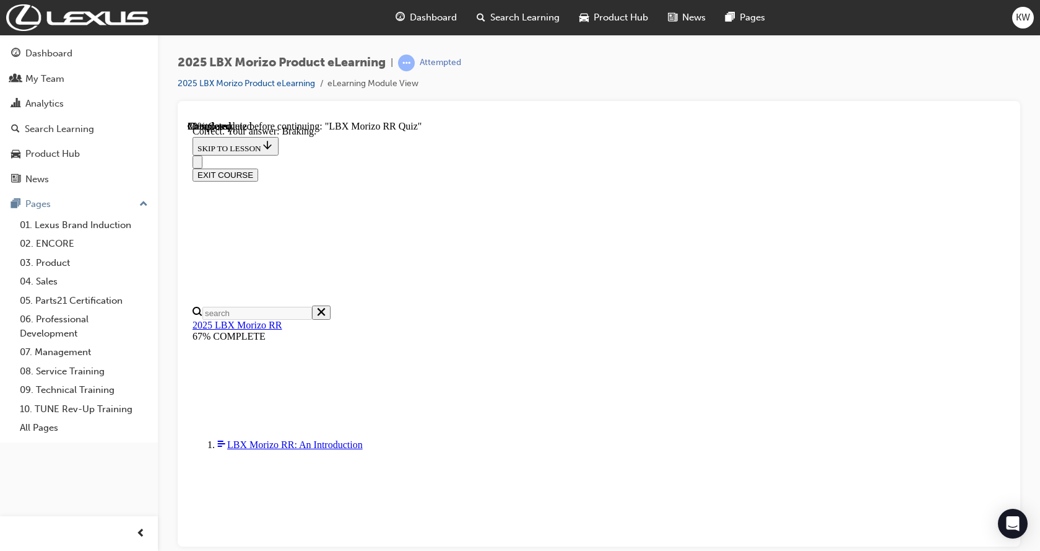
scroll to position [215, 0]
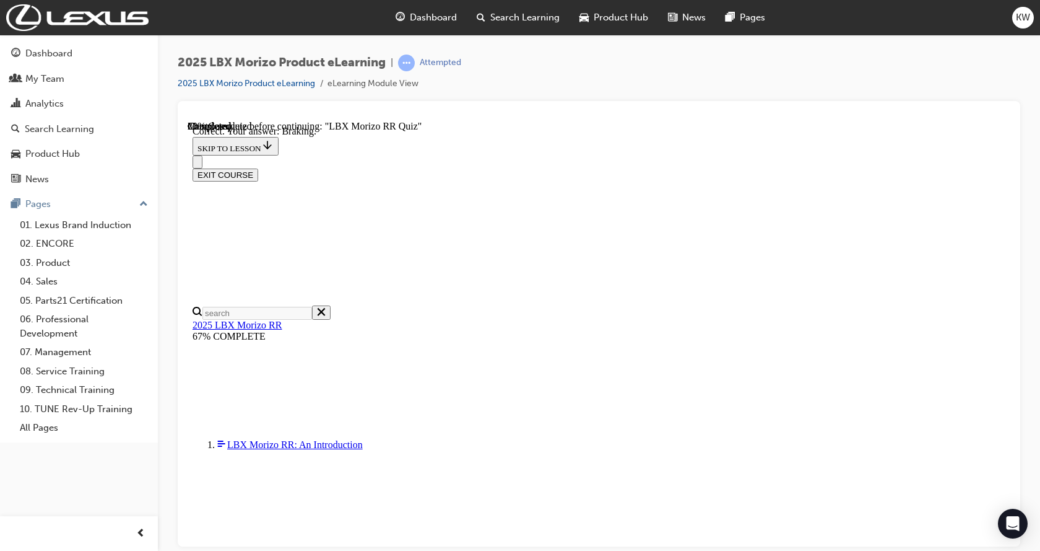
radio input "true"
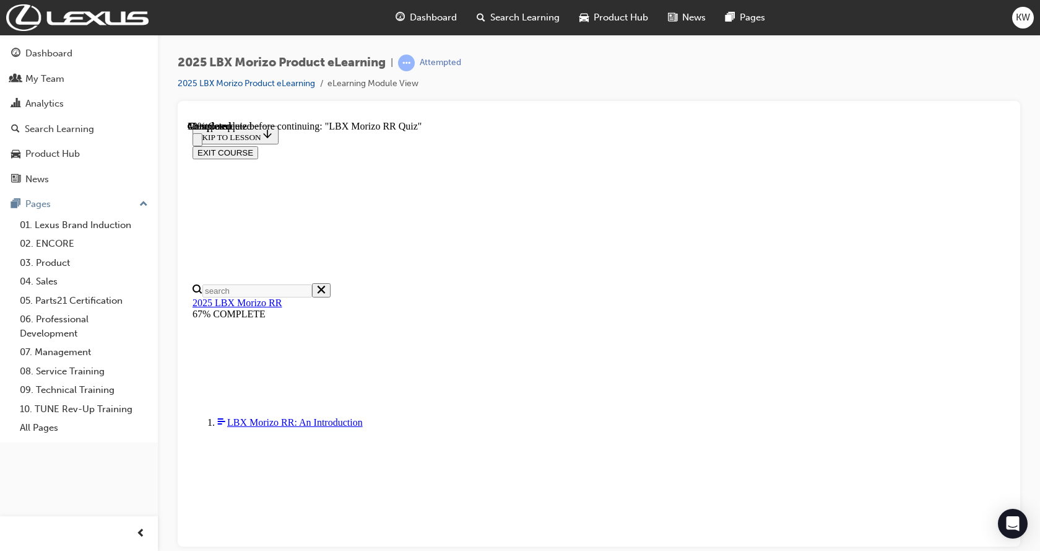
scroll to position [248, 0]
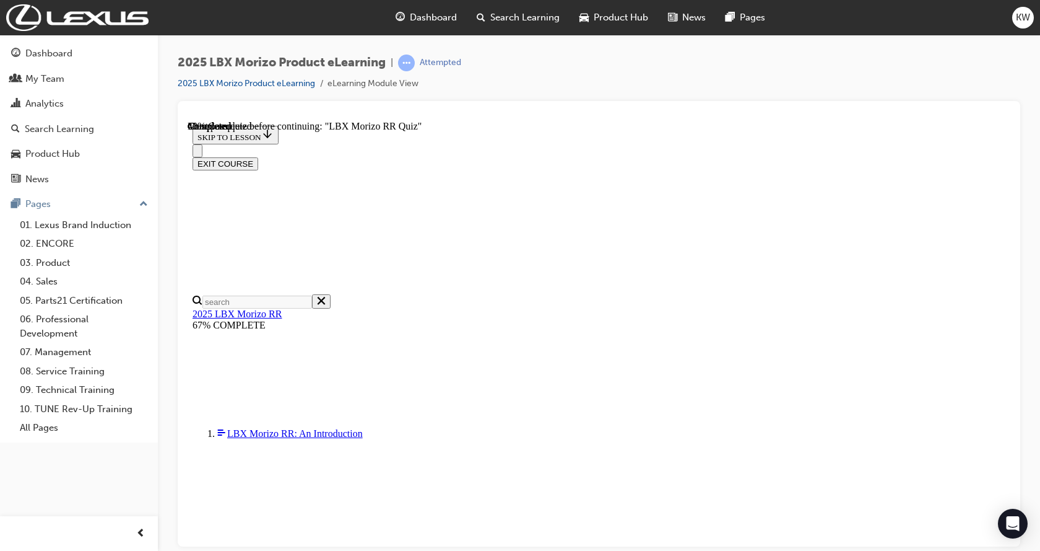
radio input "true"
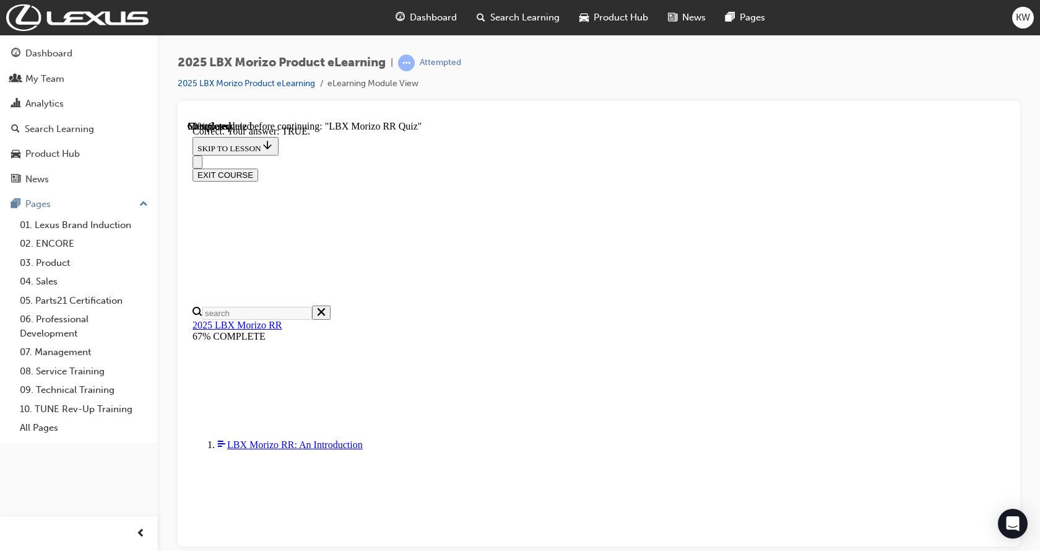
scroll to position [314, 0]
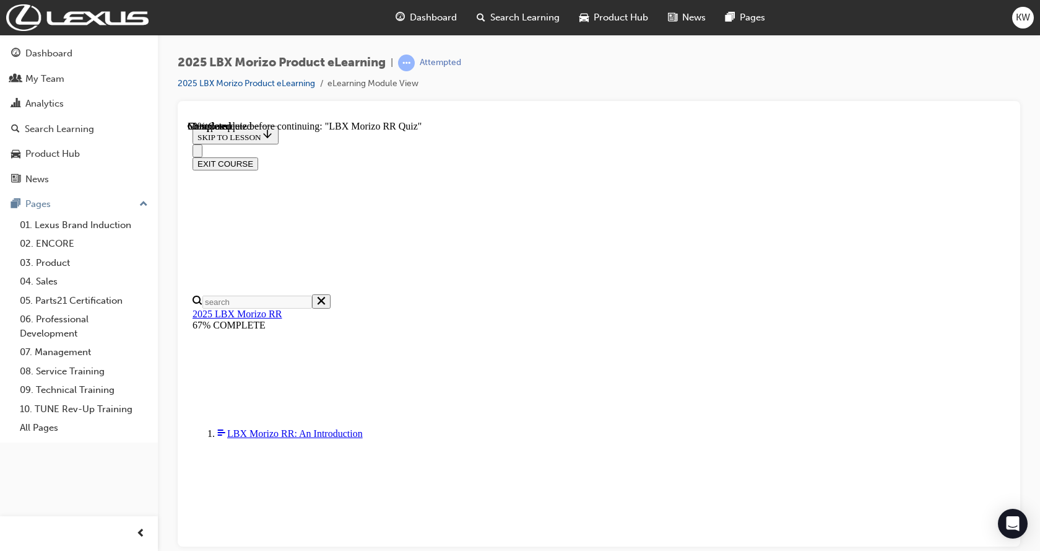
scroll to position [310, 0]
radio input "true"
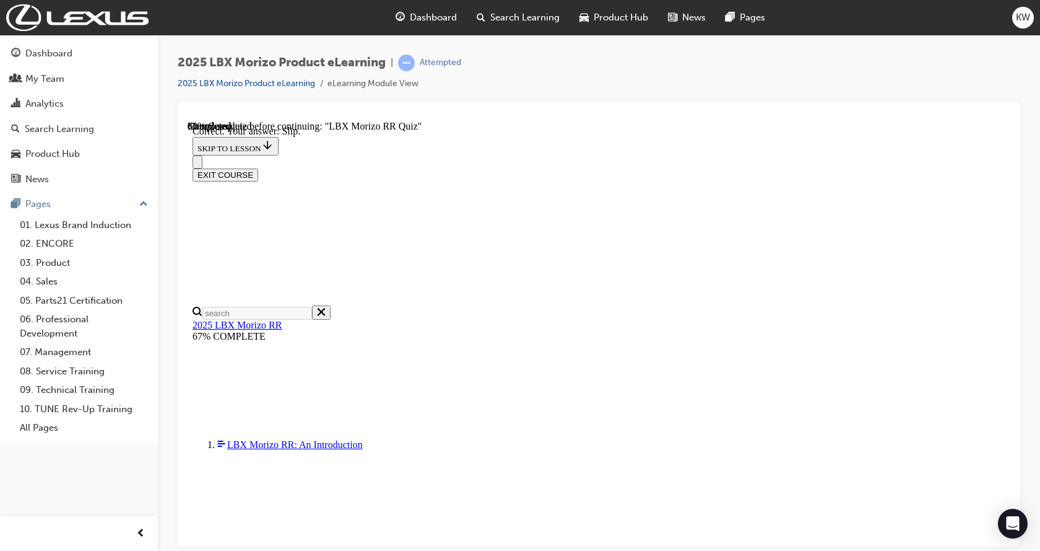
scroll to position [421, 0]
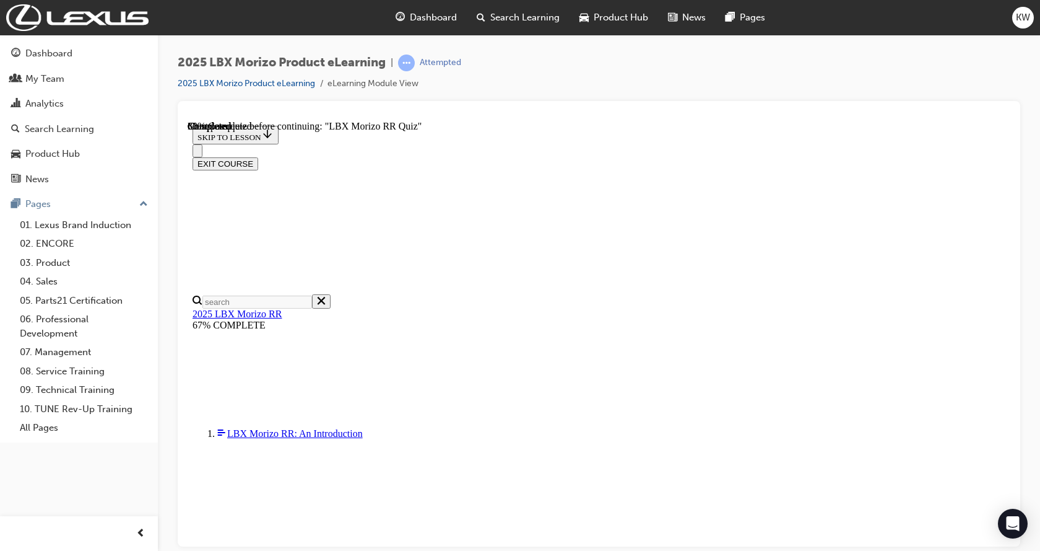
scroll to position [310, 0]
radio input "true"
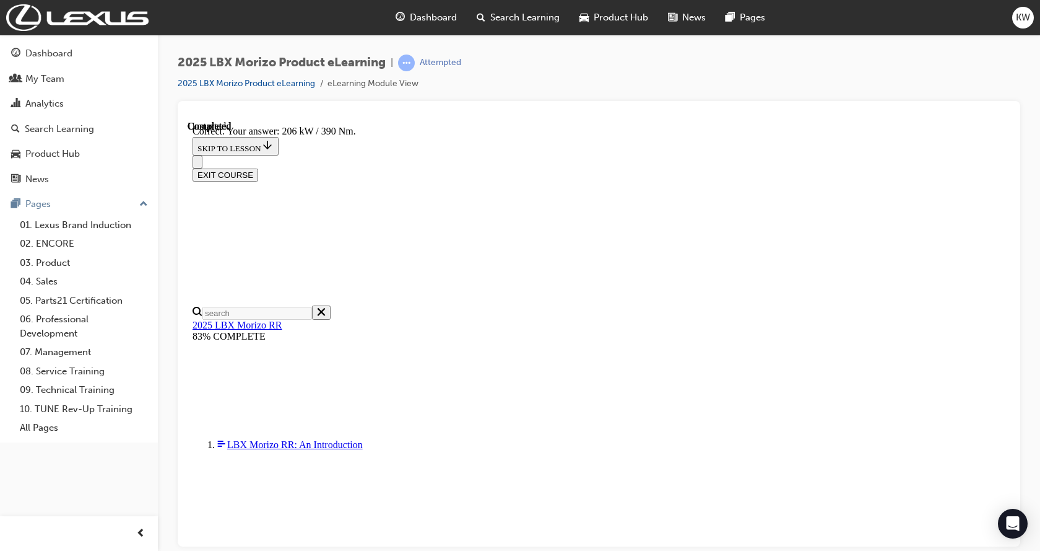
scroll to position [428, 0]
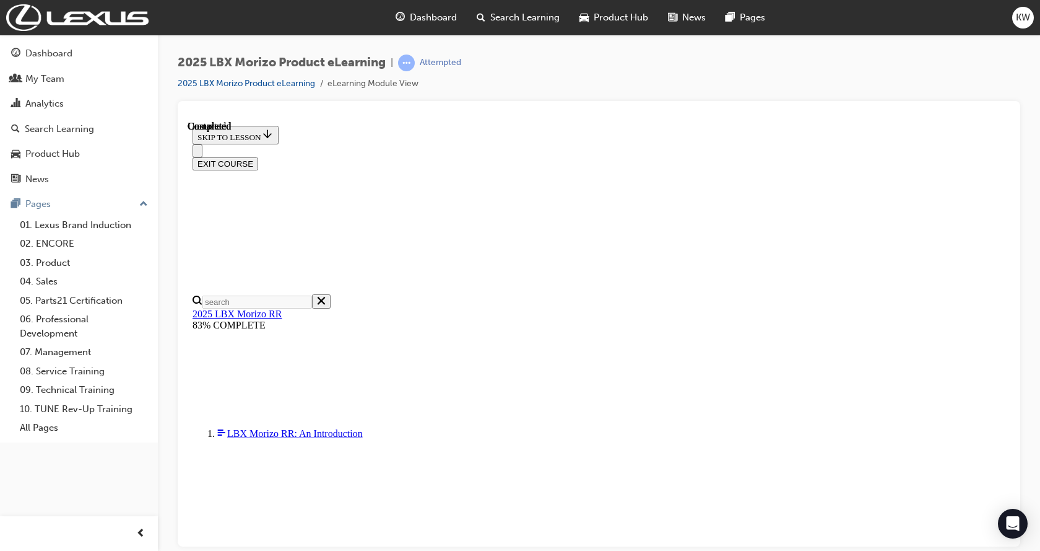
scroll to position [256, 0]
